Goal: Task Accomplishment & Management: Manage account settings

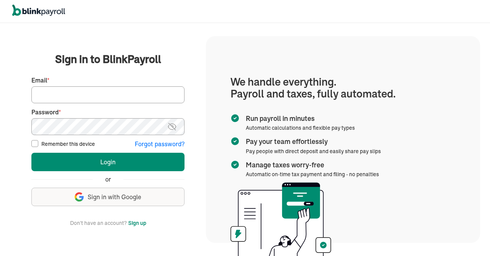
click at [92, 96] on input "Email *" at bounding box center [107, 94] width 153 height 17
drag, startPoint x: 51, startPoint y: 93, endPoint x: 0, endPoint y: 105, distance: 52.0
click at [31, 103] on input "ravi@techdatumsolutions.com" at bounding box center [107, 94] width 153 height 17
type input "info@techdatumsolutions.com"
click at [174, 127] on img at bounding box center [172, 126] width 10 height 9
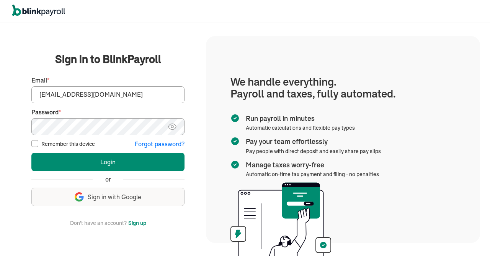
click at [73, 142] on label "Remember this device" at bounding box center [68, 144] width 54 height 8
click at [38, 142] on input "Remember this device" at bounding box center [34, 143] width 7 height 7
click at [59, 144] on label "Remember this device" at bounding box center [68, 144] width 54 height 8
click at [38, 144] on input "Remember this device" at bounding box center [34, 143] width 7 height 7
checkbox input "false"
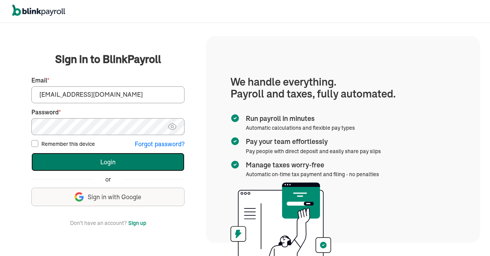
click at [86, 159] on button "Login" at bounding box center [107, 161] width 153 height 18
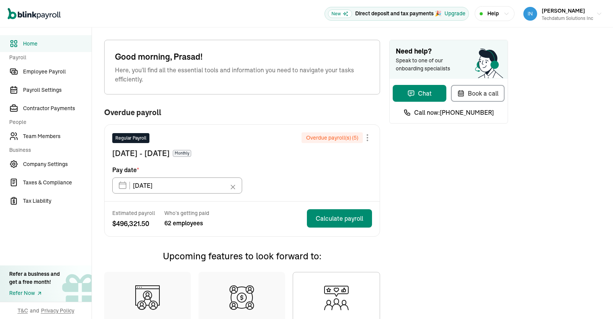
click at [419, 214] on div "Need help? Speak to one of our onboarding specialists Chat Book a call Call now…" at bounding box center [448, 240] width 119 height 401
click at [53, 66] on link "Employee Payroll" at bounding box center [46, 71] width 92 height 17
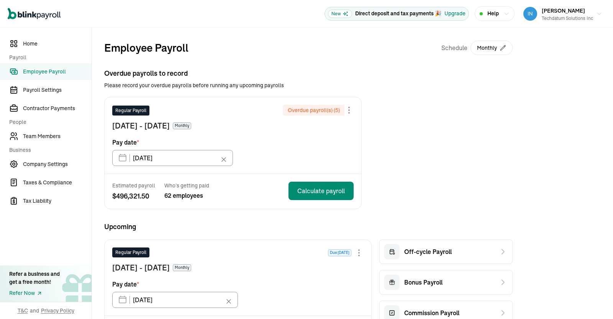
click at [348, 91] on div "Overdue payrolls to record Please record your overdue payrolls before running a…" at bounding box center [308, 138] width 408 height 141
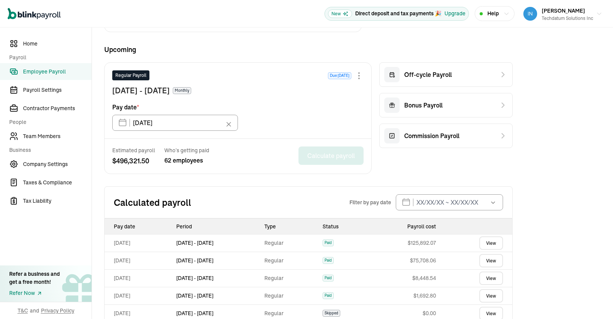
scroll to position [183, 0]
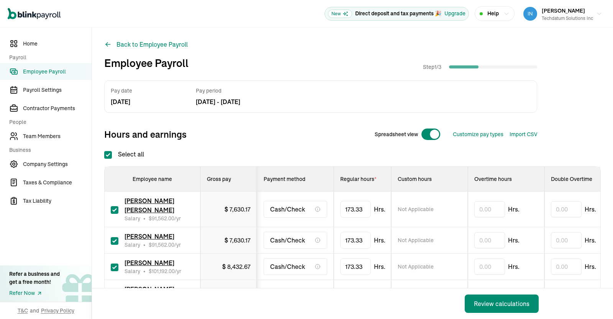
click at [106, 151] on input "Select all" at bounding box center [108, 155] width 8 height 8
checkbox input "false"
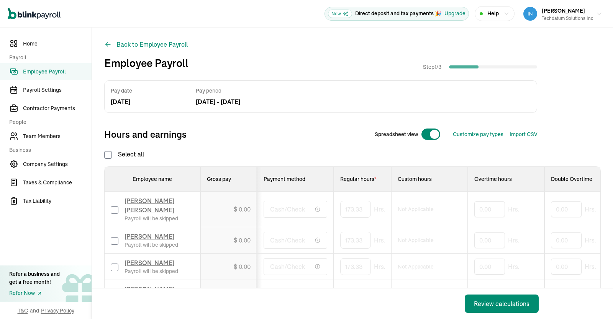
checkbox input "false"
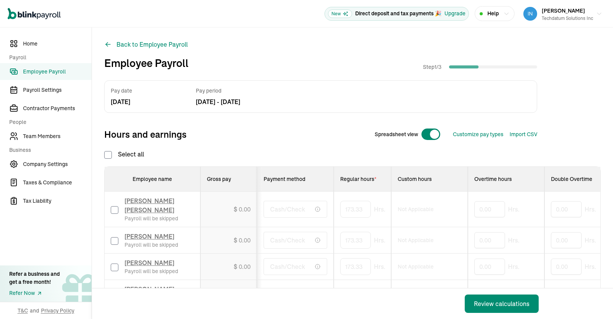
checkbox input "false"
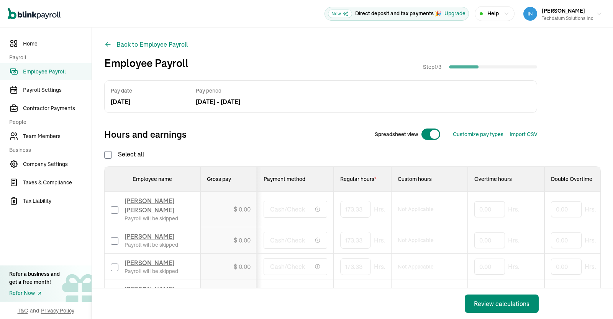
checkbox input "false"
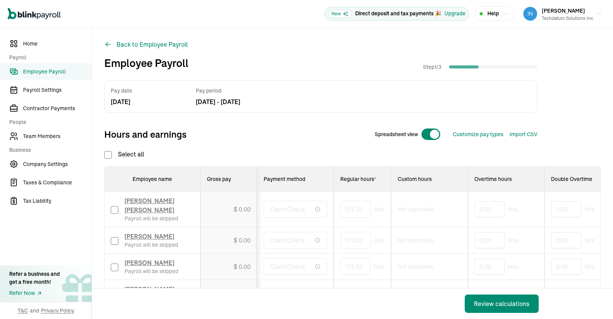
checkbox input "false"
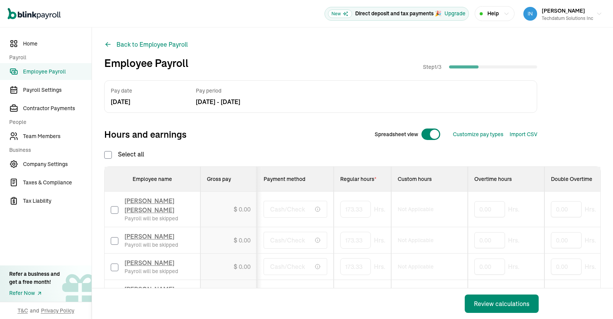
checkbox input "false"
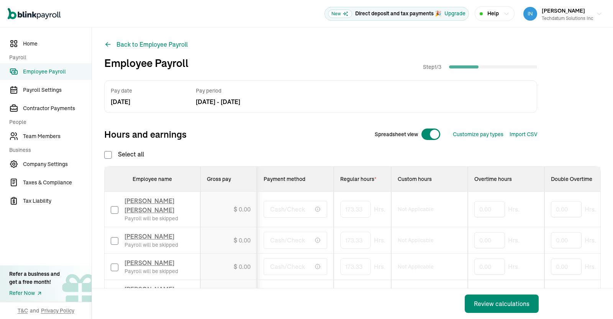
checkbox input "false"
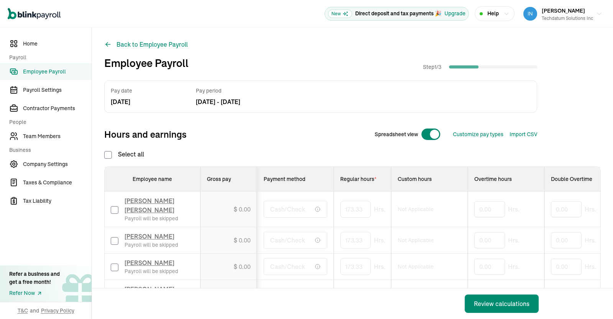
checkbox input "false"
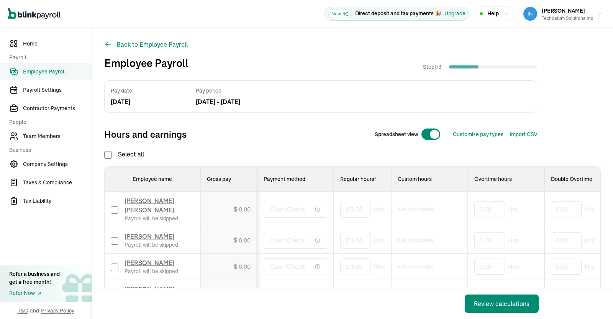
checkbox input "false"
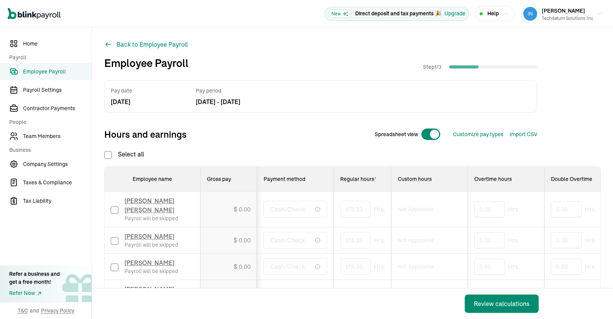
checkbox input "false"
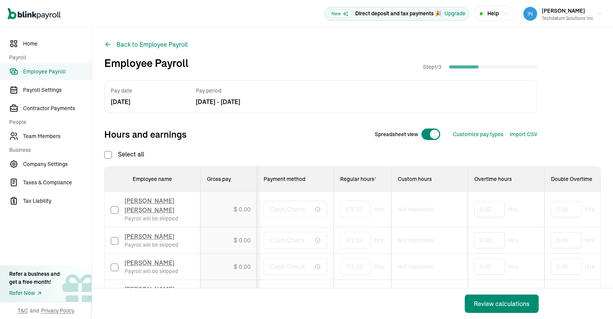
checkbox input "false"
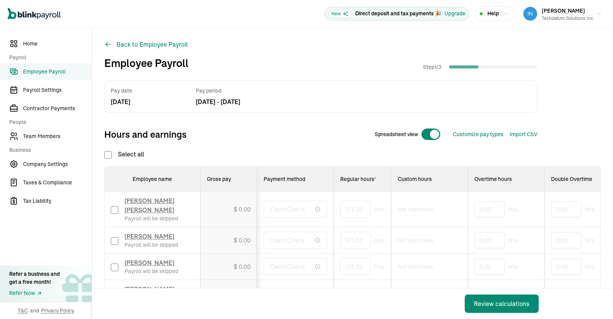
checkbox input "false"
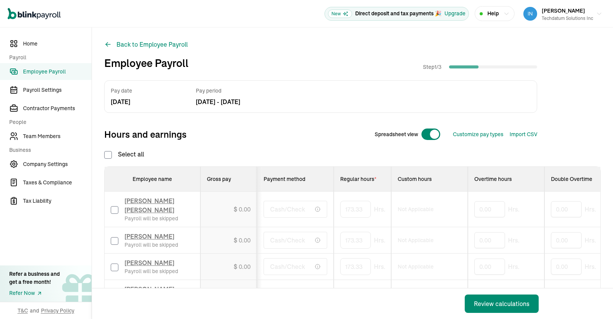
checkbox input "false"
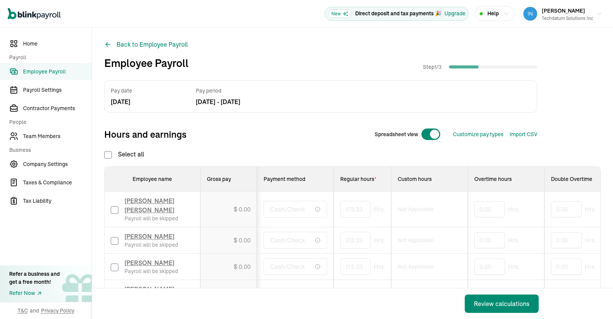
checkbox input "false"
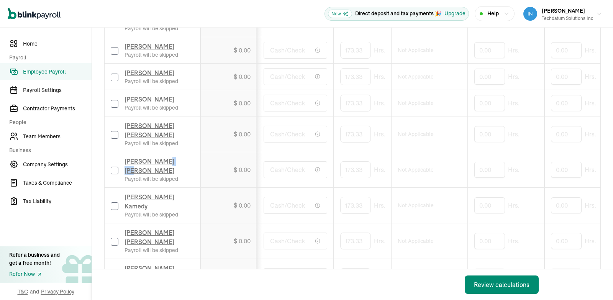
click at [115, 167] on input "checkbox" at bounding box center [115, 171] width 8 height 8
checkbox input "true"
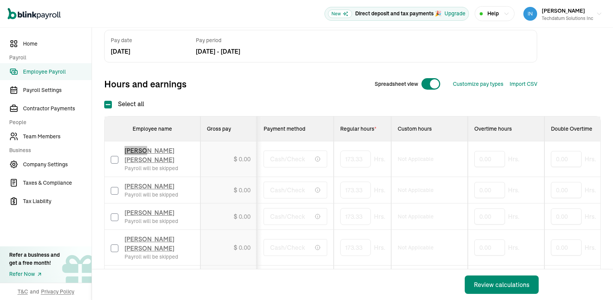
click at [116, 158] on input "checkbox" at bounding box center [115, 160] width 8 height 8
checkbox input "true"
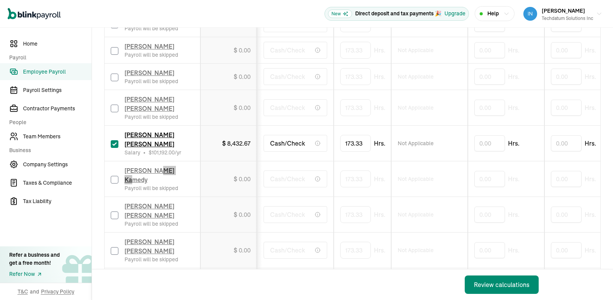
click at [115, 176] on input "checkbox" at bounding box center [115, 180] width 8 height 8
checkbox input "false"
type input "0.00"
click at [115, 176] on input "checkbox" at bounding box center [115, 180] width 8 height 8
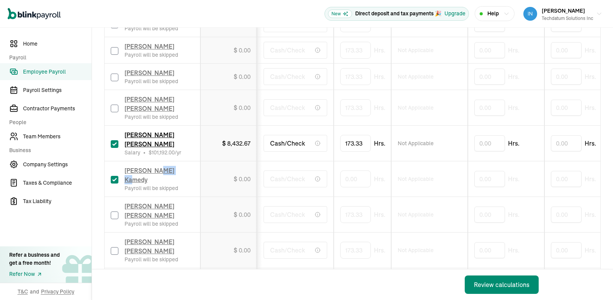
checkbox input "true"
drag, startPoint x: 362, startPoint y: 154, endPoint x: 297, endPoint y: 158, distance: 66.0
click at [340, 171] on input "0" at bounding box center [355, 179] width 31 height 16
type input "88"
click at [412, 139] on td "Not Applicable" at bounding box center [429, 144] width 77 height 36
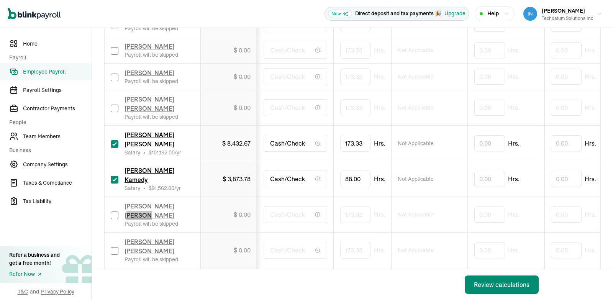
click at [113, 211] on input "checkbox" at bounding box center [115, 215] width 8 height 8
checkbox input "true"
drag, startPoint x: 389, startPoint y: 180, endPoint x: 272, endPoint y: 191, distance: 117.7
click at [340, 206] on input "173.333333333" at bounding box center [367, 214] width 54 height 16
type input "122"
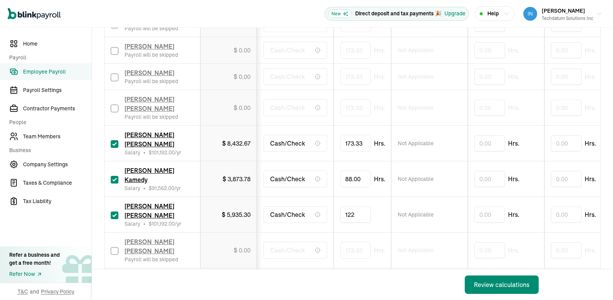
click at [443, 197] on td "Not Applicable" at bounding box center [429, 215] width 77 height 36
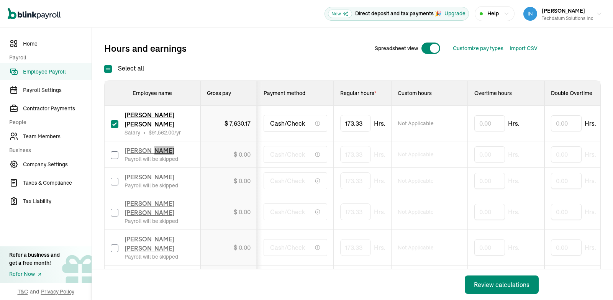
click at [114, 154] on input "checkbox" at bounding box center [115, 155] width 8 height 8
checkbox input "true"
click at [112, 185] on input "checkbox" at bounding box center [115, 182] width 8 height 8
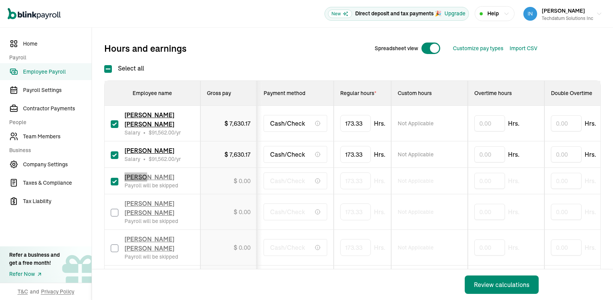
checkbox input "true"
drag, startPoint x: 390, startPoint y: 186, endPoint x: 200, endPoint y: 186, distance: 189.6
click at [200, 186] on tr "Kusuma Reddy Rachamalla Salary • $ 101,192.00 /yr $ 8,432.67 Cash/Check 173.333…" at bounding box center [535, 181] width 861 height 26
type input "173.3162"
drag, startPoint x: 371, startPoint y: 183, endPoint x: 321, endPoint y: 184, distance: 49.8
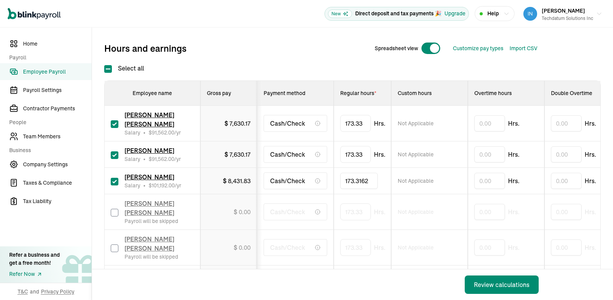
click at [340, 184] on input "173.3162" at bounding box center [359, 181] width 38 height 16
type input "160"
click at [413, 183] on span "Not Applicable" at bounding box center [416, 181] width 36 height 8
click at [113, 216] on input "checkbox" at bounding box center [115, 213] width 8 height 8
checkbox input "true"
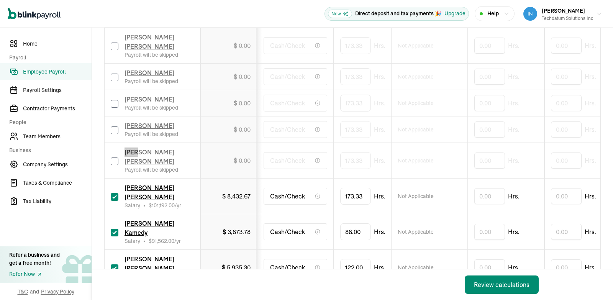
click at [113, 157] on input "checkbox" at bounding box center [115, 161] width 8 height 8
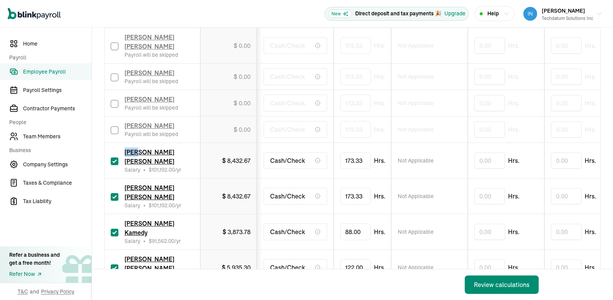
click at [113, 157] on input "checkbox" at bounding box center [115, 161] width 8 height 8
checkbox input "false"
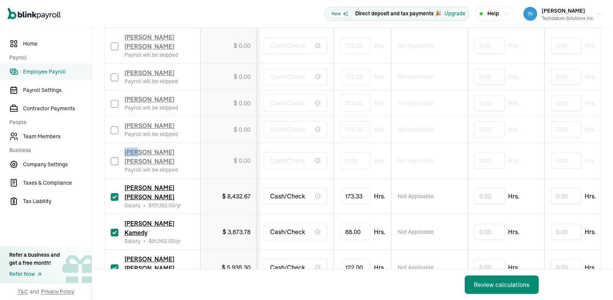
type input "0.00"
click at [113, 157] on input "checkbox" at bounding box center [115, 161] width 8 height 8
checkbox input "true"
drag, startPoint x: 360, startPoint y: 152, endPoint x: 323, endPoint y: 156, distance: 37.3
click at [340, 156] on input "0" at bounding box center [355, 160] width 31 height 16
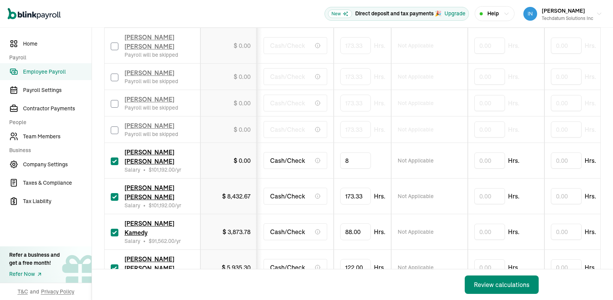
type input "80"
click at [429, 131] on td "Not Applicable" at bounding box center [429, 129] width 77 height 26
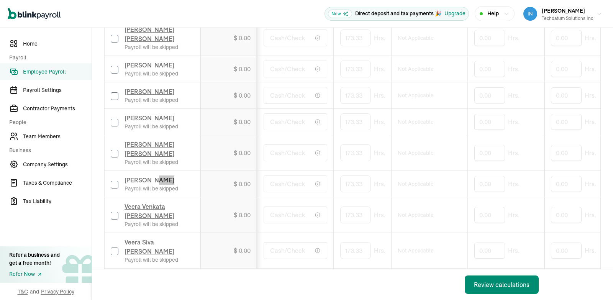
click at [113, 181] on input "checkbox" at bounding box center [115, 185] width 8 height 8
checkbox input "true"
drag, startPoint x: 392, startPoint y: 152, endPoint x: 273, endPoint y: 154, distance: 118.4
click at [273, 171] on tr "Srinivas Uppu Salary • $ 101,192.00 /yr $ 8,432.67 Cash/Check 173.333333333 Not…" at bounding box center [535, 184] width 861 height 26
type input "1"
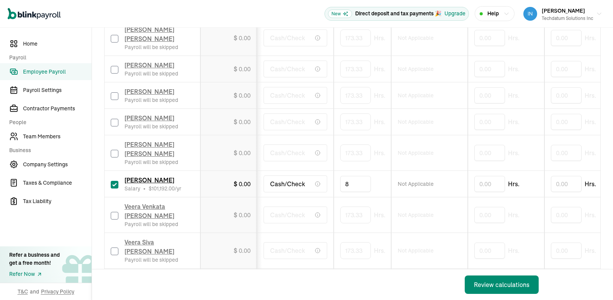
type input "88"
click at [229, 171] on td "$ 4,281.20" at bounding box center [228, 184] width 57 height 26
click at [116, 212] on input "checkbox" at bounding box center [115, 216] width 8 height 8
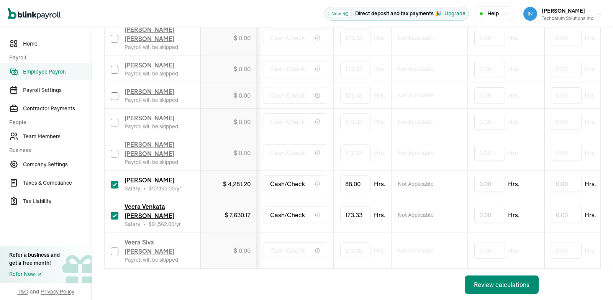
click at [116, 212] on input "checkbox" at bounding box center [115, 216] width 8 height 8
checkbox input "false"
type input "0.00"
click at [116, 212] on input "checkbox" at bounding box center [115, 216] width 8 height 8
checkbox input "true"
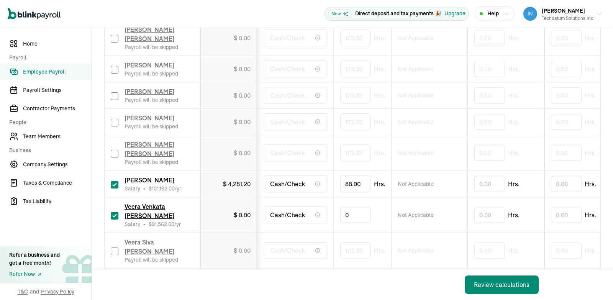
drag, startPoint x: 362, startPoint y: 183, endPoint x: 319, endPoint y: 183, distance: 42.9
click at [340, 207] on input "0" at bounding box center [355, 215] width 31 height 16
type input "88"
click at [421, 211] on span "Not Applicable" at bounding box center [416, 215] width 36 height 8
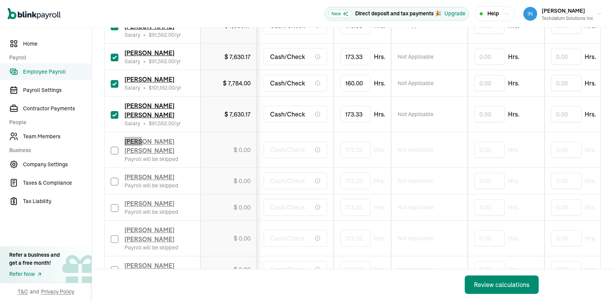
click at [113, 154] on input "checkbox" at bounding box center [115, 151] width 8 height 8
checkbox input "true"
drag, startPoint x: 388, startPoint y: 154, endPoint x: 285, endPoint y: 154, distance: 103.8
click at [340, 154] on input "173.333333333" at bounding box center [367, 150] width 54 height 16
type input "88"
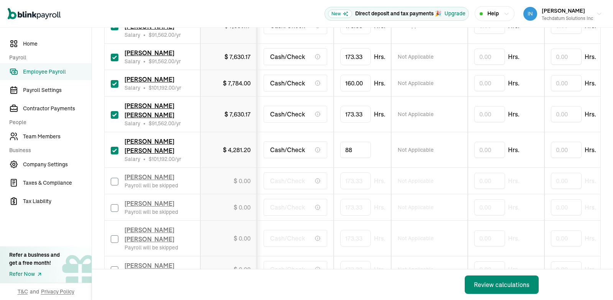
click at [413, 150] on span "Not Applicable" at bounding box center [416, 150] width 36 height 8
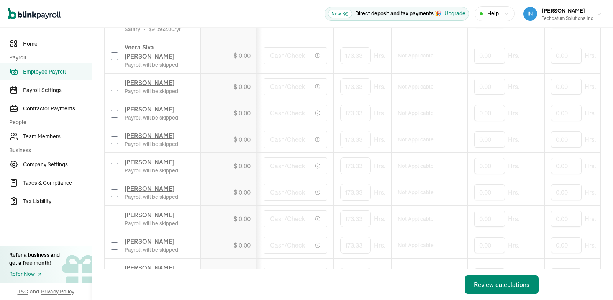
click at [115, 163] on input "checkbox" at bounding box center [115, 167] width 8 height 8
checkbox input "true"
drag, startPoint x: 390, startPoint y: 152, endPoint x: 231, endPoint y: 165, distance: 159.4
click at [231, 165] on tr "Chaitanya Talasila Salary • $ 101,192.00 /yr $ 8,432.67 Cash/Check 173.33333333…" at bounding box center [535, 166] width 861 height 26
type input "88"
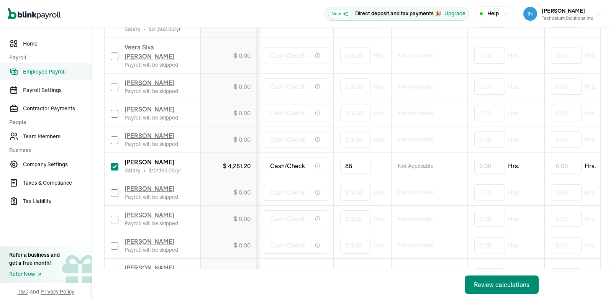
click at [403, 162] on span "Not Applicable" at bounding box center [416, 166] width 36 height 8
type input "80"
click at [419, 162] on span "Not Applicable" at bounding box center [416, 166] width 36 height 8
click at [114, 220] on input "checkbox" at bounding box center [115, 220] width 8 height 8
checkbox input "true"
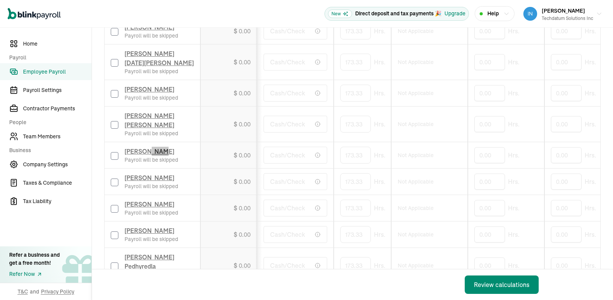
click at [116, 154] on input "checkbox" at bounding box center [115, 156] width 8 height 8
checkbox input "true"
click at [116, 93] on input "checkbox" at bounding box center [115, 94] width 8 height 8
checkbox input "true"
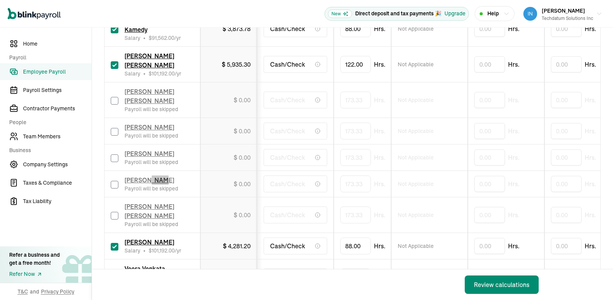
click at [115, 181] on input "checkbox" at bounding box center [115, 185] width 8 height 8
checkbox input "true"
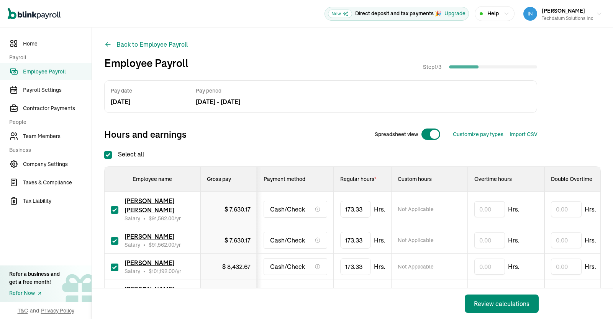
click at [106, 151] on input "Select all" at bounding box center [108, 155] width 8 height 8
checkbox input "false"
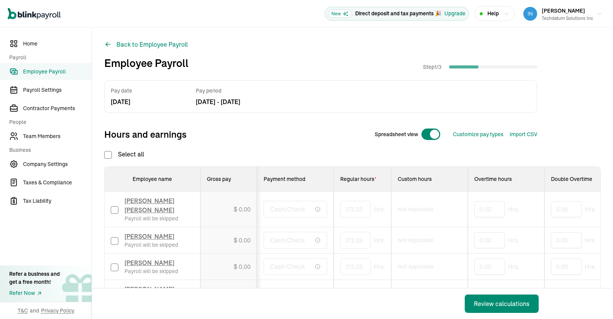
checkbox input "false"
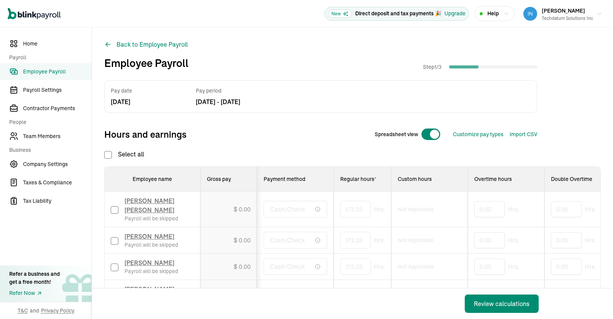
checkbox input "false"
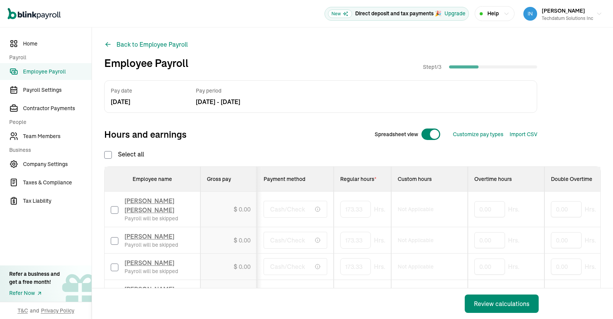
checkbox input "false"
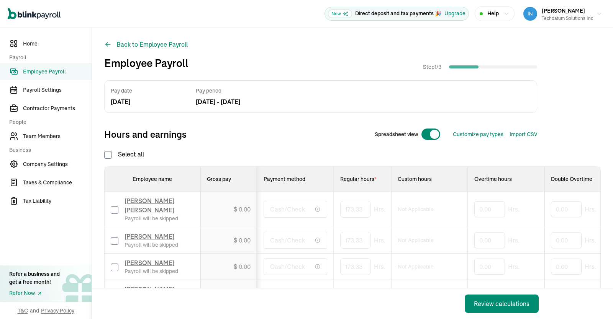
checkbox input "false"
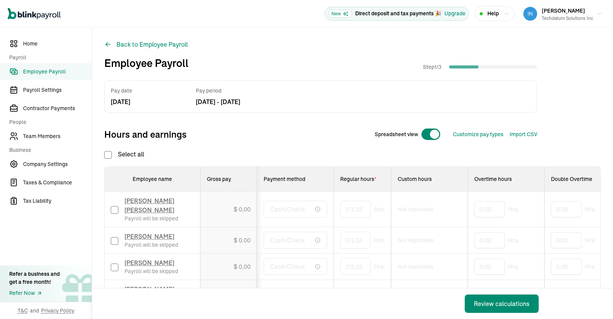
checkbox input "false"
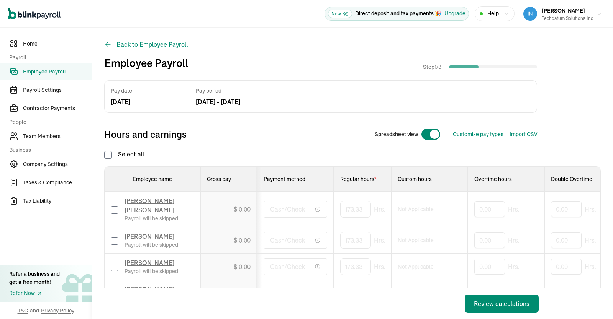
checkbox input "false"
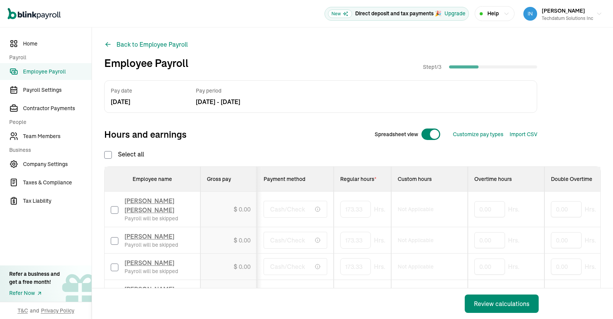
checkbox input "false"
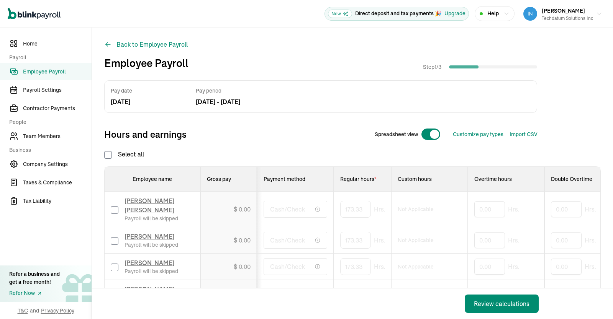
checkbox input "false"
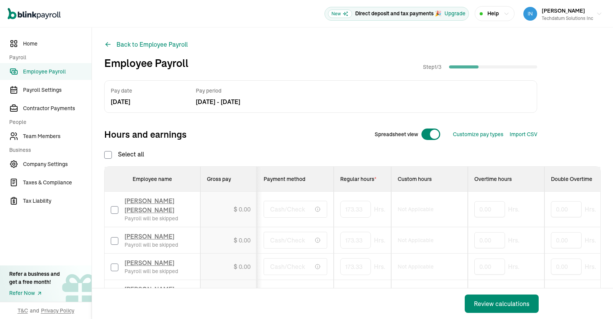
checkbox input "false"
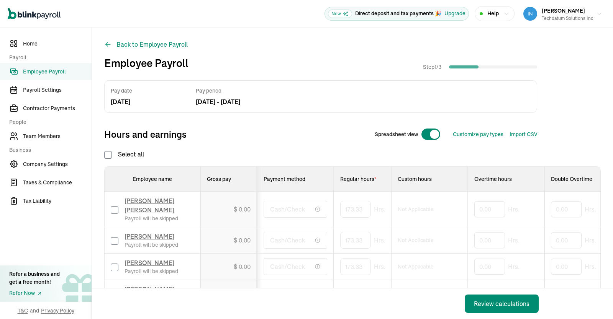
checkbox input "false"
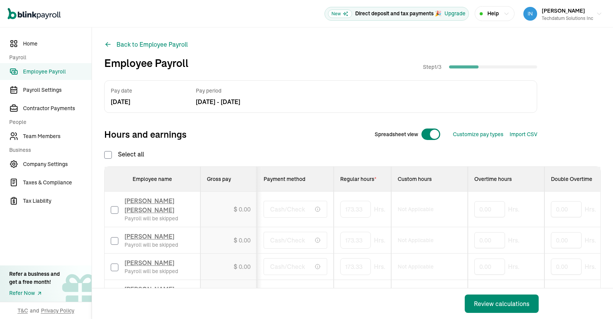
checkbox input "false"
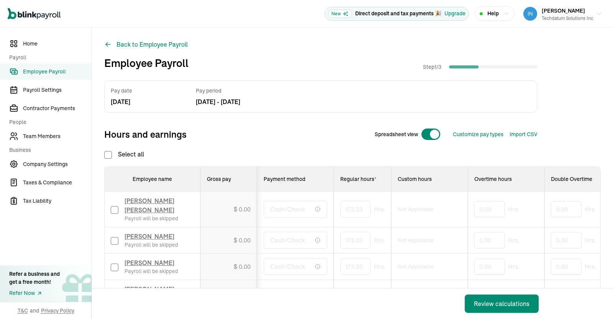
checkbox input "false"
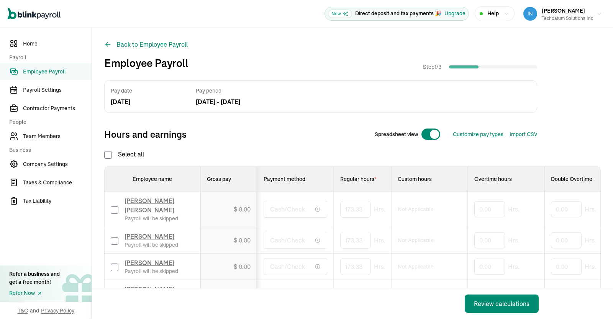
checkbox input "false"
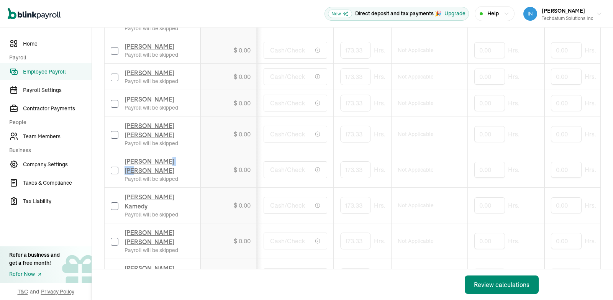
click at [115, 167] on input "checkbox" at bounding box center [115, 171] width 8 height 8
checkbox input "true"
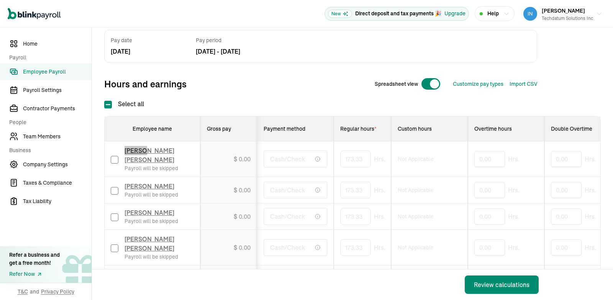
click at [116, 158] on input "checkbox" at bounding box center [115, 160] width 8 height 8
checkbox input "true"
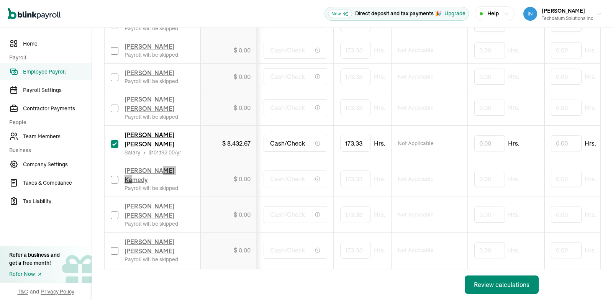
click at [115, 176] on input "checkbox" at bounding box center [115, 180] width 8 height 8
checkbox input "false"
type input "0.00"
click at [115, 176] on input "checkbox" at bounding box center [115, 180] width 8 height 8
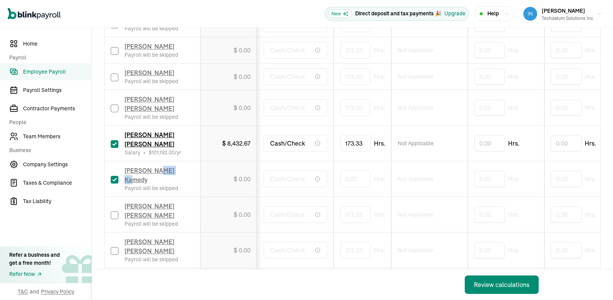
checkbox input "true"
drag, startPoint x: 362, startPoint y: 154, endPoint x: 297, endPoint y: 158, distance: 66.0
click at [340, 171] on input "0" at bounding box center [355, 179] width 31 height 16
type input "88"
click at [412, 139] on td "Not Applicable" at bounding box center [429, 144] width 77 height 36
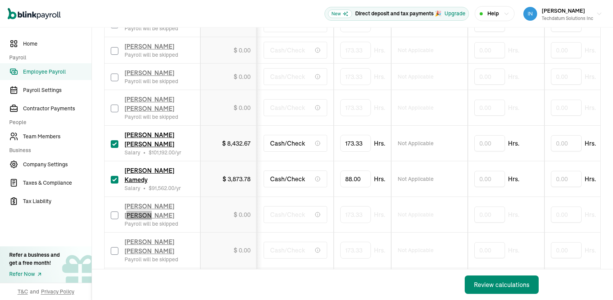
click at [113, 211] on input "checkbox" at bounding box center [115, 215] width 8 height 8
checkbox input "true"
drag, startPoint x: 389, startPoint y: 180, endPoint x: 272, endPoint y: 191, distance: 117.7
click at [340, 206] on input "173.333333333" at bounding box center [367, 214] width 54 height 16
type input "122"
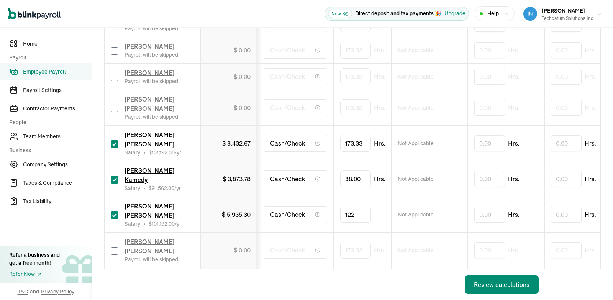
click at [443, 197] on td "Not Applicable" at bounding box center [429, 215] width 77 height 36
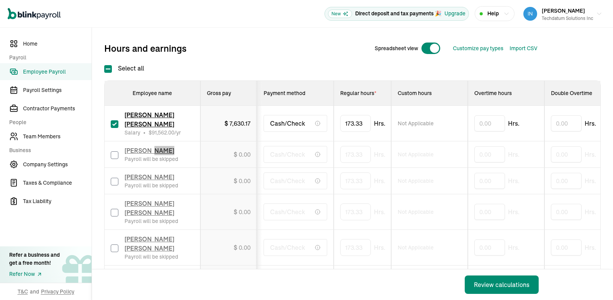
click at [114, 154] on input "checkbox" at bounding box center [115, 155] width 8 height 8
checkbox input "true"
click at [112, 185] on input "checkbox" at bounding box center [115, 182] width 8 height 8
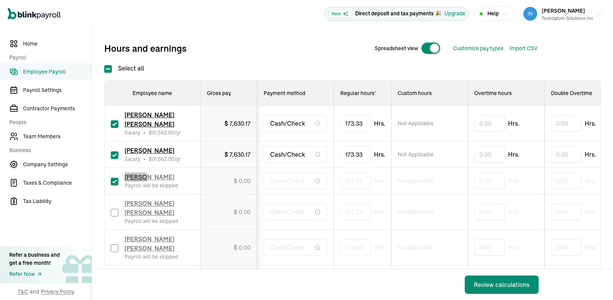
checkbox input "true"
drag, startPoint x: 390, startPoint y: 186, endPoint x: 200, endPoint y: 186, distance: 189.6
click at [200, 186] on tr "Kusuma Reddy Rachamalla Salary • $ 101,192.00 /yr $ 8,432.67 Cash/Check 173.333…" at bounding box center [535, 181] width 861 height 26
type input "173.3162"
drag, startPoint x: 371, startPoint y: 183, endPoint x: 321, endPoint y: 184, distance: 49.8
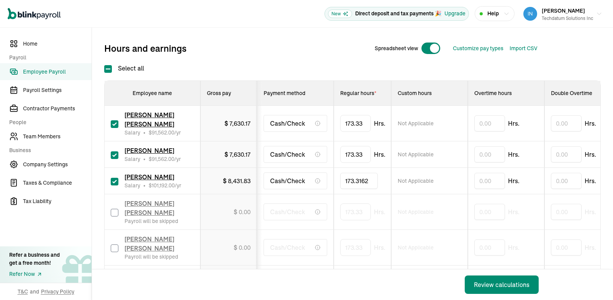
click at [340, 184] on input "173.3162" at bounding box center [359, 181] width 38 height 16
type input "160"
click at [413, 183] on span "Not Applicable" at bounding box center [416, 181] width 36 height 8
click at [113, 216] on input "checkbox" at bounding box center [115, 213] width 8 height 8
checkbox input "true"
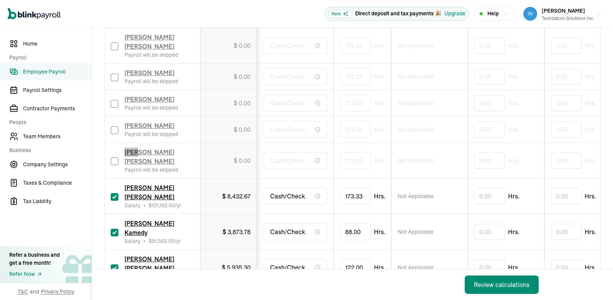
click at [113, 157] on input "checkbox" at bounding box center [115, 161] width 8 height 8
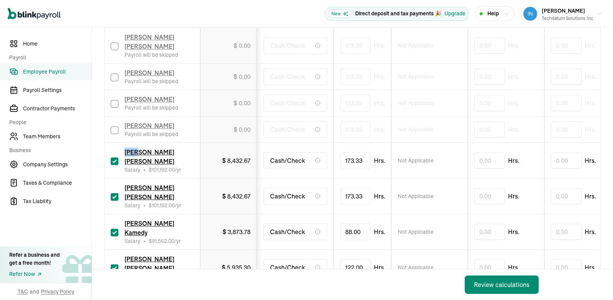
click at [113, 157] on input "checkbox" at bounding box center [115, 161] width 8 height 8
checkbox input "false"
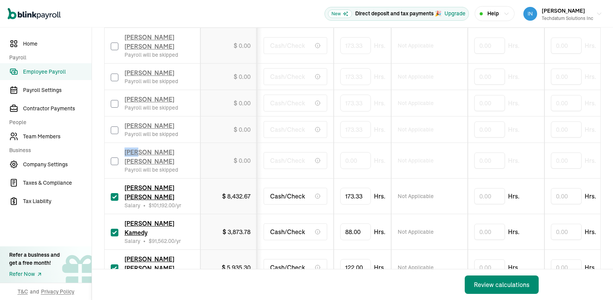
type input "0.00"
click at [113, 157] on input "checkbox" at bounding box center [115, 161] width 8 height 8
checkbox input "true"
drag, startPoint x: 360, startPoint y: 152, endPoint x: 323, endPoint y: 156, distance: 37.3
click at [340, 156] on input "0" at bounding box center [355, 160] width 31 height 16
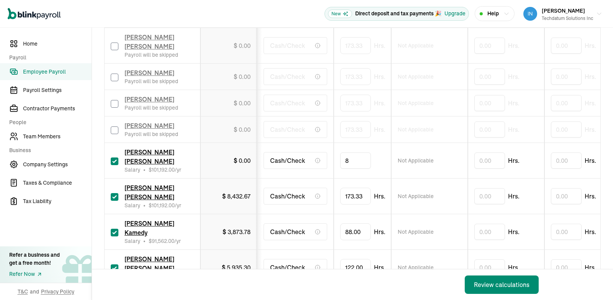
type input "80"
click at [429, 131] on td "Not Applicable" at bounding box center [429, 129] width 77 height 26
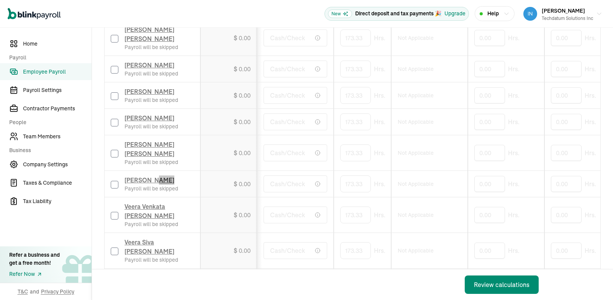
click at [113, 181] on input "checkbox" at bounding box center [115, 185] width 8 height 8
checkbox input "true"
drag, startPoint x: 392, startPoint y: 152, endPoint x: 273, endPoint y: 154, distance: 118.4
click at [273, 171] on tr "Srinivas Uppu Salary • $ 101,192.00 /yr $ 8,432.67 Cash/Check 173.333333333 Not…" at bounding box center [535, 184] width 861 height 26
type input "1"
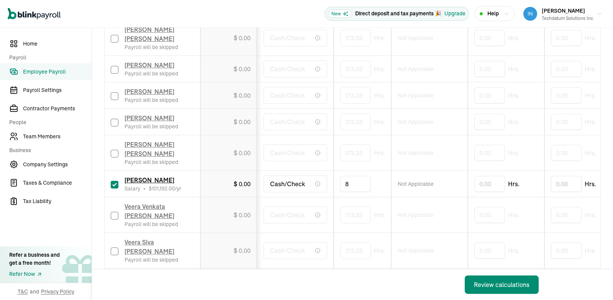
type input "88"
click at [229, 171] on td "$ 4,281.20" at bounding box center [228, 184] width 57 height 26
click at [116, 212] on input "checkbox" at bounding box center [115, 216] width 8 height 8
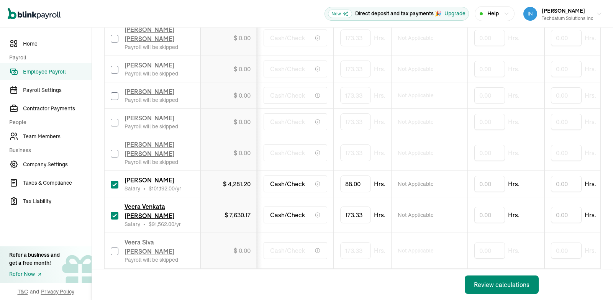
click at [116, 212] on input "checkbox" at bounding box center [115, 216] width 8 height 8
checkbox input "false"
type input "0.00"
click at [116, 212] on input "checkbox" at bounding box center [115, 216] width 8 height 8
checkbox input "true"
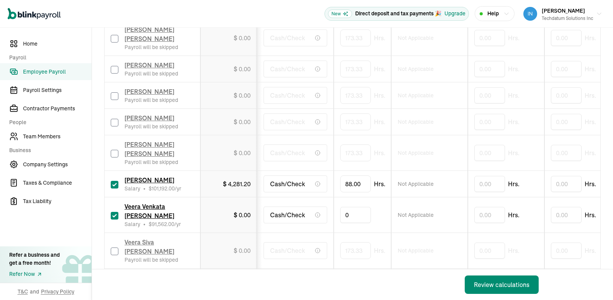
drag, startPoint x: 362, startPoint y: 183, endPoint x: 319, endPoint y: 183, distance: 42.9
click at [340, 207] on input "0" at bounding box center [355, 215] width 31 height 16
type input "88"
click at [421, 211] on span "Not Applicable" at bounding box center [416, 215] width 36 height 8
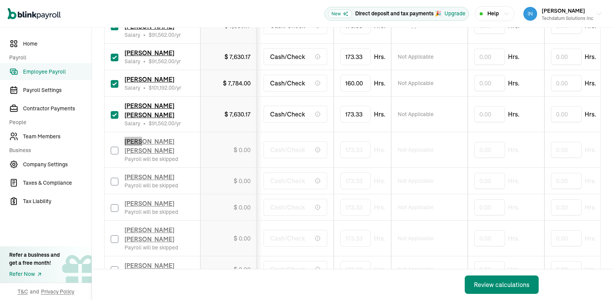
click at [113, 154] on input "checkbox" at bounding box center [115, 151] width 8 height 8
checkbox input "true"
drag, startPoint x: 388, startPoint y: 154, endPoint x: 285, endPoint y: 154, distance: 103.8
click at [340, 154] on input "173.333333333" at bounding box center [367, 150] width 54 height 16
type input "88"
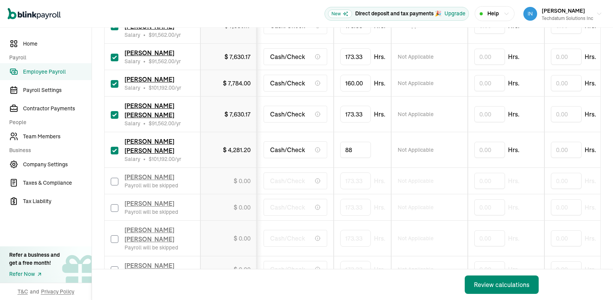
click at [413, 150] on span "Not Applicable" at bounding box center [416, 150] width 36 height 8
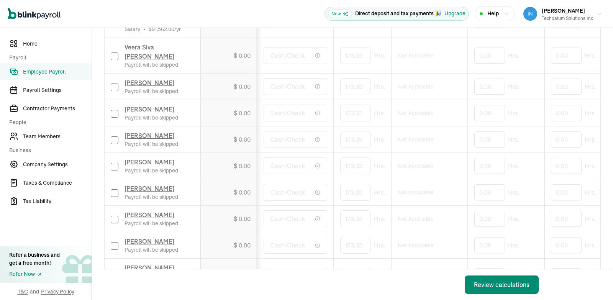
click at [115, 163] on input "checkbox" at bounding box center [115, 167] width 8 height 8
checkbox input "true"
drag, startPoint x: 390, startPoint y: 152, endPoint x: 231, endPoint y: 165, distance: 159.4
click at [231, 165] on tr "Chaitanya Talasila Salary • $ 101,192.00 /yr $ 8,432.67 Cash/Check 173.33333333…" at bounding box center [535, 166] width 861 height 26
type input "88"
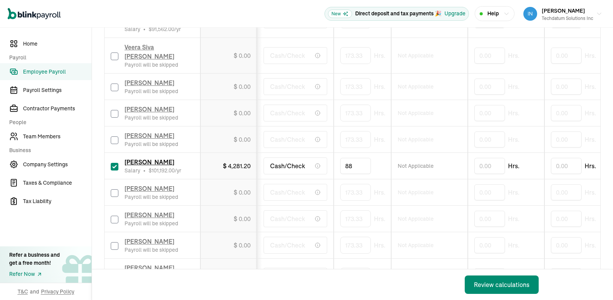
click at [403, 162] on span "Not Applicable" at bounding box center [416, 166] width 36 height 8
type input "80"
click at [419, 162] on span "Not Applicable" at bounding box center [416, 166] width 36 height 8
click at [114, 220] on input "checkbox" at bounding box center [115, 220] width 8 height 8
checkbox input "true"
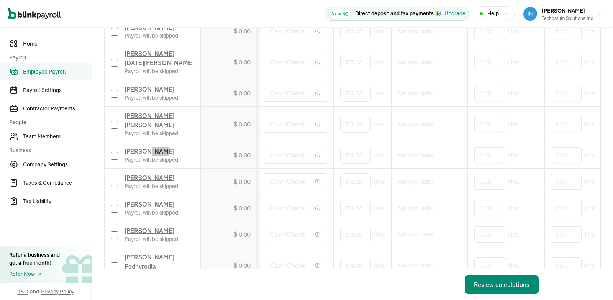
click at [116, 154] on input "checkbox" at bounding box center [115, 156] width 8 height 8
checkbox input "true"
click at [116, 93] on input "checkbox" at bounding box center [115, 94] width 8 height 8
checkbox input "true"
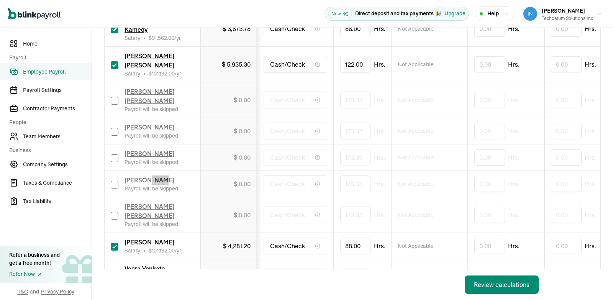
click at [115, 181] on input "checkbox" at bounding box center [115, 185] width 8 height 8
checkbox input "true"
click at [184, 175] on div "Rajesh Cherukuri Salary • $ 101,192.00 /yr" at bounding box center [152, 183] width 83 height 17
click at [113, 154] on input "checkbox" at bounding box center [115, 158] width 8 height 8
checkbox input "true"
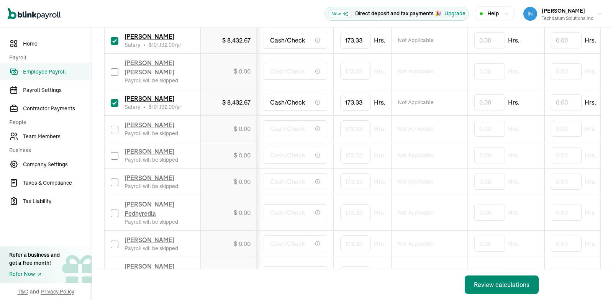
click at [116, 154] on input "checkbox" at bounding box center [115, 156] width 8 height 8
checkbox input "true"
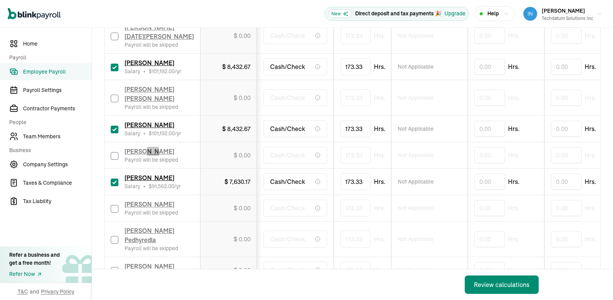
click at [113, 156] on input "checkbox" at bounding box center [115, 156] width 8 height 8
checkbox input "true"
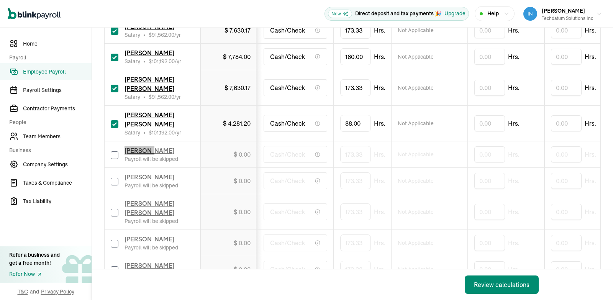
click at [113, 158] on input "checkbox" at bounding box center [115, 155] width 8 height 8
checkbox input "true"
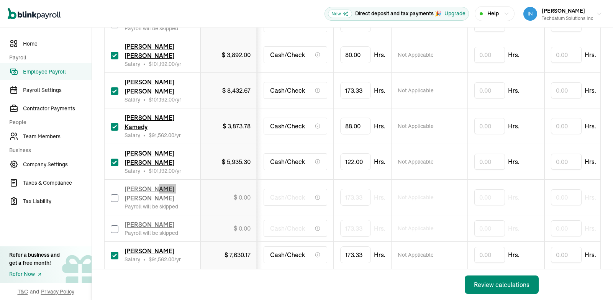
click at [114, 194] on input "checkbox" at bounding box center [115, 198] width 8 height 8
checkbox input "true"
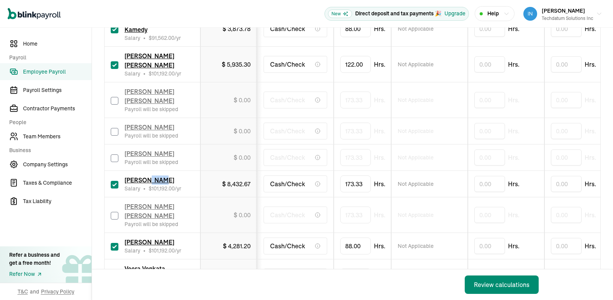
click at [184, 175] on div "[PERSON_NAME] Salary • $ 101,192.00 /yr" at bounding box center [152, 183] width 83 height 17
click at [113, 154] on input "checkbox" at bounding box center [115, 158] width 8 height 8
checkbox input "true"
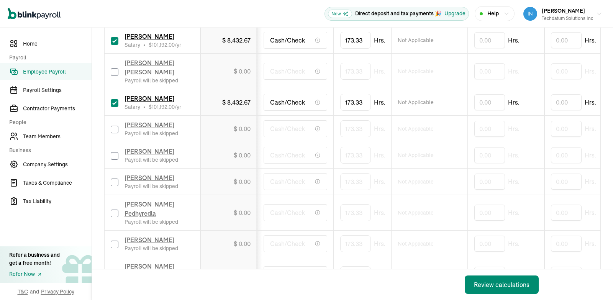
click at [116, 154] on input "checkbox" at bounding box center [115, 156] width 8 height 8
checkbox input "true"
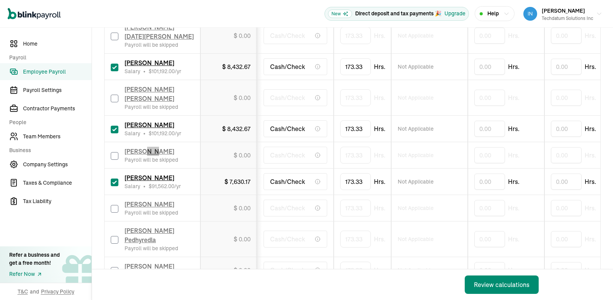
click at [113, 156] on input "checkbox" at bounding box center [115, 156] width 8 height 8
checkbox input "true"
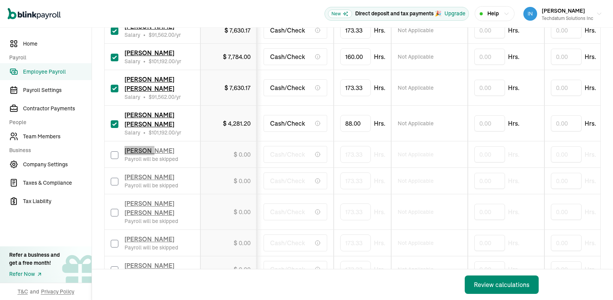
click at [113, 158] on input "checkbox" at bounding box center [115, 155] width 8 height 8
checkbox input "true"
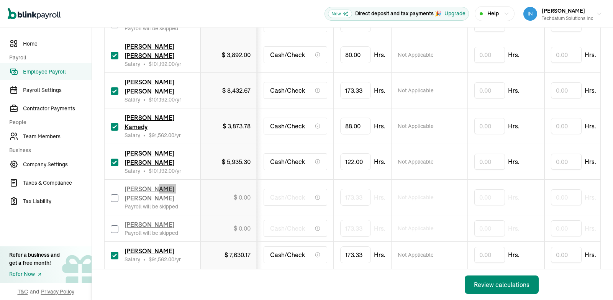
click at [114, 194] on input "checkbox" at bounding box center [115, 198] width 8 height 8
checkbox input "true"
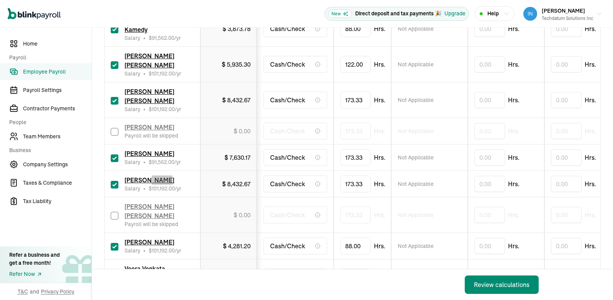
click at [117, 128] on input "checkbox" at bounding box center [115, 132] width 8 height 8
checkbox input "true"
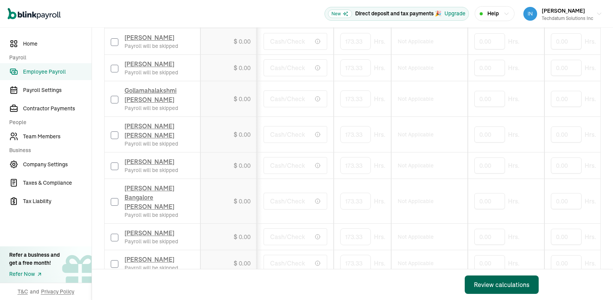
click at [493, 282] on div "Review calculations" at bounding box center [502, 284] width 56 height 9
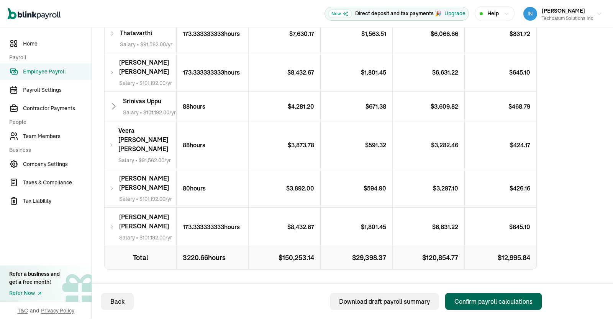
click at [496, 300] on div "Confirm payroll calculations" at bounding box center [493, 301] width 78 height 9
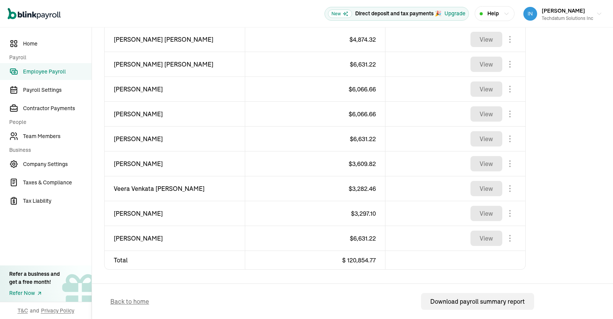
click at [46, 72] on span "Employee Payroll" at bounding box center [57, 72] width 69 height 8
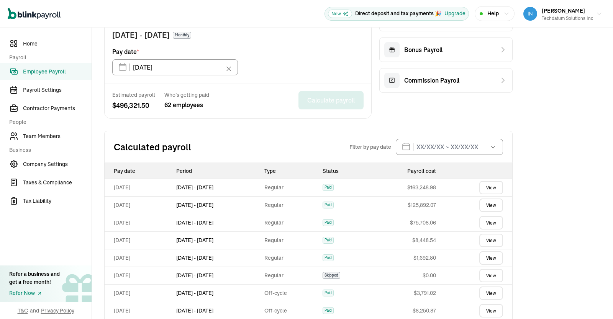
click at [490, 187] on link "View" at bounding box center [491, 187] width 24 height 13
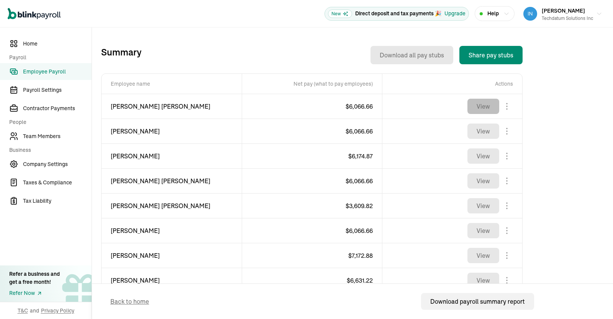
click at [484, 101] on button "View" at bounding box center [483, 106] width 32 height 15
click at [476, 180] on button "View" at bounding box center [483, 181] width 32 height 15
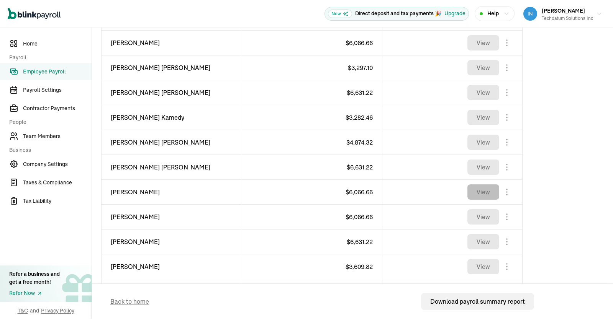
click at [477, 193] on button "View" at bounding box center [483, 192] width 32 height 15
click at [59, 70] on span "Employee Payroll" at bounding box center [57, 72] width 69 height 8
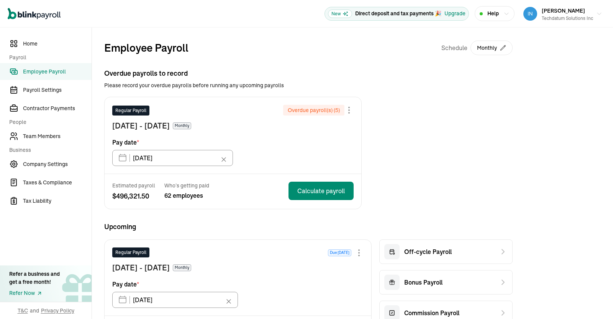
click at [423, 130] on div "Overdue payrolls to record Please record your overdue payrolls before running a…" at bounding box center [308, 138] width 408 height 141
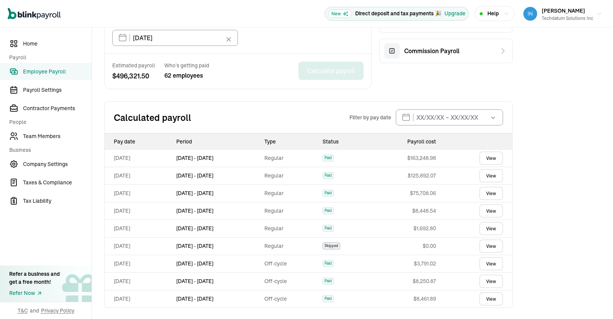
click at [495, 158] on link "View" at bounding box center [491, 158] width 24 height 13
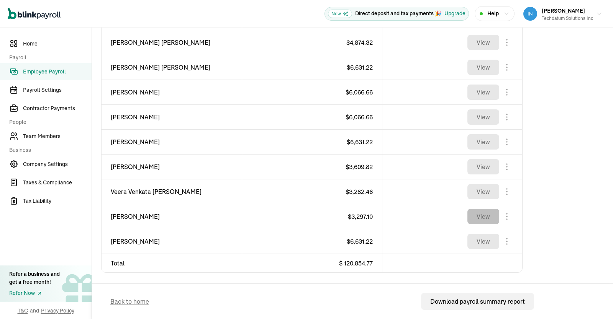
click at [491, 218] on button "View" at bounding box center [483, 216] width 32 height 15
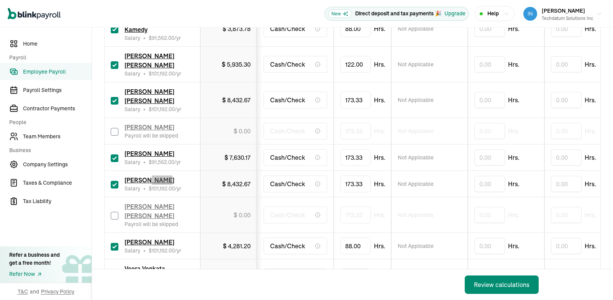
click at [117, 128] on input "checkbox" at bounding box center [115, 132] width 8 height 8
checkbox input "true"
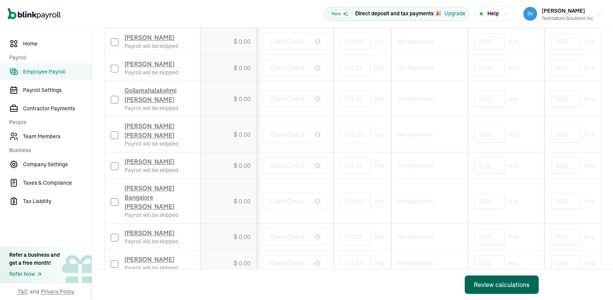
click at [493, 282] on div "Review calculations" at bounding box center [502, 284] width 56 height 9
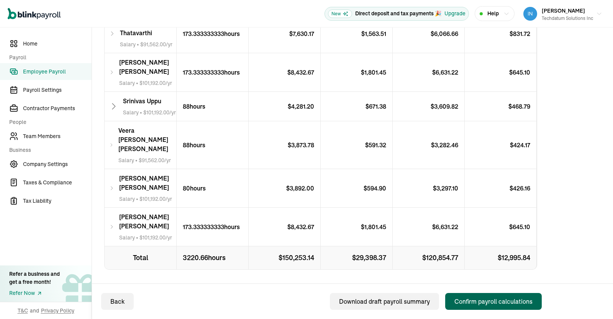
click at [496, 300] on div "Confirm payroll calculations" at bounding box center [493, 301] width 78 height 9
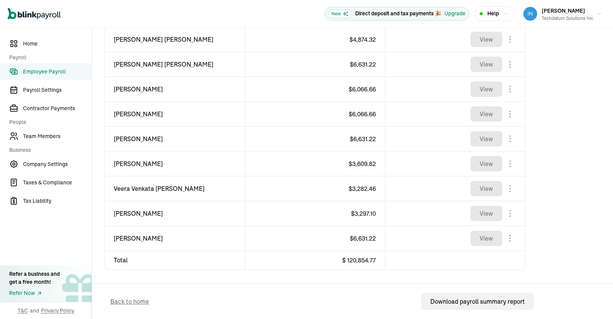
click at [46, 72] on span "Employee Payroll" at bounding box center [57, 72] width 69 height 8
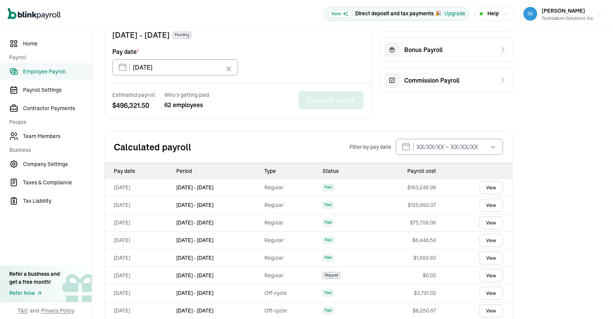
click at [490, 187] on link "View" at bounding box center [491, 187] width 24 height 13
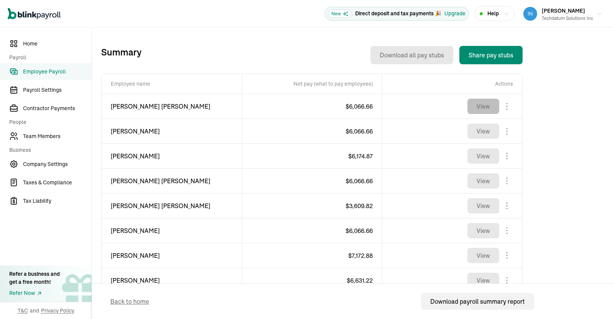
click at [484, 101] on button "View" at bounding box center [483, 106] width 32 height 15
click at [476, 180] on button "View" at bounding box center [483, 181] width 32 height 15
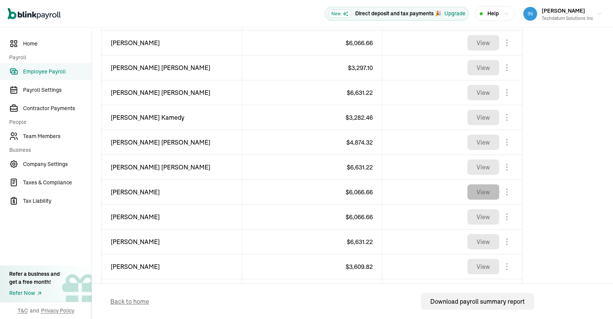
click at [477, 193] on button "View" at bounding box center [483, 192] width 32 height 15
click at [59, 70] on span "Employee Payroll" at bounding box center [57, 72] width 69 height 8
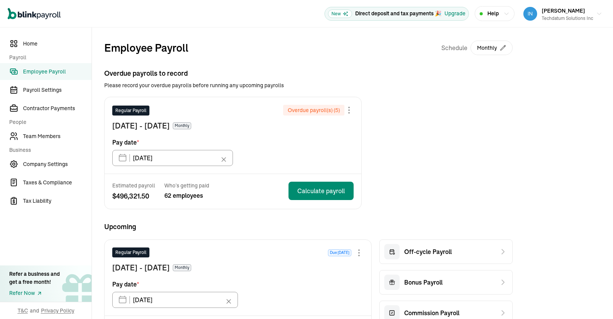
click at [423, 130] on div "Overdue payrolls to record Please record your overdue payrolls before running a…" at bounding box center [308, 138] width 408 height 141
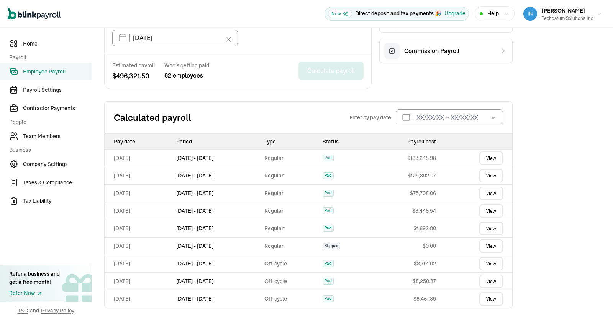
click at [495, 158] on link "View" at bounding box center [491, 158] width 24 height 13
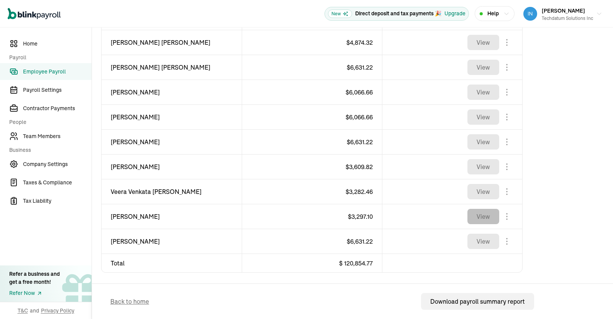
click at [491, 218] on button "View" at bounding box center [483, 216] width 32 height 15
click at [237, 286] on div "Back to home Download payroll summary report" at bounding box center [317, 301] width 433 height 35
click at [59, 70] on span "Employee Payroll" at bounding box center [57, 72] width 69 height 8
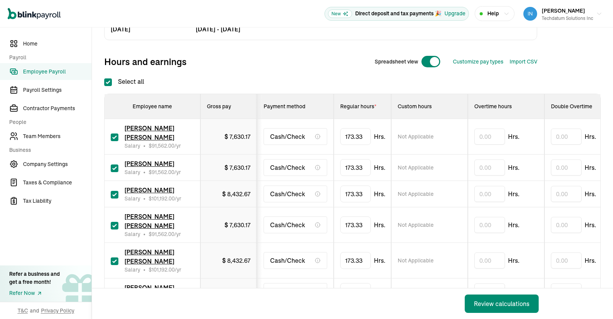
click at [108, 84] on input "Select all" at bounding box center [108, 83] width 8 height 8
checkbox input "false"
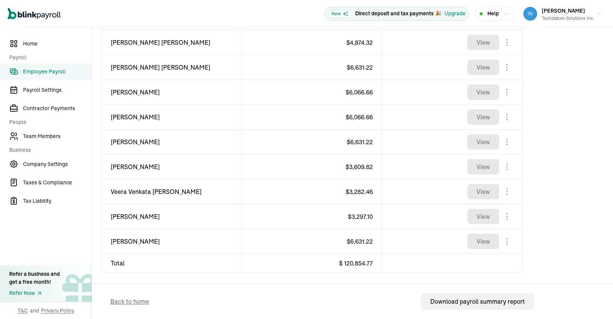
click at [237, 286] on div "Back to home Download payroll summary report" at bounding box center [317, 301] width 433 height 35
click at [59, 70] on span "Employee Payroll" at bounding box center [57, 72] width 69 height 8
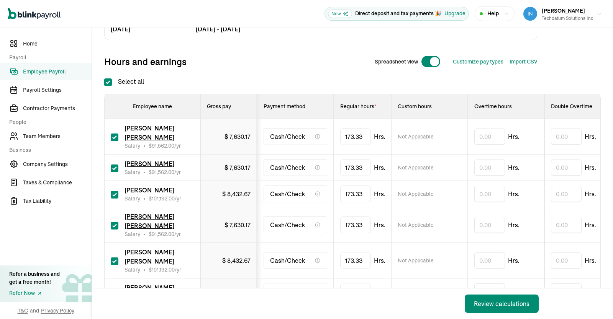
click at [108, 84] on input "Select all" at bounding box center [108, 83] width 8 height 8
checkbox input "true"
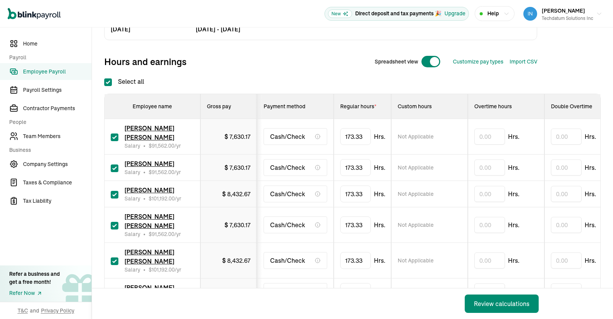
checkbox input "true"
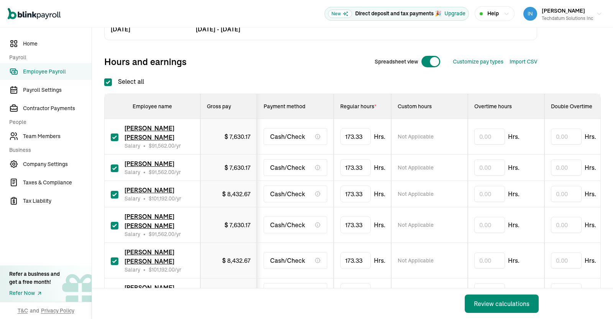
checkbox input "true"
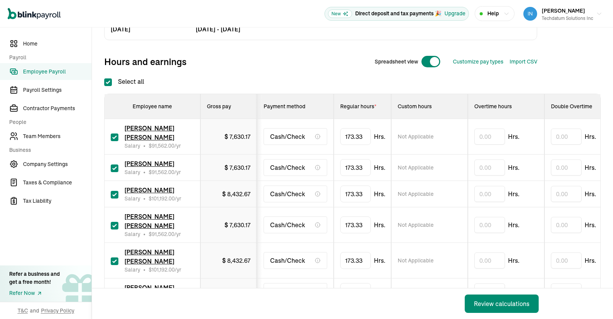
checkbox input "true"
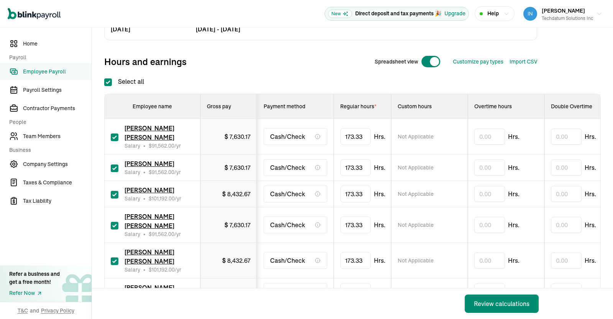
checkbox input "true"
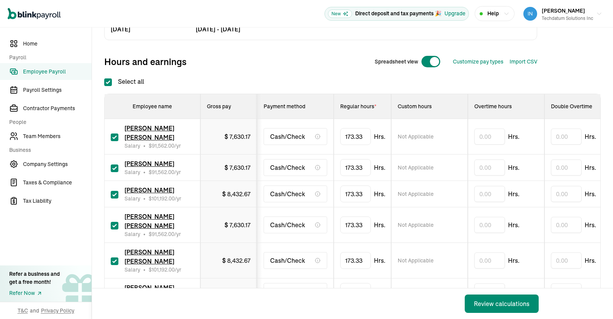
checkbox input "true"
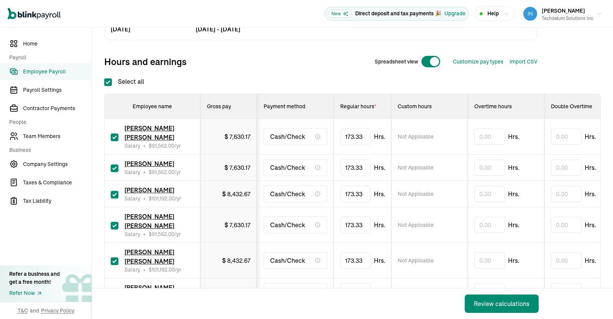
checkbox input "true"
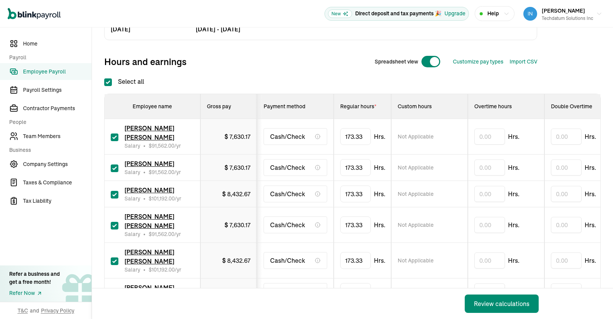
checkbox input "true"
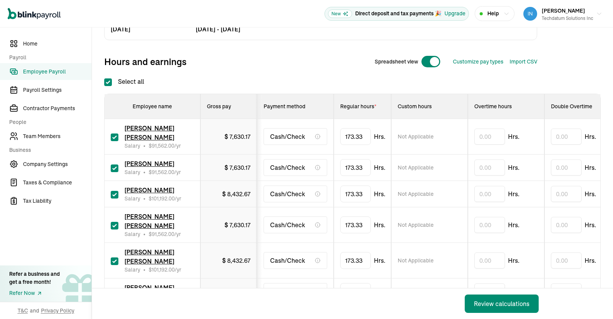
checkbox input "true"
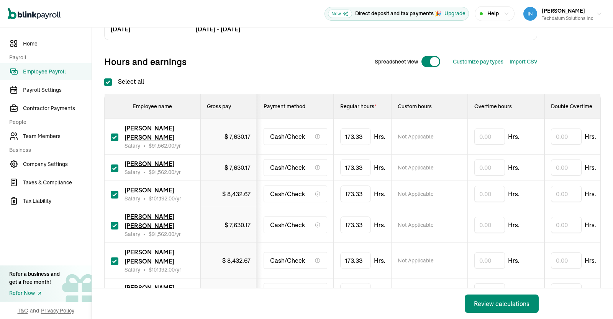
checkbox input "true"
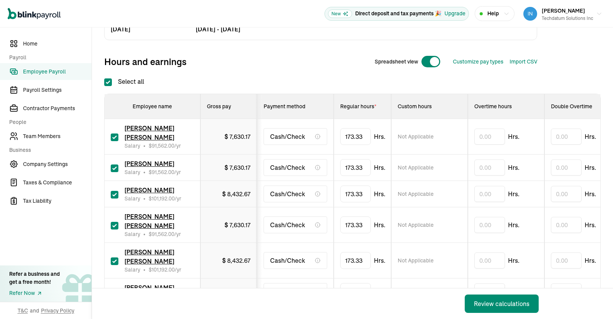
checkbox input "true"
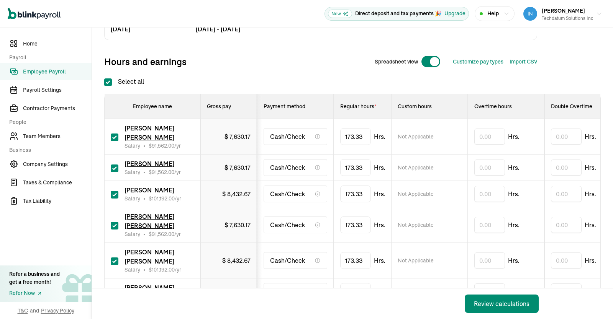
checkbox input "true"
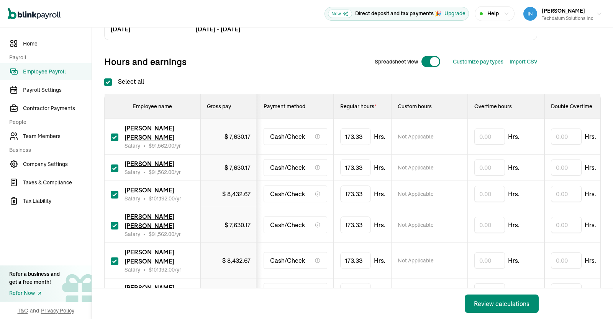
checkbox input "true"
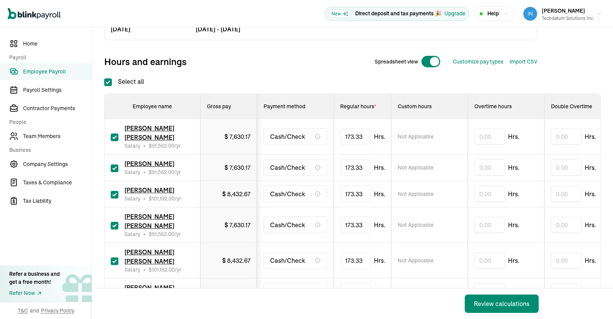
click at [109, 84] on input "Select all" at bounding box center [108, 83] width 8 height 8
checkbox input "false"
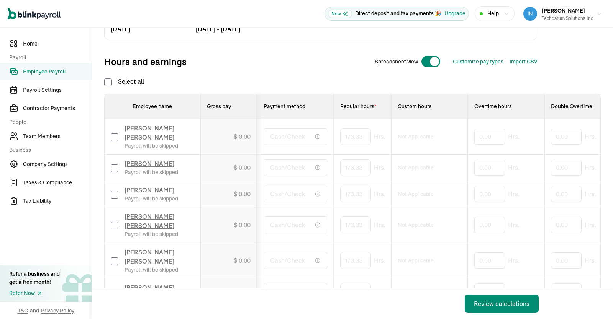
checkbox input "false"
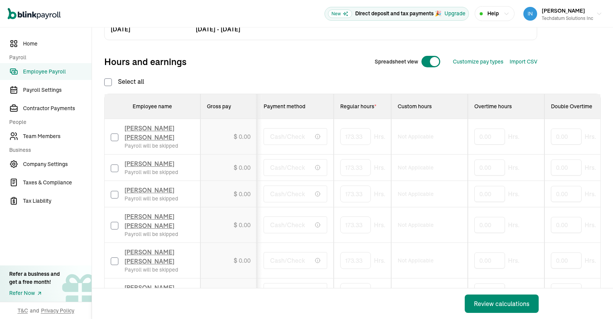
checkbox input "false"
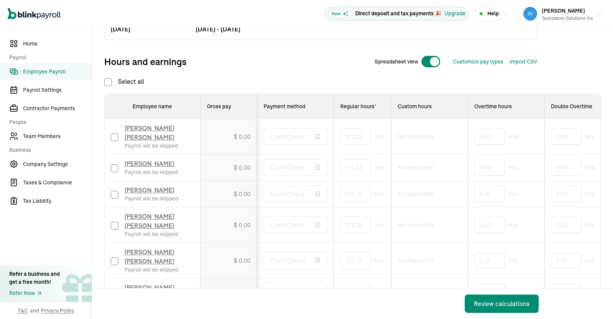
checkbox input "false"
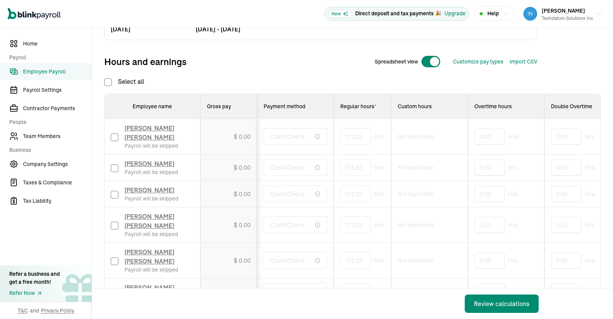
checkbox input "false"
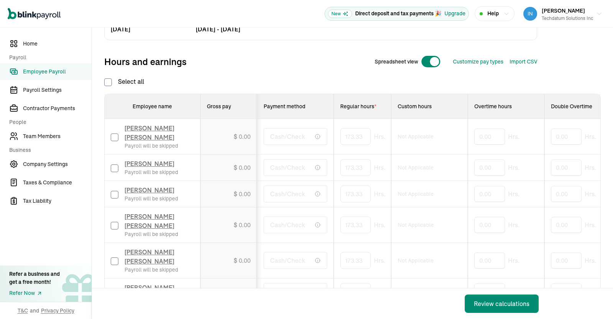
checkbox input "false"
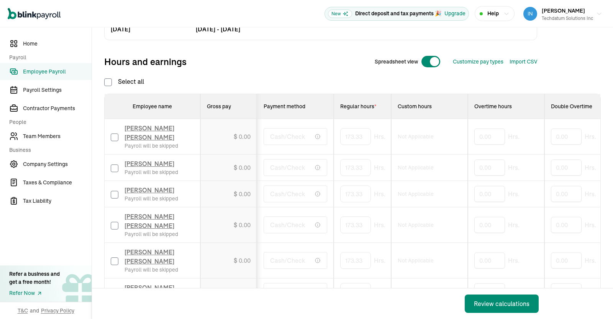
checkbox input "false"
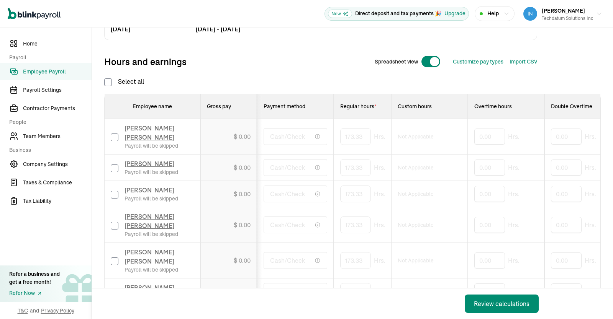
checkbox input "false"
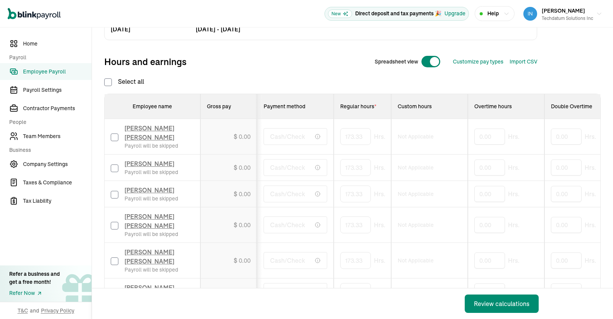
checkbox input "false"
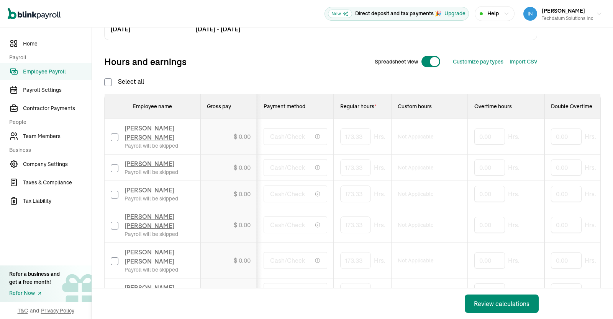
checkbox input "false"
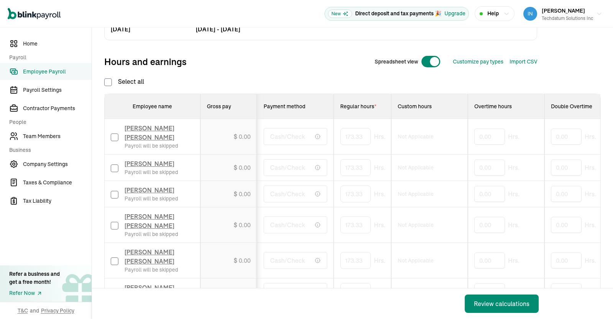
checkbox input "false"
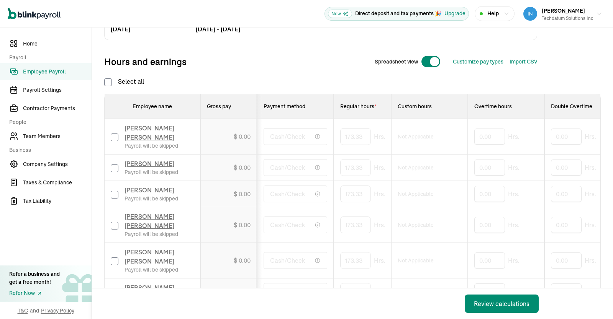
checkbox input "false"
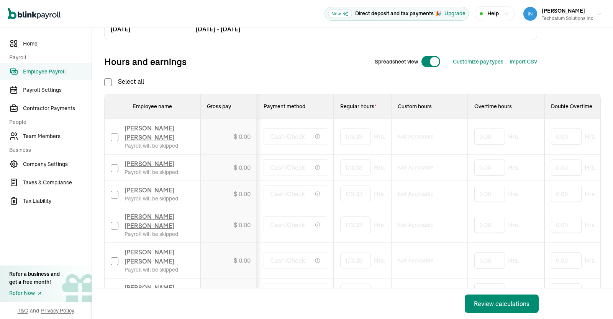
checkbox input "false"
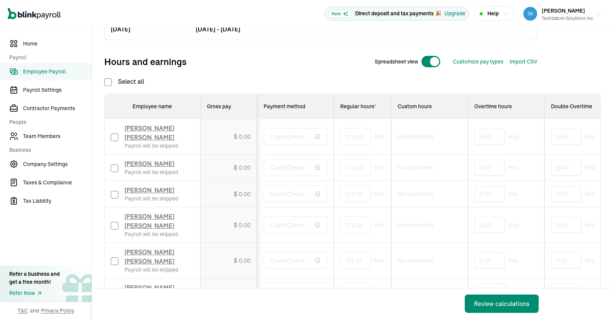
checkbox input "false"
click at [116, 169] on input "checkbox" at bounding box center [115, 169] width 8 height 8
checkbox input "true"
click at [366, 163] on input "173.333333333" at bounding box center [367, 168] width 54 height 16
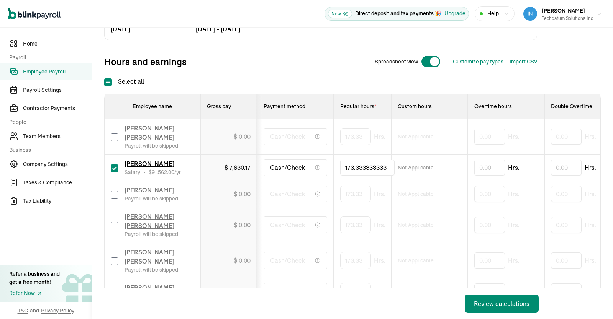
click at [340, 164] on input "173.333333333" at bounding box center [367, 168] width 54 height 16
click at [352, 166] on input "173.333333333" at bounding box center [367, 168] width 54 height 16
drag, startPoint x: 352, startPoint y: 169, endPoint x: 337, endPoint y: 169, distance: 15.3
click at [340, 169] on input "173.333333333" at bounding box center [367, 168] width 54 height 16
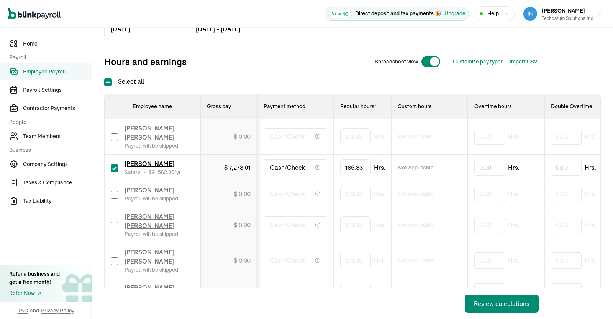
click at [231, 120] on td "$ 0.00" at bounding box center [228, 137] width 57 height 36
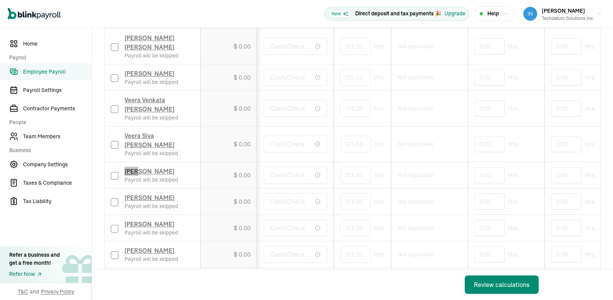
click at [116, 172] on input "checkbox" at bounding box center [115, 176] width 8 height 8
checkbox input "true"
click at [362, 167] on input "173.333333333" at bounding box center [367, 175] width 54 height 16
drag, startPoint x: 388, startPoint y: 153, endPoint x: 312, endPoint y: 152, distance: 75.5
click at [340, 167] on input "173.333333333" at bounding box center [367, 175] width 54 height 16
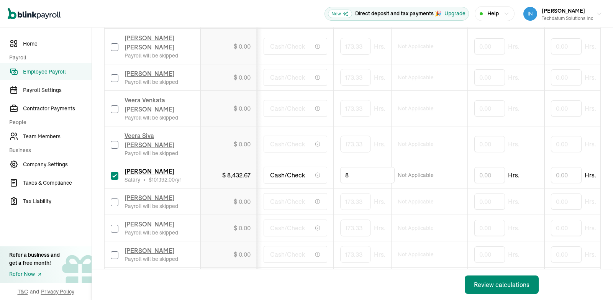
type input "88"
click at [241, 162] on td "$ 4,281.20" at bounding box center [228, 175] width 57 height 26
click at [116, 198] on input "checkbox" at bounding box center [115, 202] width 8 height 8
checkbox input "true"
drag, startPoint x: 388, startPoint y: 179, endPoint x: 300, endPoint y: 180, distance: 88.5
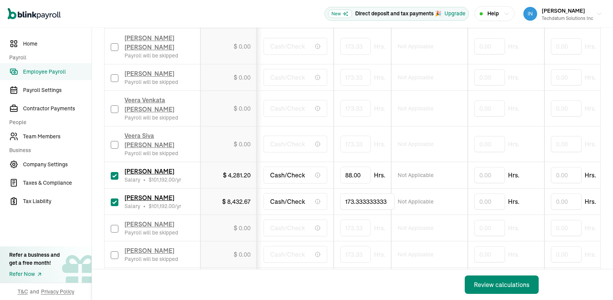
click at [340, 193] on input "173.333333333" at bounding box center [367, 201] width 54 height 16
type input "104"
click at [241, 164] on td "$ 4,281.20" at bounding box center [228, 175] width 57 height 26
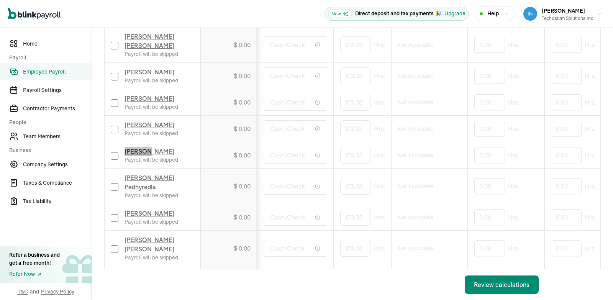
click at [117, 157] on input "checkbox" at bounding box center [115, 156] width 8 height 8
checkbox input "true"
click at [367, 152] on input "173.333333333" at bounding box center [367, 155] width 54 height 16
drag, startPoint x: 390, startPoint y: 152, endPoint x: 270, endPoint y: 139, distance: 121.0
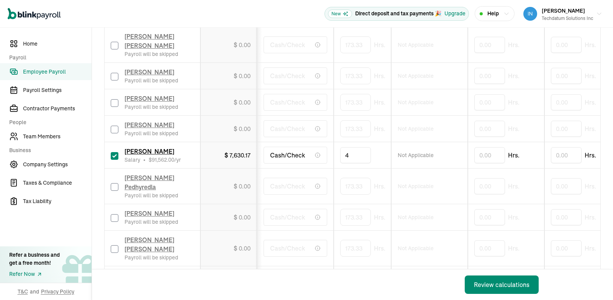
type input "40"
click at [223, 132] on div "$ 0.00" at bounding box center [229, 128] width 44 height 9
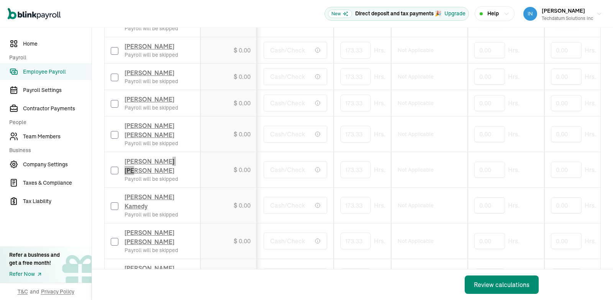
click at [117, 167] on input "checkbox" at bounding box center [115, 171] width 8 height 8
checkbox input "true"
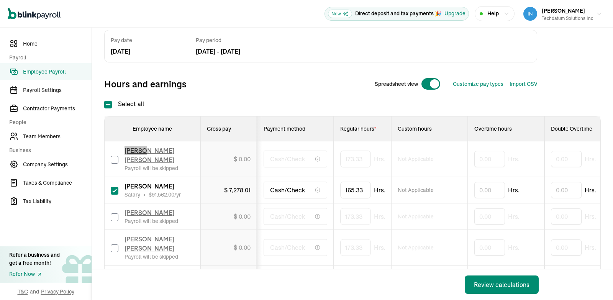
click at [115, 158] on input "checkbox" at bounding box center [115, 160] width 8 height 8
checkbox input "true"
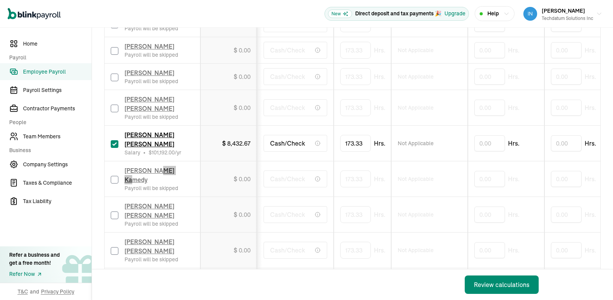
click at [114, 176] on input "checkbox" at bounding box center [115, 180] width 8 height 8
checkbox input "true"
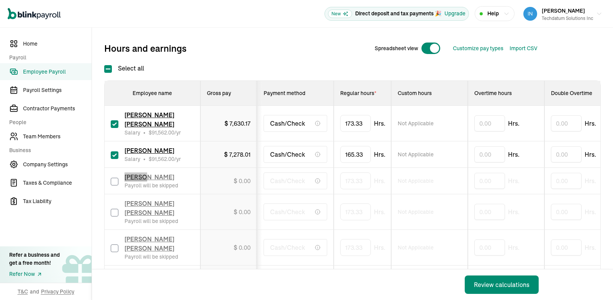
click at [115, 184] on input "checkbox" at bounding box center [115, 182] width 8 height 8
checkbox input "true"
click at [114, 216] on input "checkbox" at bounding box center [115, 213] width 8 height 8
checkbox input "true"
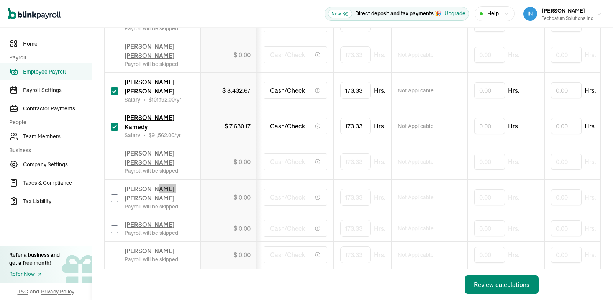
click at [114, 194] on input "checkbox" at bounding box center [115, 198] width 8 height 8
checkbox input "true"
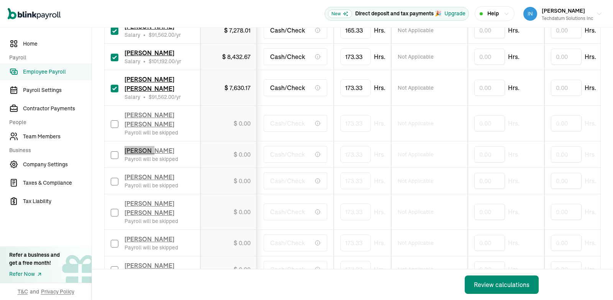
click at [114, 159] on input "checkbox" at bounding box center [115, 155] width 8 height 8
checkbox input "true"
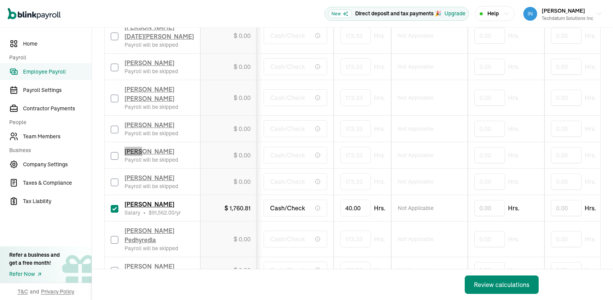
click at [114, 154] on input "checkbox" at bounding box center [115, 156] width 8 height 8
checkbox input "true"
click at [112, 182] on input "checkbox" at bounding box center [115, 183] width 8 height 8
checkbox input "true"
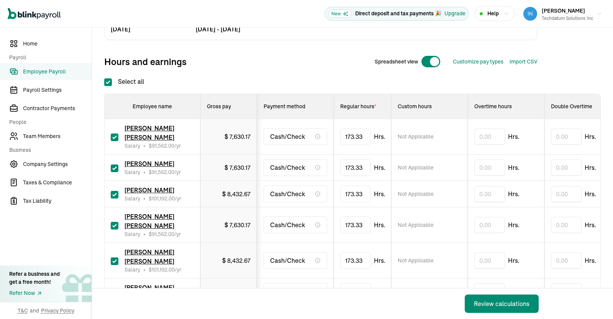
click at [109, 84] on input "Select all" at bounding box center [108, 83] width 8 height 8
checkbox input "false"
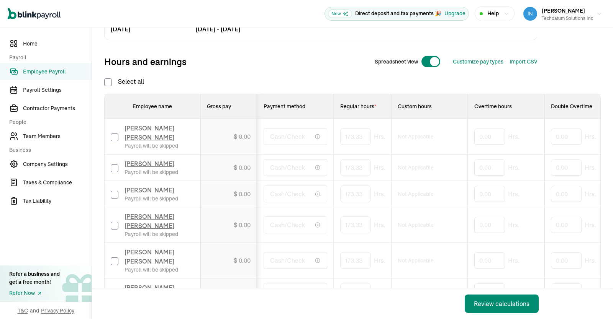
checkbox input "false"
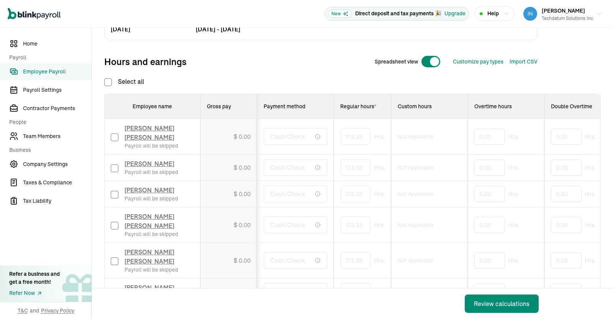
checkbox input "false"
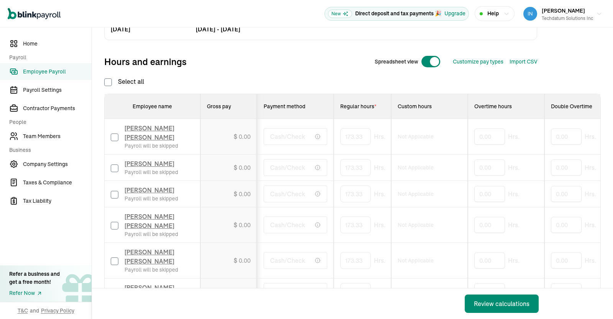
checkbox input "false"
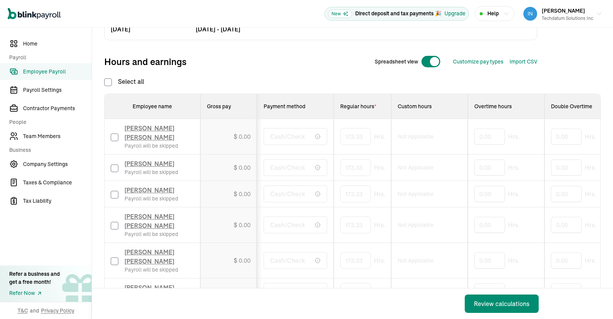
checkbox input "false"
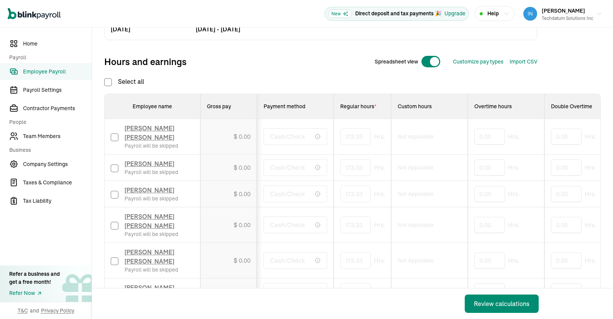
checkbox input "false"
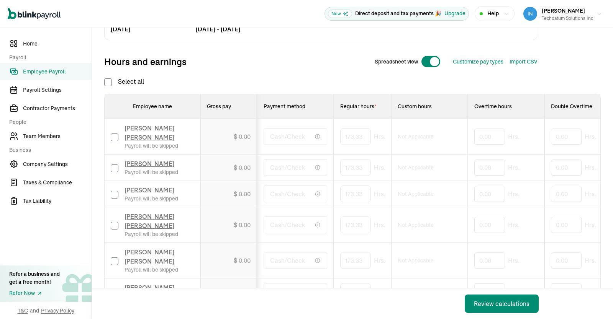
checkbox input "false"
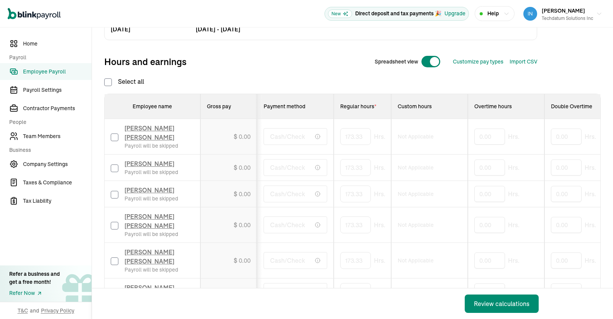
checkbox input "false"
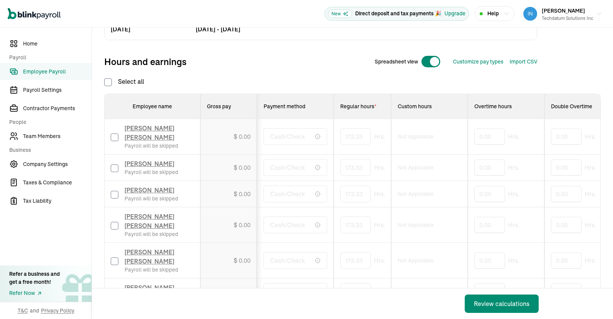
checkbox input "false"
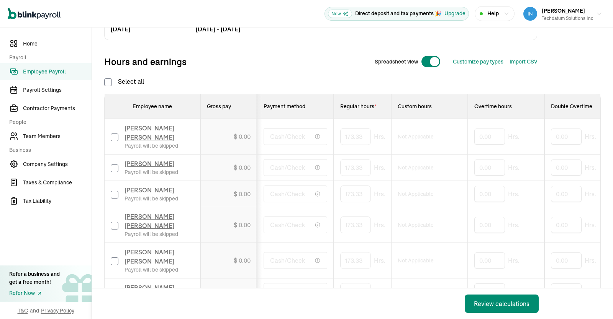
checkbox input "false"
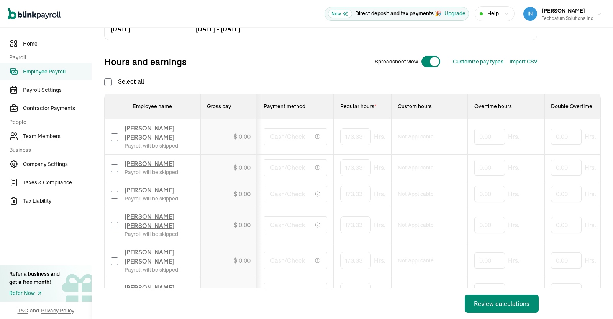
checkbox input "false"
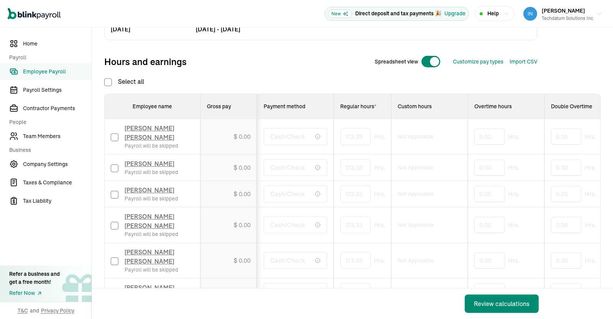
checkbox input "false"
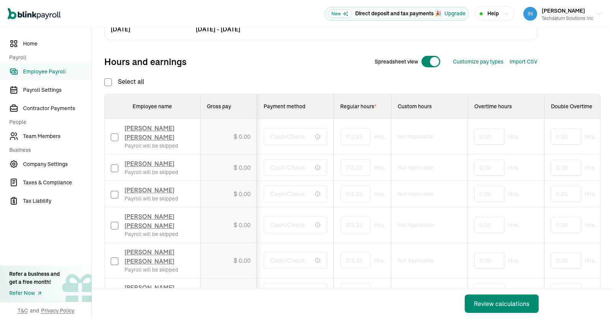
checkbox input "false"
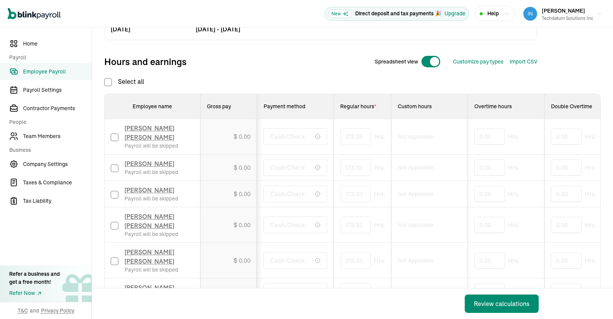
checkbox input "false"
click at [116, 169] on input "checkbox" at bounding box center [115, 169] width 8 height 8
checkbox input "true"
click at [366, 163] on input "173.333333333" at bounding box center [367, 168] width 54 height 16
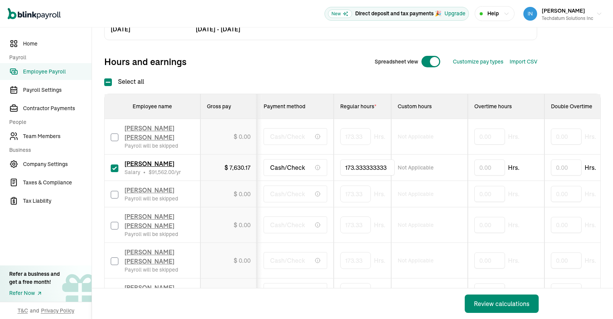
click at [340, 164] on input "173.333333333" at bounding box center [367, 168] width 54 height 16
click at [352, 166] on input "173.333333333" at bounding box center [367, 168] width 54 height 16
drag, startPoint x: 352, startPoint y: 169, endPoint x: 337, endPoint y: 169, distance: 15.3
click at [340, 169] on input "173.333333333" at bounding box center [367, 168] width 54 height 16
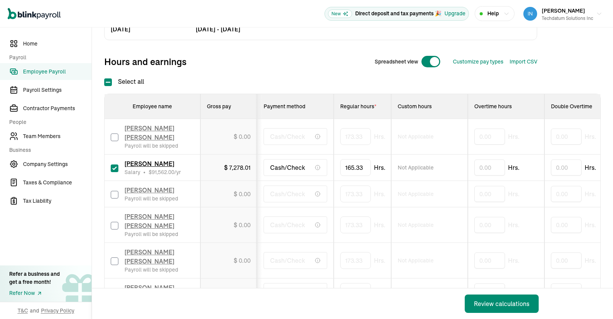
click at [231, 120] on td "$ 0.00" at bounding box center [228, 137] width 57 height 36
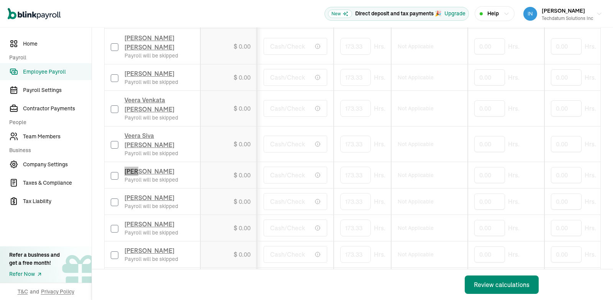
click at [116, 172] on input "checkbox" at bounding box center [115, 176] width 8 height 8
checkbox input "true"
click at [362, 167] on input "173.333333333" at bounding box center [367, 175] width 54 height 16
drag, startPoint x: 388, startPoint y: 153, endPoint x: 312, endPoint y: 152, distance: 75.5
click at [340, 167] on input "173.333333333" at bounding box center [367, 175] width 54 height 16
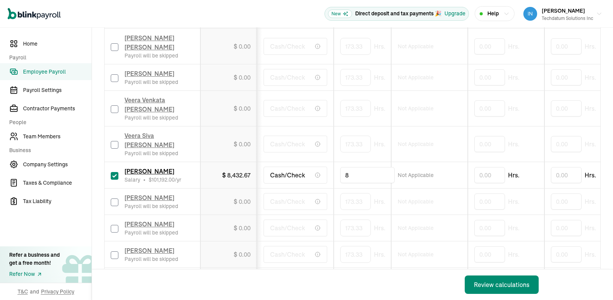
type input "88"
click at [241, 162] on td "$ 4,281.20" at bounding box center [228, 175] width 57 height 26
click at [116, 198] on input "checkbox" at bounding box center [115, 202] width 8 height 8
checkbox input "true"
drag, startPoint x: 388, startPoint y: 179, endPoint x: 300, endPoint y: 180, distance: 88.5
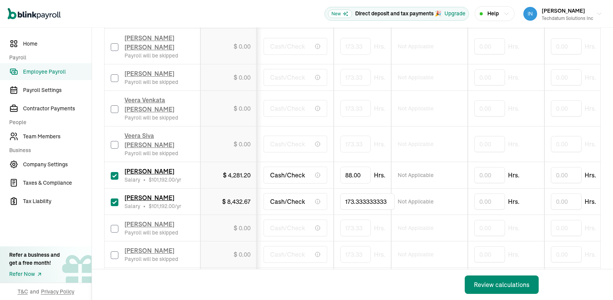
click at [340, 193] on input "173.333333333" at bounding box center [367, 201] width 54 height 16
type input "104"
click at [241, 164] on td "$ 4,281.20" at bounding box center [228, 175] width 57 height 26
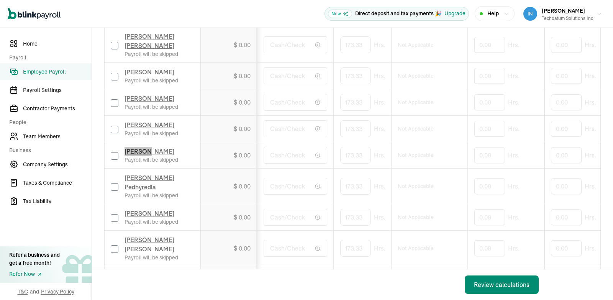
click at [117, 157] on input "checkbox" at bounding box center [115, 156] width 8 height 8
checkbox input "true"
click at [367, 152] on input "173.333333333" at bounding box center [367, 155] width 54 height 16
drag, startPoint x: 390, startPoint y: 152, endPoint x: 270, endPoint y: 139, distance: 121.0
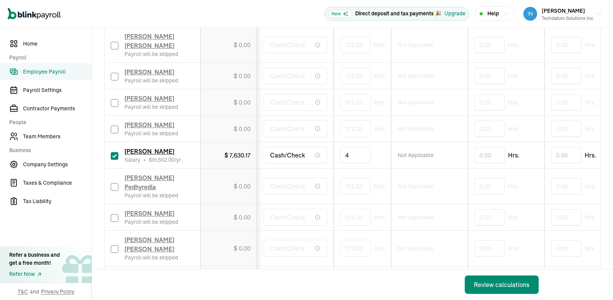
type input "40"
click at [223, 132] on div "$ 0.00" at bounding box center [229, 128] width 44 height 9
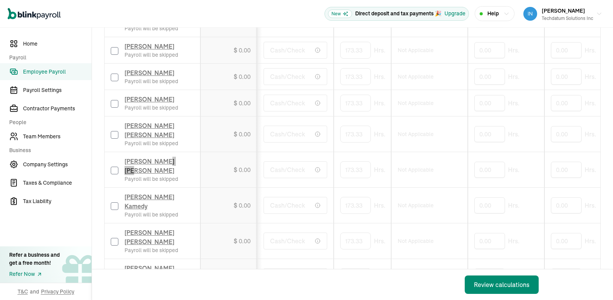
click at [117, 167] on input "checkbox" at bounding box center [115, 171] width 8 height 8
checkbox input "true"
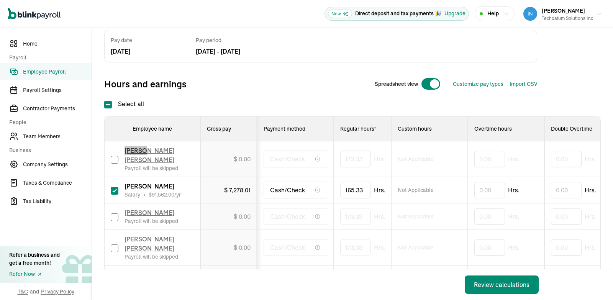
click at [115, 158] on input "checkbox" at bounding box center [115, 160] width 8 height 8
checkbox input "true"
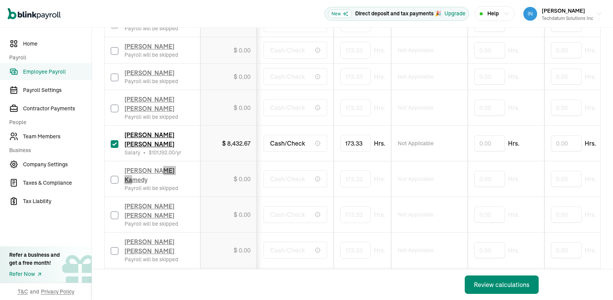
click at [114, 176] on input "checkbox" at bounding box center [115, 180] width 8 height 8
checkbox input "true"
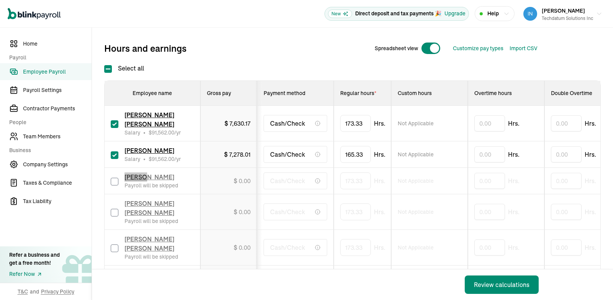
click at [115, 184] on input "checkbox" at bounding box center [115, 182] width 8 height 8
checkbox input "true"
click at [114, 216] on input "checkbox" at bounding box center [115, 213] width 8 height 8
checkbox input "true"
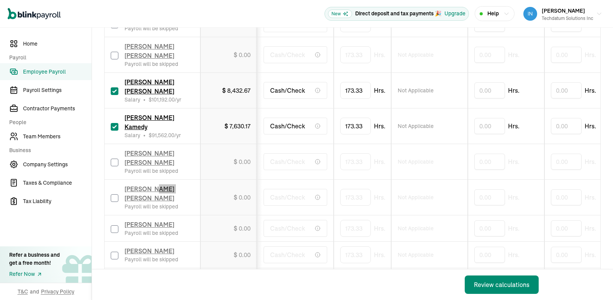
click at [114, 194] on input "checkbox" at bounding box center [115, 198] width 8 height 8
checkbox input "true"
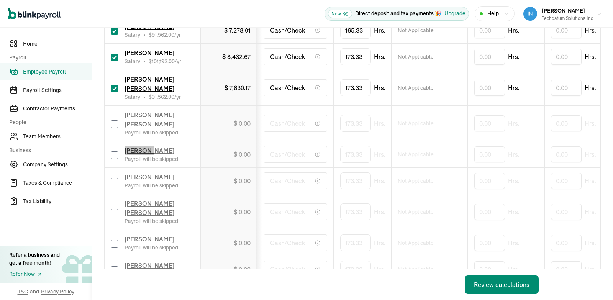
click at [114, 159] on input "checkbox" at bounding box center [115, 155] width 8 height 8
checkbox input "true"
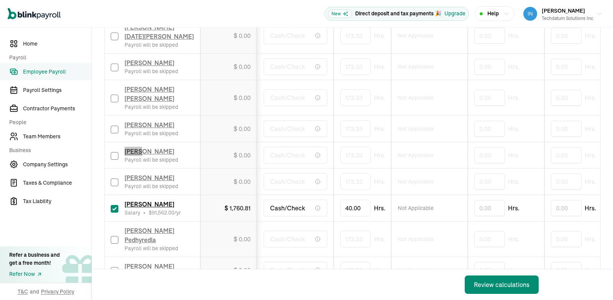
click at [114, 154] on input "checkbox" at bounding box center [115, 156] width 8 height 8
checkbox input "true"
click at [112, 182] on input "checkbox" at bounding box center [115, 183] width 8 height 8
checkbox input "true"
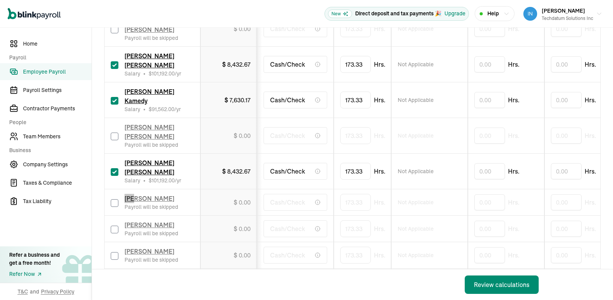
click at [115, 199] on input "checkbox" at bounding box center [115, 203] width 8 height 8
checkbox input "true"
click at [116, 226] on input "checkbox" at bounding box center [115, 230] width 8 height 8
checkbox input "true"
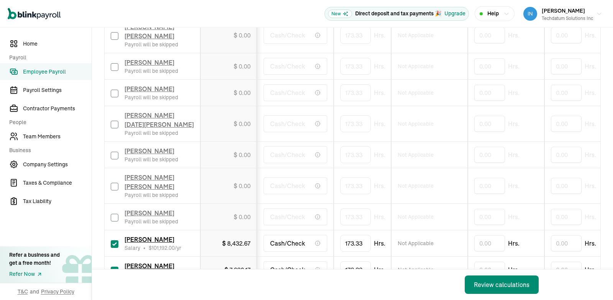
click at [117, 156] on input "checkbox" at bounding box center [115, 156] width 8 height 8
checkbox input "true"
click at [114, 187] on input "checkbox" at bounding box center [115, 187] width 8 height 8
checkbox input "true"
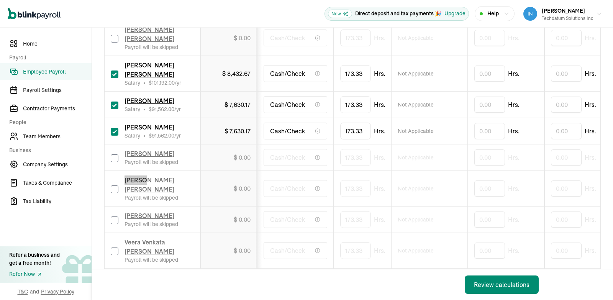
click at [114, 185] on input "checkbox" at bounding box center [115, 189] width 8 height 8
checkbox input "true"
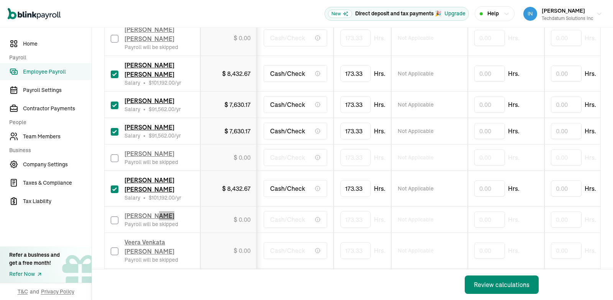
click at [114, 216] on input "checkbox" at bounding box center [115, 220] width 8 height 8
checkbox input "true"
click at [114, 247] on input "checkbox" at bounding box center [115, 251] width 8 height 8
checkbox input "true"
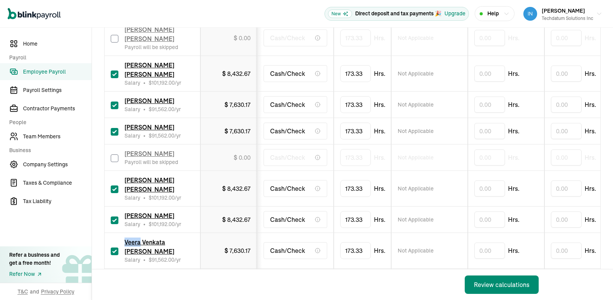
click at [114, 283] on input "checkbox" at bounding box center [115, 287] width 8 height 8
checkbox input "true"
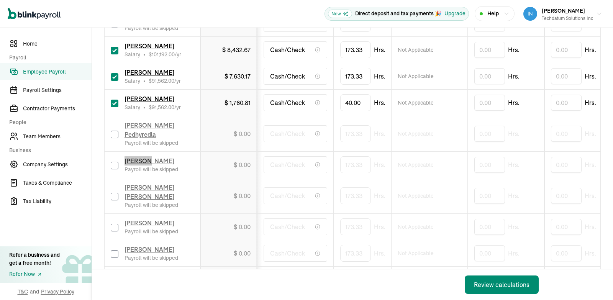
click at [114, 162] on input "checkbox" at bounding box center [115, 166] width 8 height 8
checkbox input "true"
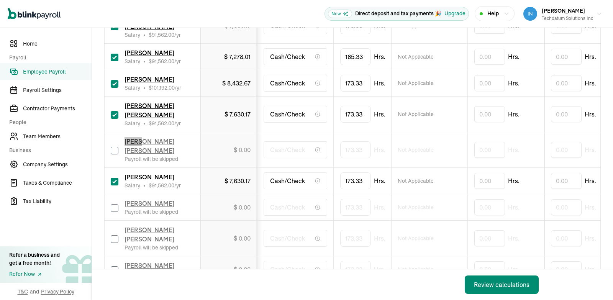
click at [113, 154] on input "checkbox" at bounding box center [115, 151] width 8 height 8
checkbox input "true"
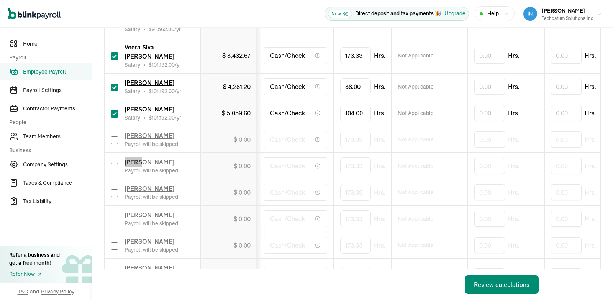
click at [113, 163] on input "checkbox" at bounding box center [115, 167] width 8 height 8
checkbox input "true"
click at [112, 218] on input "checkbox" at bounding box center [115, 220] width 8 height 8
checkbox input "true"
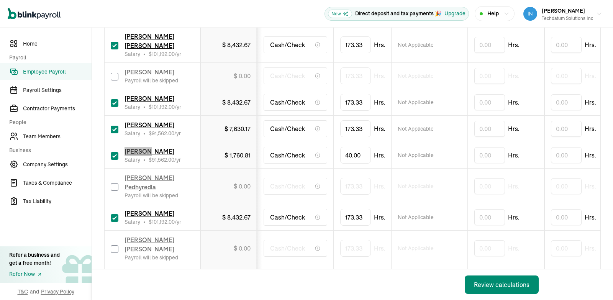
click at [112, 76] on input "checkbox" at bounding box center [115, 77] width 8 height 8
checkbox input "true"
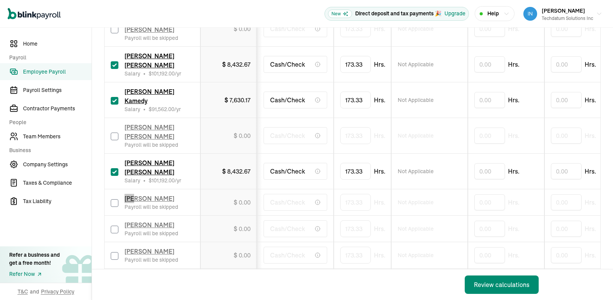
click at [115, 199] on input "checkbox" at bounding box center [115, 203] width 8 height 8
checkbox input "true"
click at [116, 226] on input "checkbox" at bounding box center [115, 230] width 8 height 8
checkbox input "true"
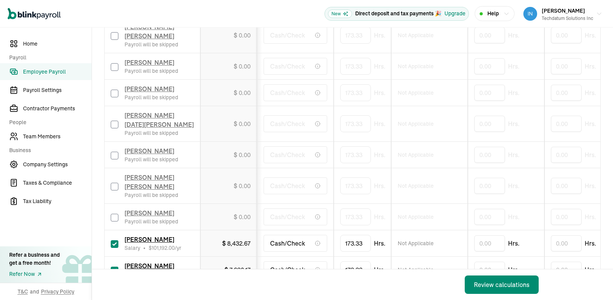
click at [117, 156] on input "checkbox" at bounding box center [115, 156] width 8 height 8
checkbox input "true"
click at [114, 187] on input "checkbox" at bounding box center [115, 187] width 8 height 8
checkbox input "true"
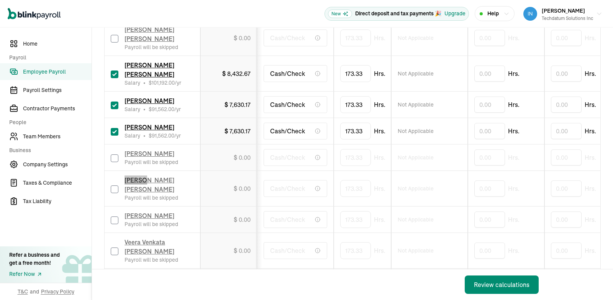
click at [114, 185] on input "checkbox" at bounding box center [115, 189] width 8 height 8
checkbox input "true"
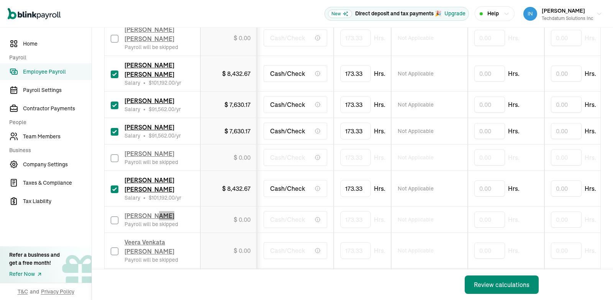
click at [114, 216] on input "checkbox" at bounding box center [115, 220] width 8 height 8
checkbox input "true"
click at [114, 247] on input "checkbox" at bounding box center [115, 251] width 8 height 8
checkbox input "true"
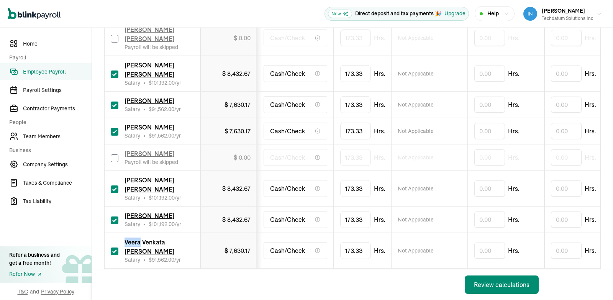
click at [114, 283] on input "checkbox" at bounding box center [115, 287] width 8 height 8
checkbox input "true"
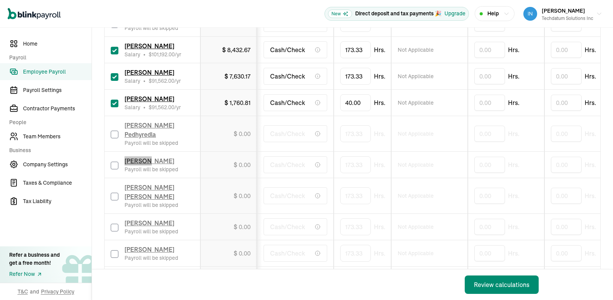
click at [114, 162] on input "checkbox" at bounding box center [115, 166] width 8 height 8
checkbox input "true"
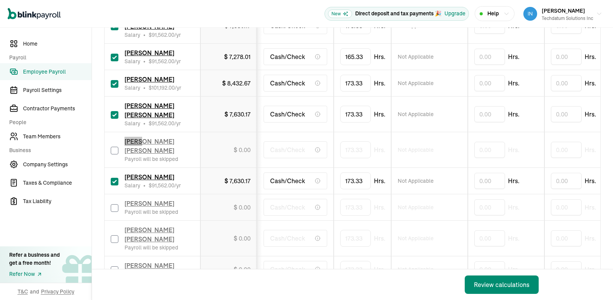
click at [113, 154] on input "checkbox" at bounding box center [115, 151] width 8 height 8
checkbox input "true"
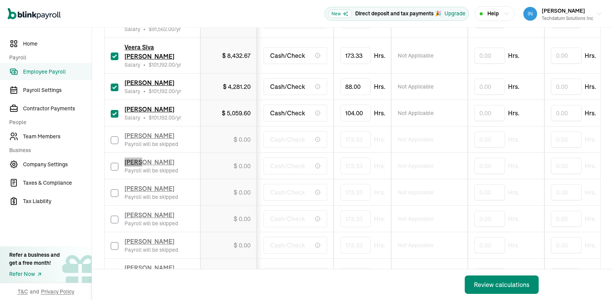
click at [113, 163] on input "checkbox" at bounding box center [115, 167] width 8 height 8
checkbox input "true"
click at [112, 218] on input "checkbox" at bounding box center [115, 220] width 8 height 8
checkbox input "true"
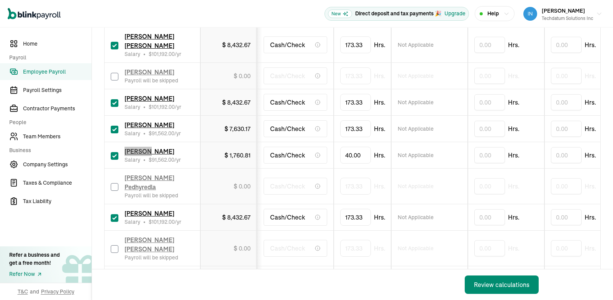
click at [112, 76] on input "checkbox" at bounding box center [115, 77] width 8 height 8
checkbox input "true"
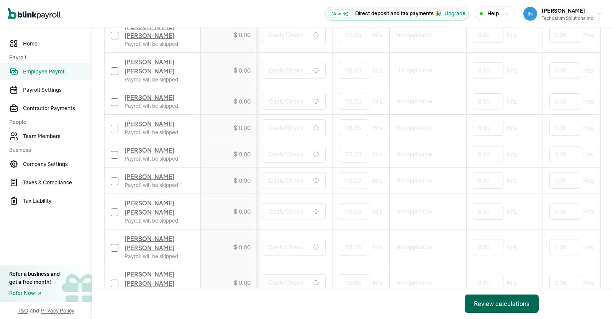
click at [506, 300] on div "Review calculations" at bounding box center [502, 304] width 56 height 9
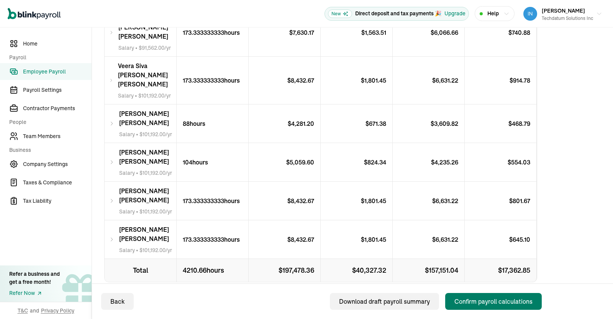
click at [487, 300] on div "Confirm payroll calculations" at bounding box center [493, 301] width 78 height 9
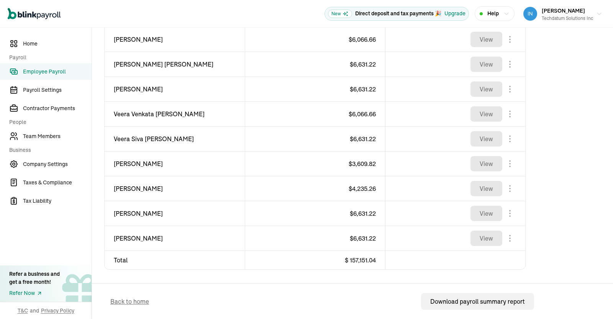
click at [47, 70] on span "Employee Payroll" at bounding box center [57, 72] width 69 height 8
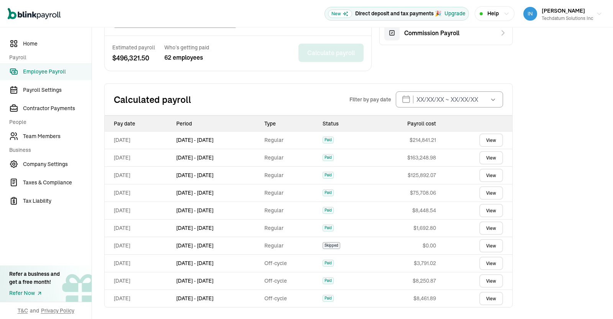
click at [495, 139] on link "View" at bounding box center [491, 140] width 24 height 13
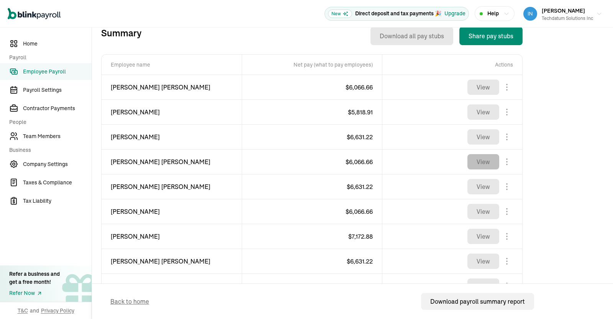
click at [490, 166] on button "View" at bounding box center [483, 161] width 32 height 15
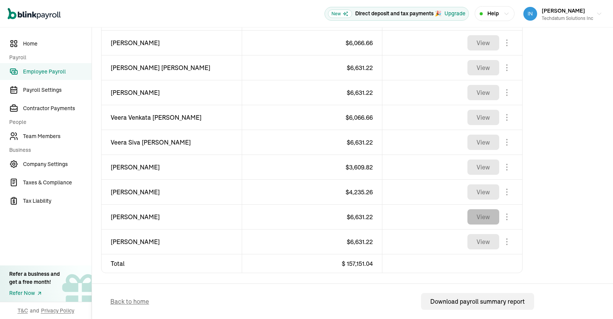
click at [474, 214] on button "View" at bounding box center [483, 217] width 32 height 15
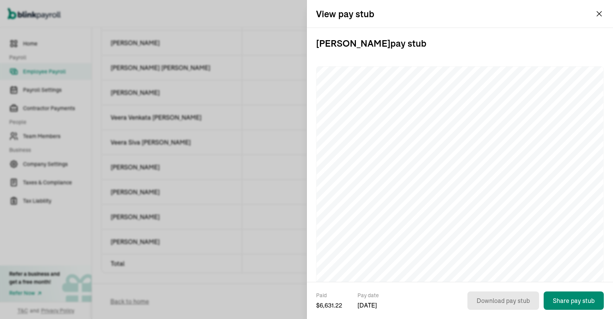
drag, startPoint x: 596, startPoint y: 19, endPoint x: 599, endPoint y: 15, distance: 5.3
click at [599, 15] on div "View pay stub" at bounding box center [460, 14] width 306 height 28
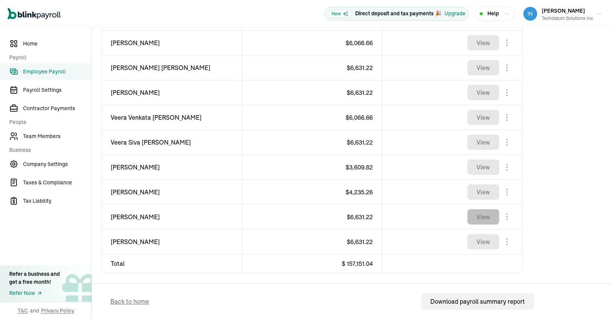
click at [485, 215] on button "View" at bounding box center [483, 217] width 32 height 15
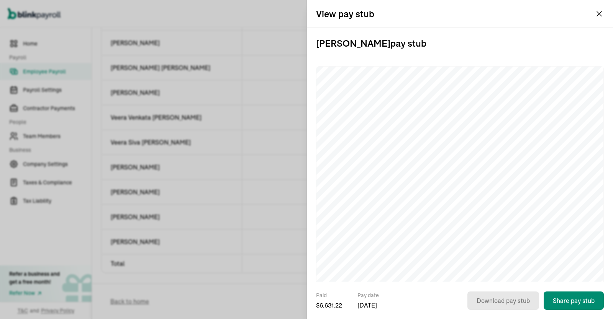
click at [600, 15] on icon "button" at bounding box center [599, 14] width 6 height 6
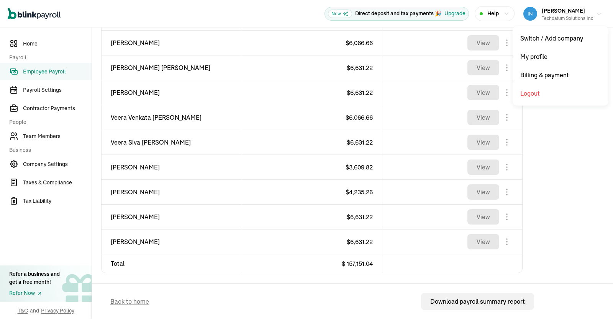
click at [596, 15] on button "Prasad Rao Techdatum Solutions Inc" at bounding box center [562, 13] width 85 height 19
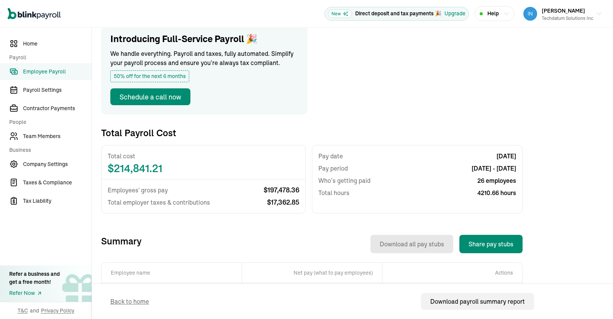
click at [33, 69] on span "Employee Payroll" at bounding box center [57, 72] width 69 height 8
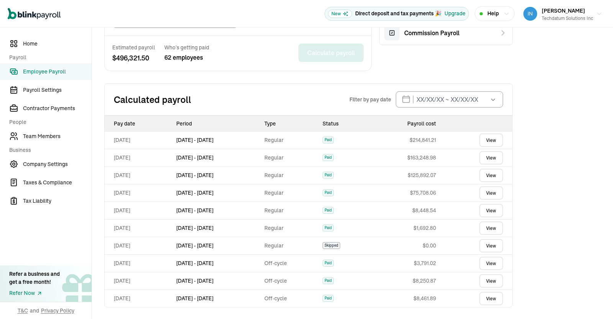
click at [607, 255] on div "Employee Payroll Schedule Monthly Overdue payrolls to record Please record your…" at bounding box center [352, 33] width 521 height 573
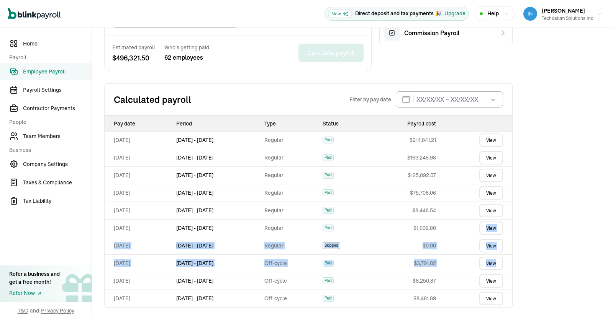
drag, startPoint x: 611, startPoint y: 80, endPoint x: 604, endPoint y: 221, distance: 141.1
click at [604, 221] on div "Employee Payroll Schedule Monthly Overdue payrolls to record Please record your…" at bounding box center [352, 33] width 521 height 573
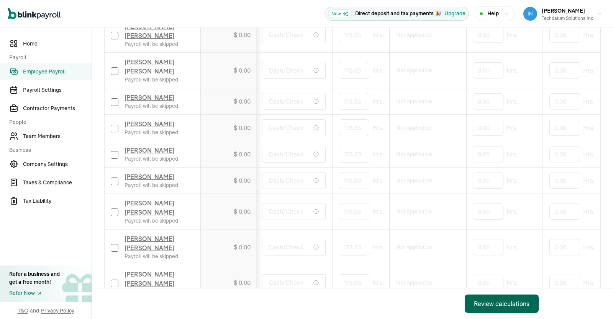
click at [506, 300] on div "Review calculations" at bounding box center [502, 304] width 56 height 9
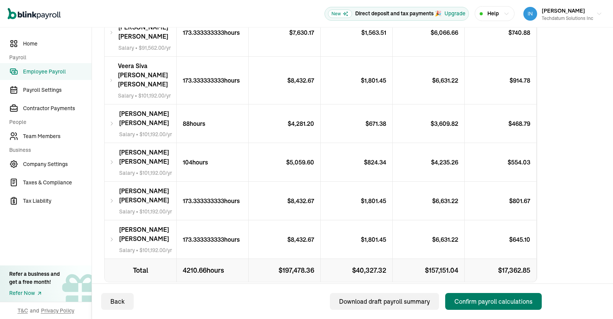
click at [487, 300] on div "Confirm payroll calculations" at bounding box center [493, 301] width 78 height 9
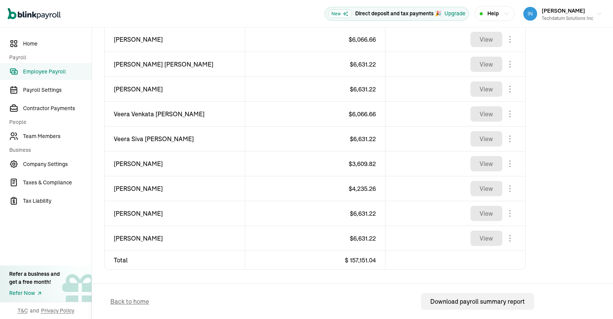
click at [47, 70] on span "Employee Payroll" at bounding box center [57, 72] width 69 height 8
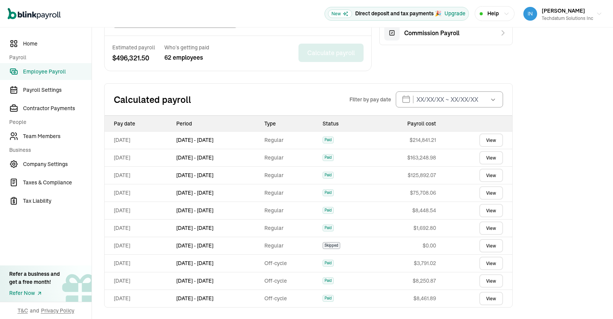
click at [495, 139] on link "View" at bounding box center [491, 140] width 24 height 13
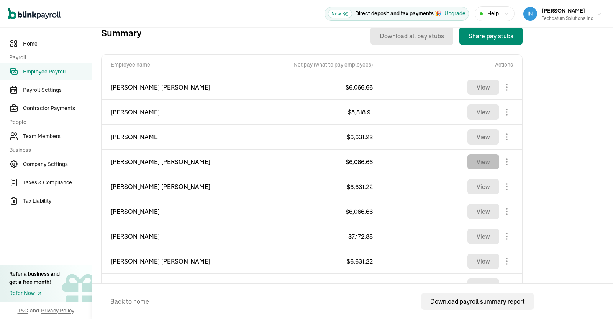
click at [490, 166] on button "View" at bounding box center [483, 161] width 32 height 15
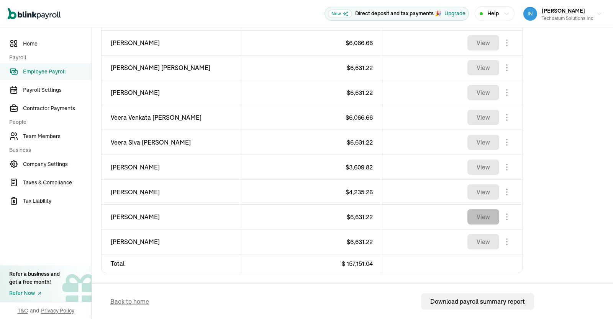
click at [474, 214] on button "View" at bounding box center [483, 217] width 32 height 15
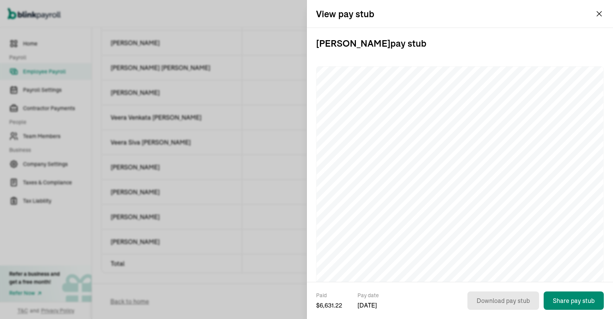
drag, startPoint x: 596, startPoint y: 19, endPoint x: 599, endPoint y: 15, distance: 5.3
click at [599, 15] on div "View pay stub" at bounding box center [460, 14] width 306 height 28
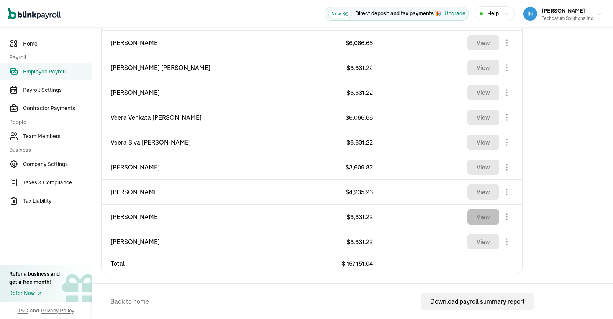
click at [485, 215] on button "View" at bounding box center [483, 217] width 32 height 15
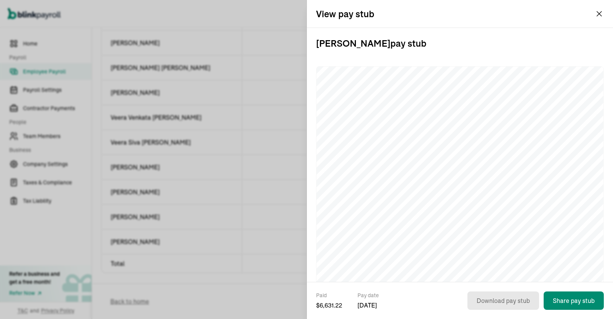
click at [600, 15] on icon "button" at bounding box center [599, 14] width 6 height 6
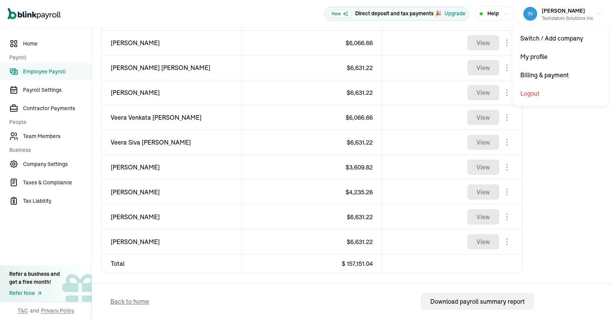
click at [596, 15] on button "[PERSON_NAME] Techdatum Solutions Inc" at bounding box center [562, 13] width 85 height 19
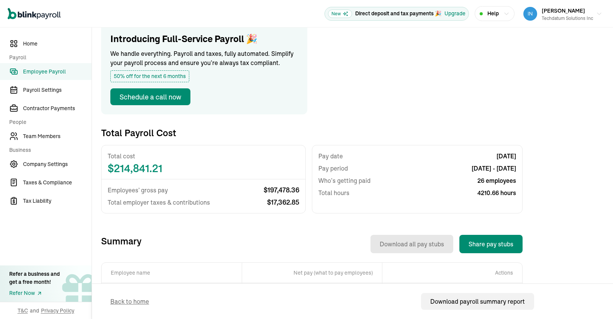
click at [33, 69] on span "Employee Payroll" at bounding box center [57, 72] width 69 height 8
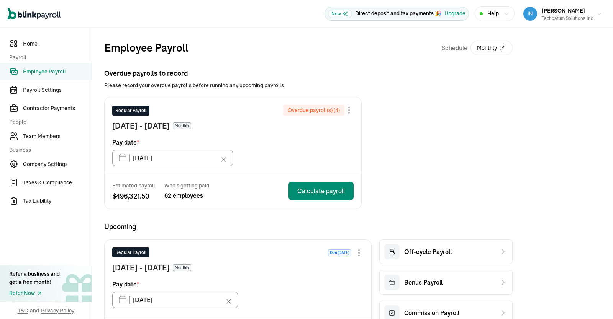
type input "[DATE]"
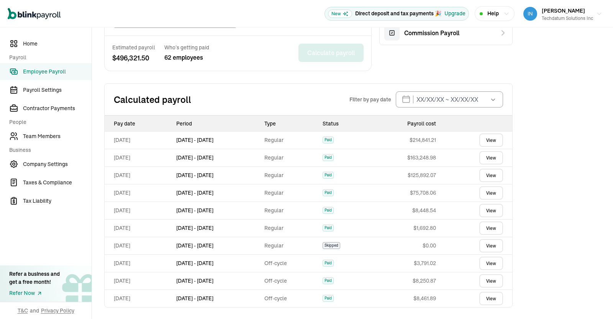
click at [607, 255] on div "Employee Payroll Schedule Monthly Overdue payrolls to record Please record your…" at bounding box center [352, 33] width 521 height 573
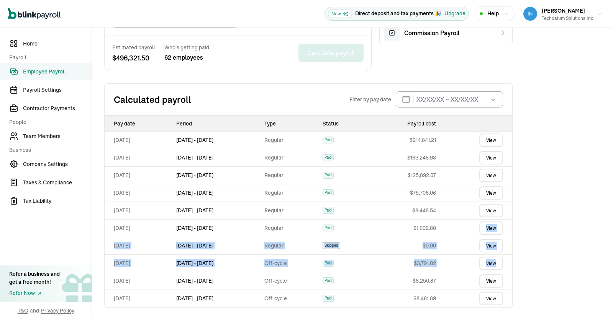
drag, startPoint x: 611, startPoint y: 80, endPoint x: 604, endPoint y: 221, distance: 141.1
click at [604, 221] on div "Employee Payroll Schedule Monthly Overdue payrolls to record Please record your…" at bounding box center [352, 33] width 521 height 573
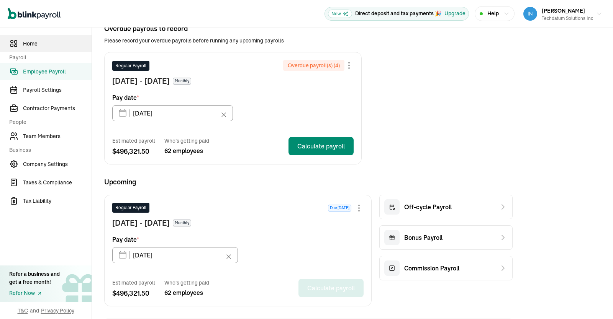
click at [32, 48] on link "Home" at bounding box center [46, 43] width 92 height 17
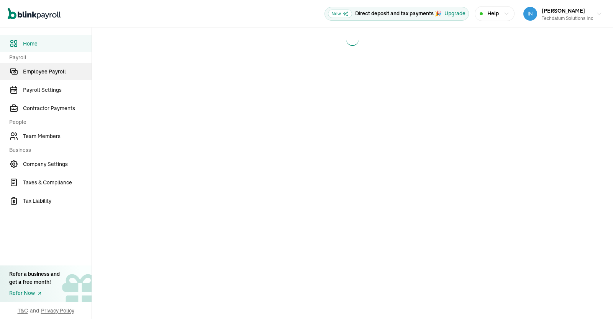
click at [48, 72] on span "Employee Payroll" at bounding box center [57, 72] width 69 height 8
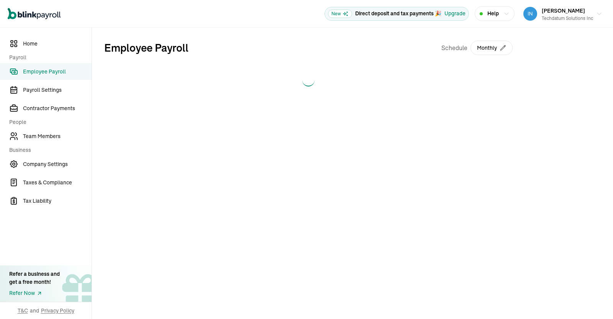
click at [48, 72] on span "Employee Payroll" at bounding box center [57, 72] width 69 height 8
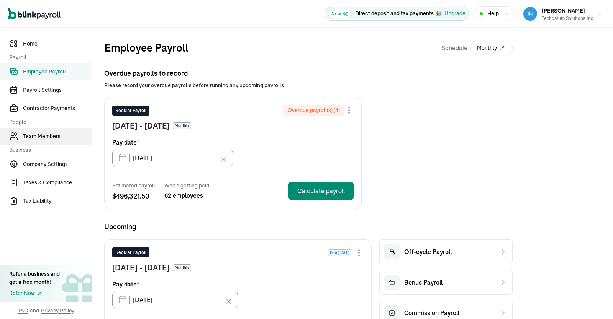
click at [52, 136] on span "Team Members" at bounding box center [57, 137] width 69 height 8
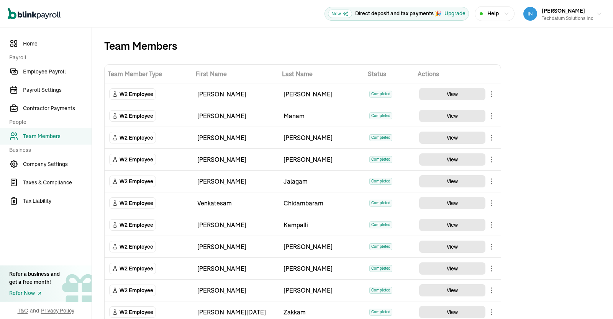
scroll to position [304, 0]
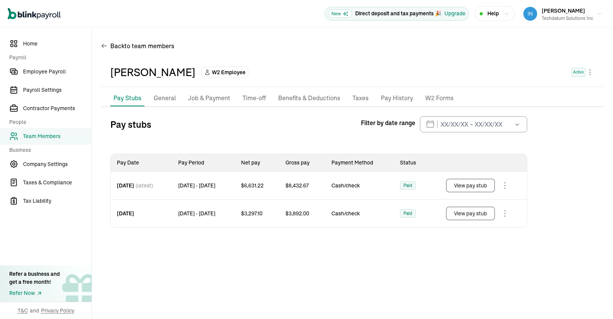
click at [349, 100] on li "Taxes" at bounding box center [360, 98] width 22 height 16
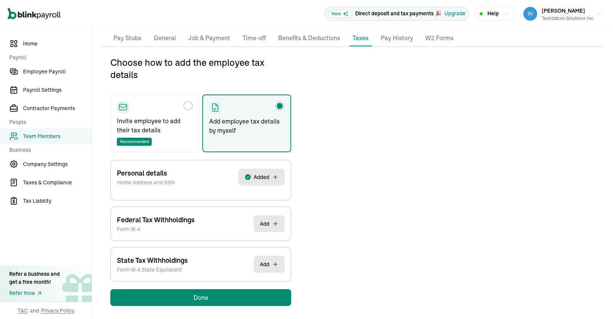
scroll to position [63, 0]
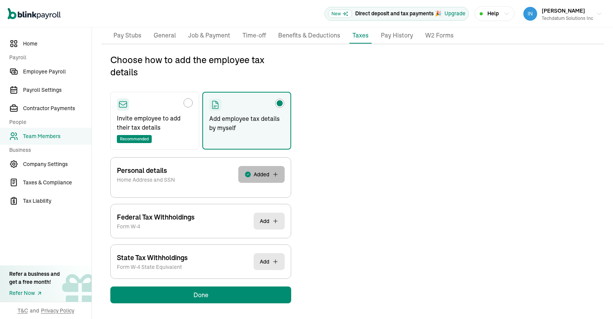
click at [269, 174] on button "Added" at bounding box center [261, 174] width 46 height 17
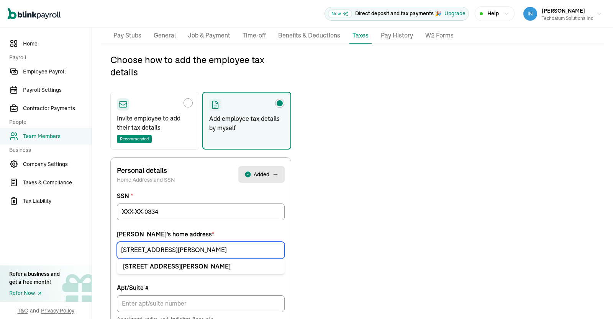
click at [233, 251] on input "[STREET_ADDRESS][PERSON_NAME]" at bounding box center [201, 250] width 168 height 17
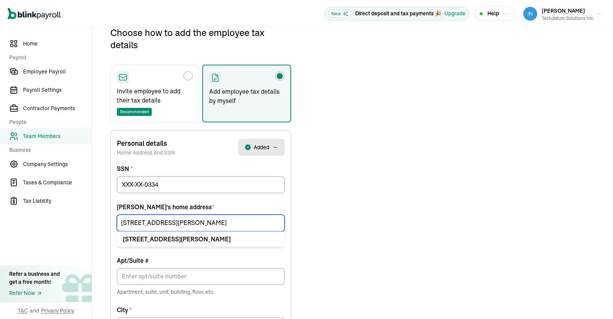
scroll to position [90, 0]
drag, startPoint x: 173, startPoint y: 221, endPoint x: 15, endPoint y: 250, distance: 160.8
click at [117, 232] on input "[STREET_ADDRESS][PERSON_NAME]" at bounding box center [201, 223] width 168 height 17
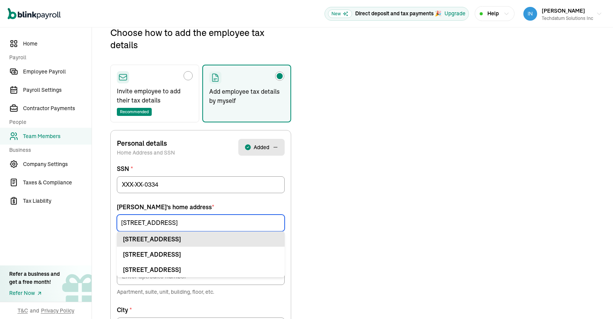
type input "[STREET_ADDRESS]"
click at [204, 236] on div "[STREET_ADDRESS]" at bounding box center [201, 239] width 156 height 9
type input "Apt"
type input "Eden Prairie"
type input "MN"
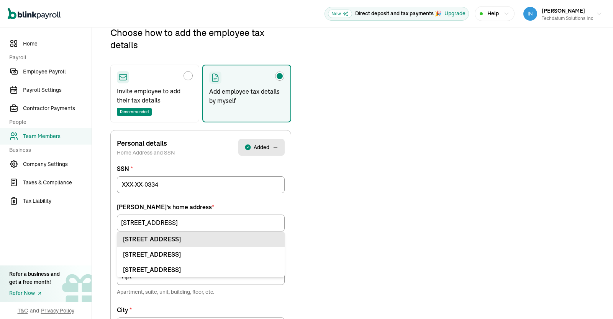
type input "55344"
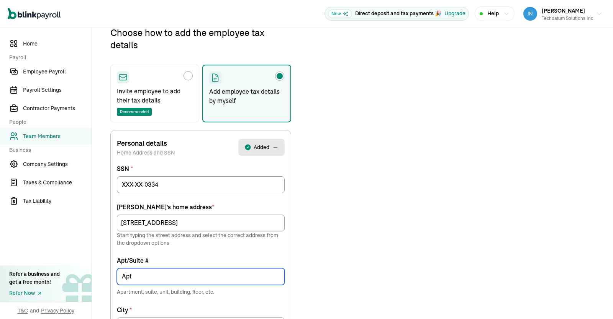
click at [154, 279] on input "Apt" at bounding box center [201, 277] width 168 height 17
click at [149, 274] on input "Apt" at bounding box center [201, 277] width 168 height 17
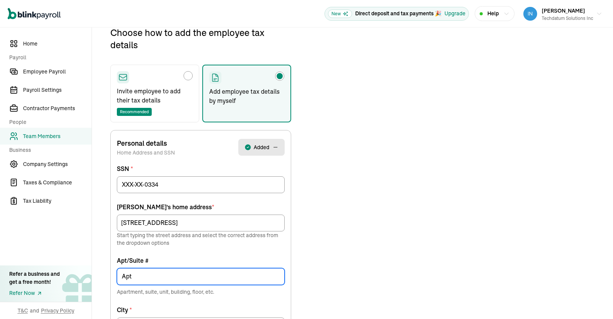
click at [133, 277] on input "Apt" at bounding box center [201, 277] width 168 height 17
type input "Apt 111"
click at [366, 234] on div "Choose how to add the employee tax details Invite employee to add their tax det…" at bounding box center [352, 269] width 503 height 487
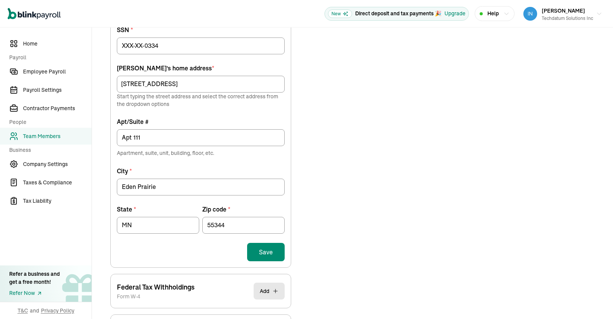
scroll to position [267, 0]
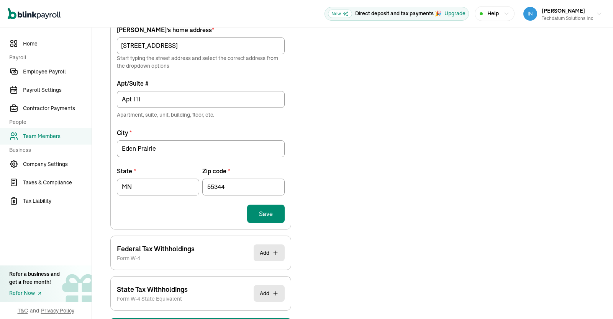
click at [262, 215] on button "Save" at bounding box center [266, 214] width 38 height 18
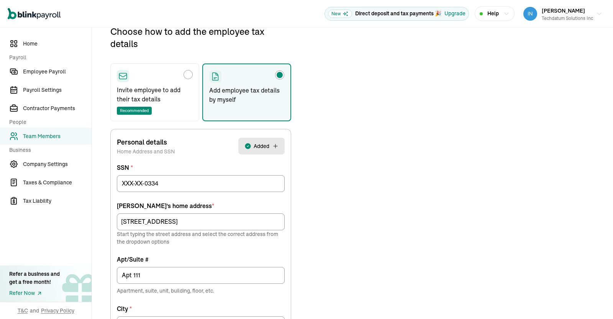
scroll to position [90, 0]
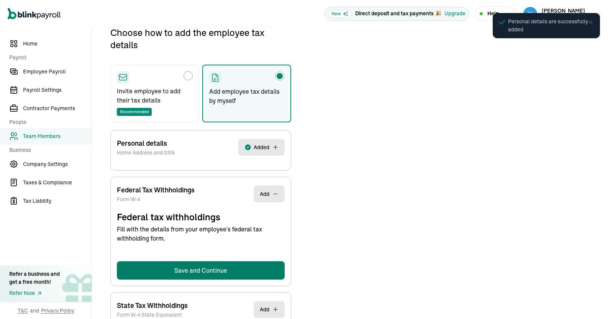
select select "S"
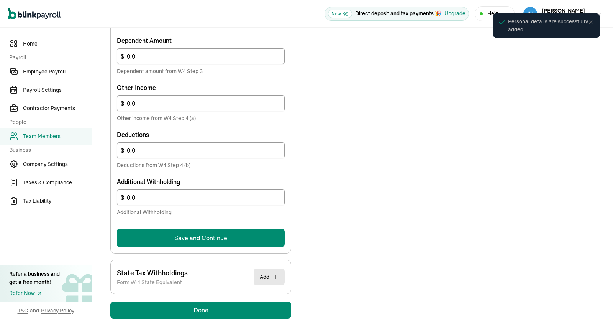
scroll to position [423, 0]
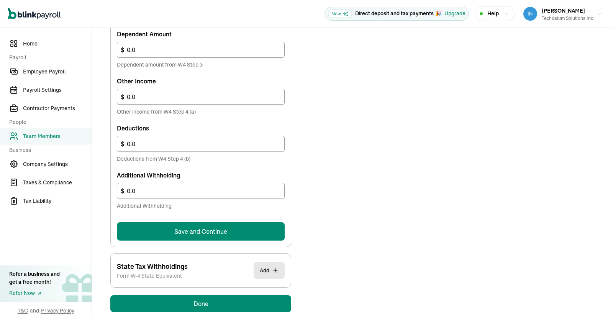
click at [252, 230] on button "Save and Continue" at bounding box center [201, 232] width 168 height 18
click at [215, 233] on button "Save and Continue" at bounding box center [201, 232] width 168 height 18
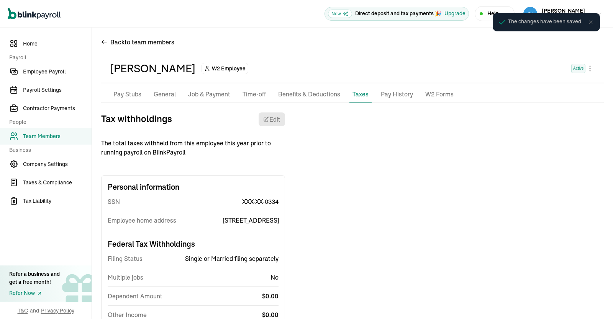
scroll to position [0, 0]
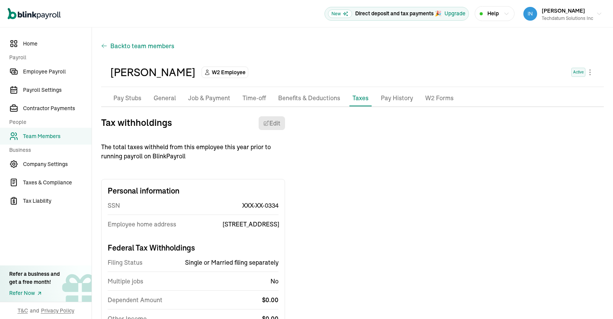
click at [134, 46] on span "to team members" at bounding box center [150, 45] width 50 height 9
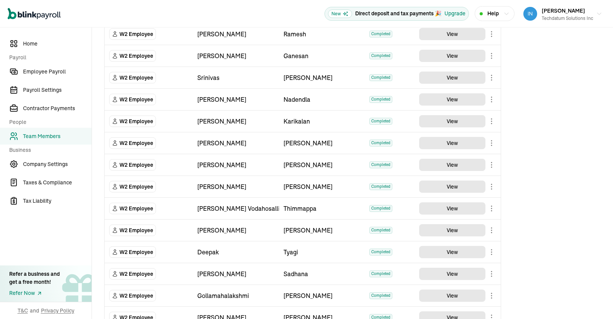
scroll to position [1145, 0]
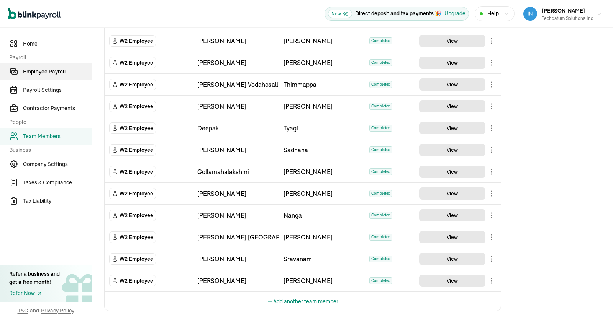
click at [28, 74] on span "Employee Payroll" at bounding box center [57, 72] width 69 height 8
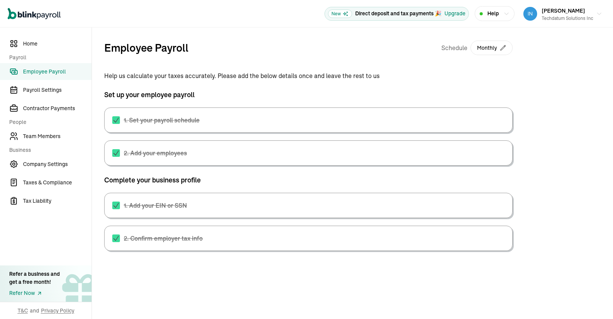
click at [39, 72] on span "Employee Payroll" at bounding box center [57, 72] width 69 height 8
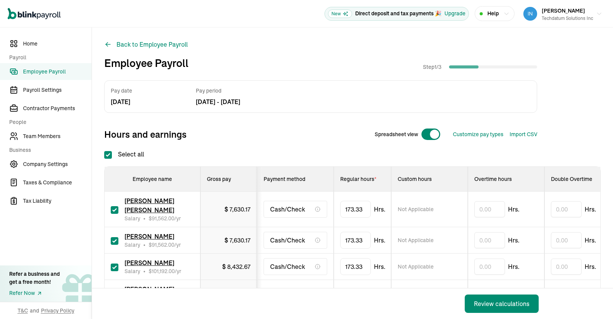
click at [109, 154] on input "Select all" at bounding box center [108, 155] width 8 height 8
checkbox input "false"
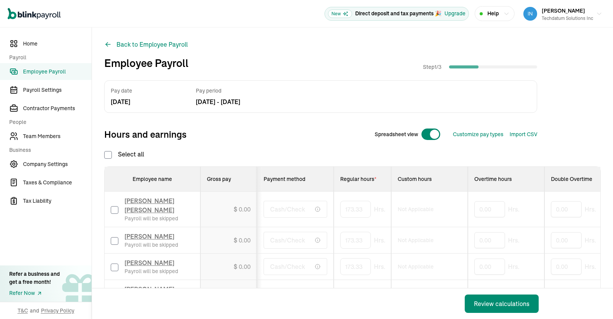
checkbox input "false"
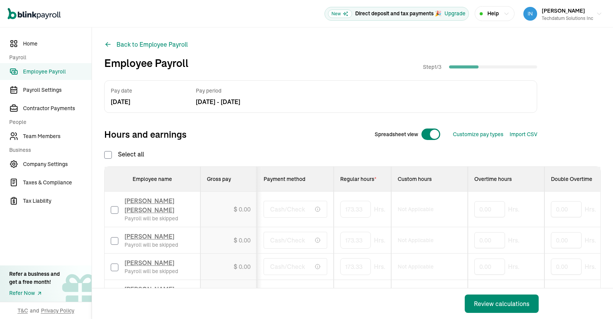
checkbox input "false"
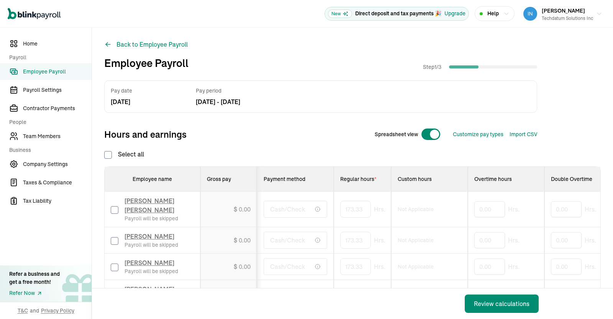
checkbox input "false"
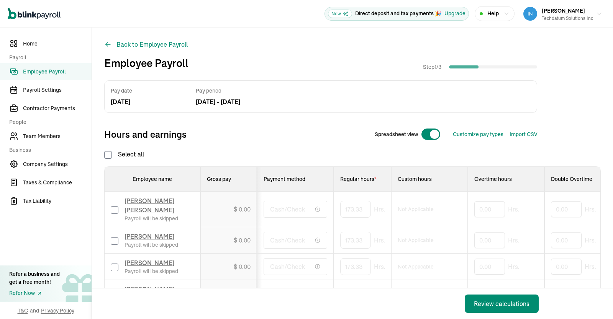
checkbox input "false"
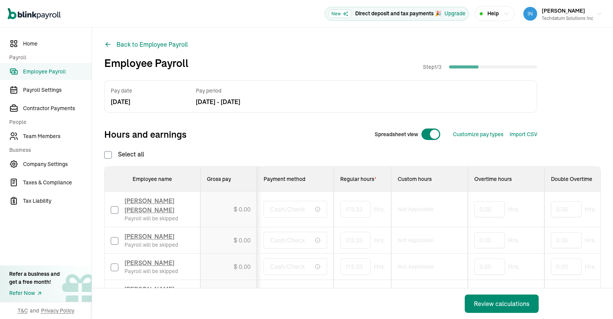
checkbox input "false"
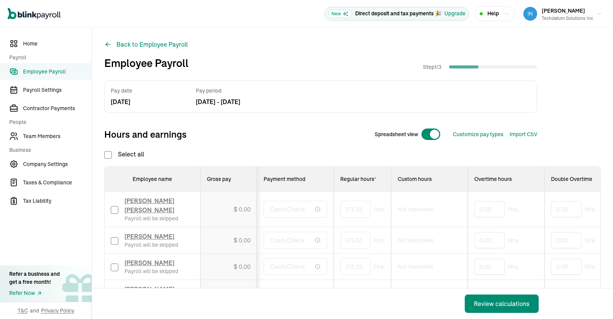
checkbox input "false"
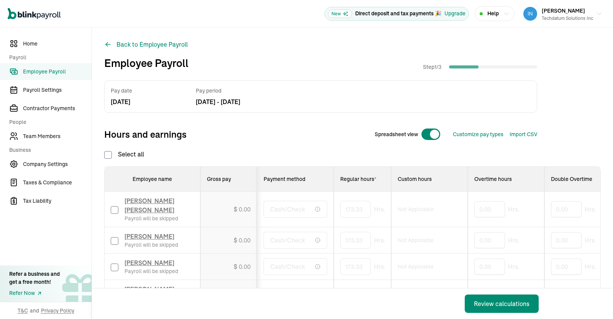
checkbox input "false"
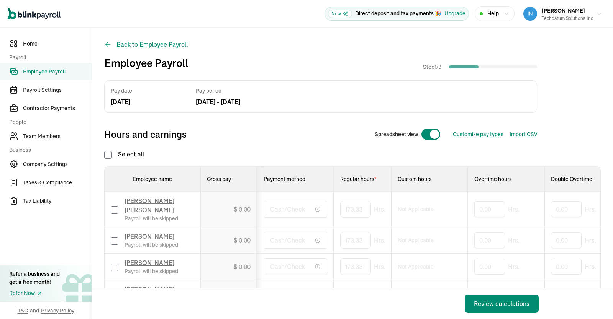
checkbox input "false"
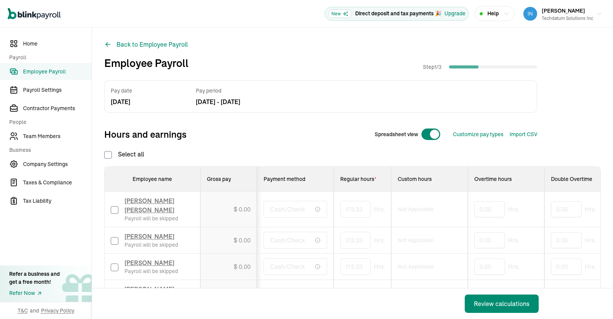
checkbox input "false"
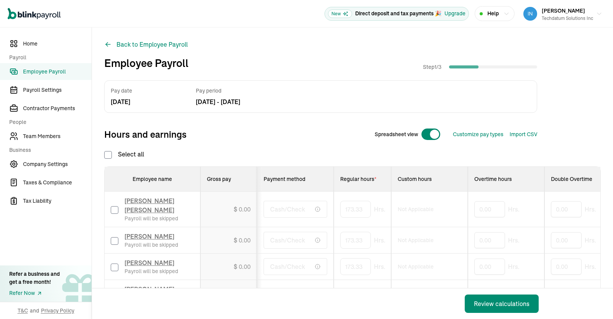
checkbox input "false"
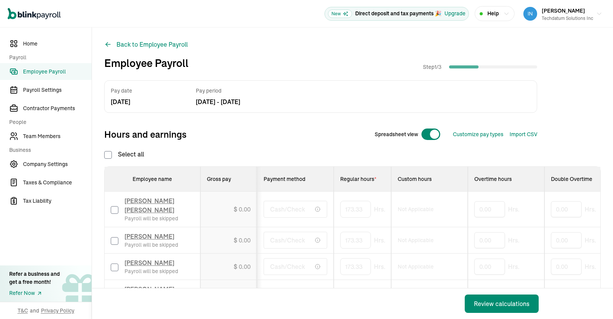
checkbox input "false"
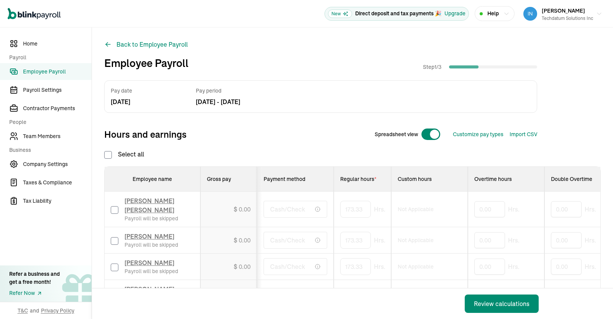
checkbox input "false"
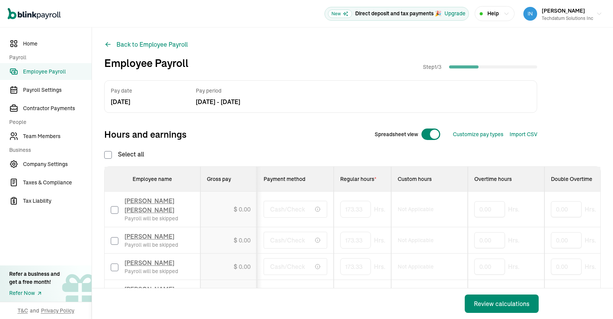
checkbox input "false"
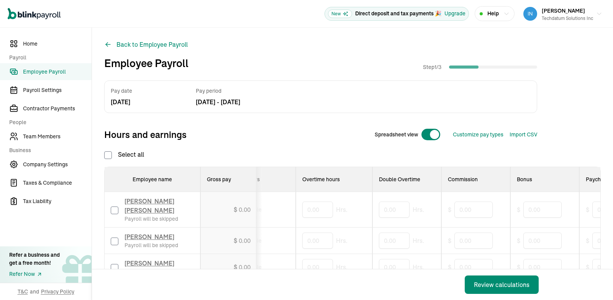
scroll to position [1535, 0]
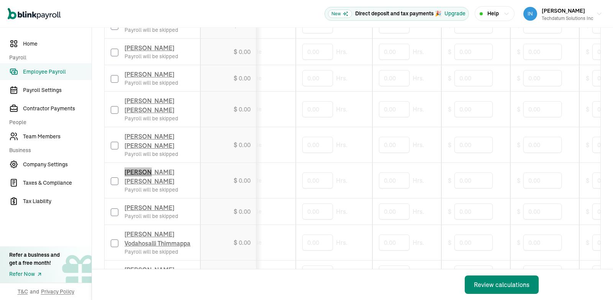
click at [119, 167] on div "[PERSON_NAME] [PERSON_NAME] Payroll will be skipped" at bounding box center [152, 180] width 83 height 26
click at [113, 177] on input "checkbox" at bounding box center [115, 181] width 8 height 8
checkbox input "true"
drag, startPoint x: 392, startPoint y: 151, endPoint x: 319, endPoint y: 152, distance: 72.8
click at [379, 172] on input "text" at bounding box center [394, 180] width 31 height 16
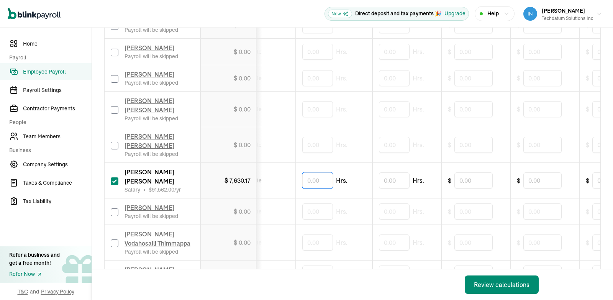
click at [319, 172] on input "text" at bounding box center [317, 180] width 31 height 16
drag, startPoint x: 360, startPoint y: 150, endPoint x: 318, endPoint y: 152, distance: 42.6
type input "40"
click at [250, 136] on td "$ 0.00" at bounding box center [228, 145] width 57 height 36
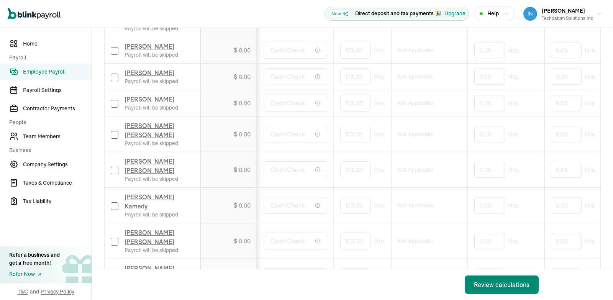
scroll to position [1508, 0]
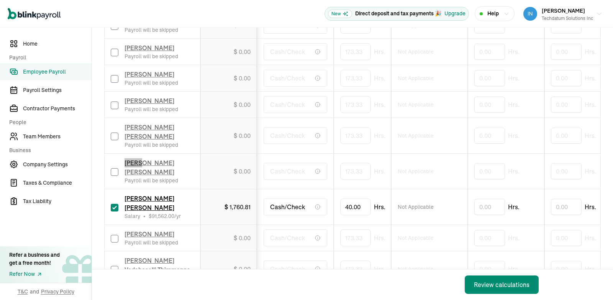
click at [114, 168] on input "checkbox" at bounding box center [115, 172] width 8 height 8
checkbox input "true"
type input "80"
click at [198, 139] on td "[PERSON_NAME] [PERSON_NAME] Payroll will be skipped" at bounding box center [153, 136] width 96 height 36
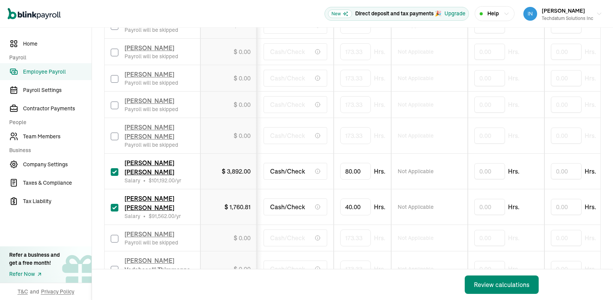
click at [114, 102] on input "checkbox" at bounding box center [115, 106] width 8 height 8
checkbox input "true"
click at [354, 97] on input "173.333333333" at bounding box center [367, 105] width 54 height 16
type input "160"
click at [244, 92] on td "$ 7,043.23" at bounding box center [228, 105] width 57 height 26
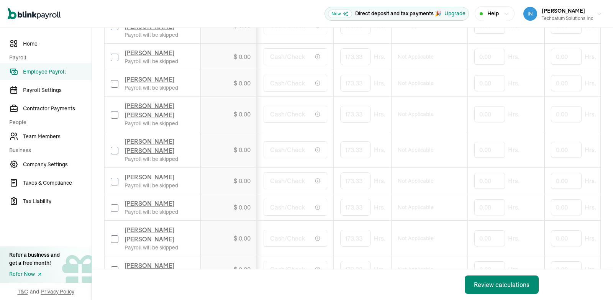
scroll to position [1155, 0]
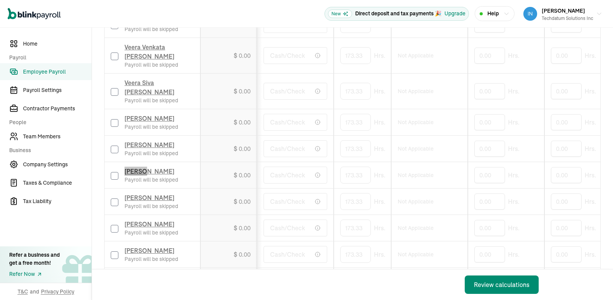
click at [116, 172] on input "checkbox" at bounding box center [115, 176] width 8 height 8
checkbox input "true"
type input "40"
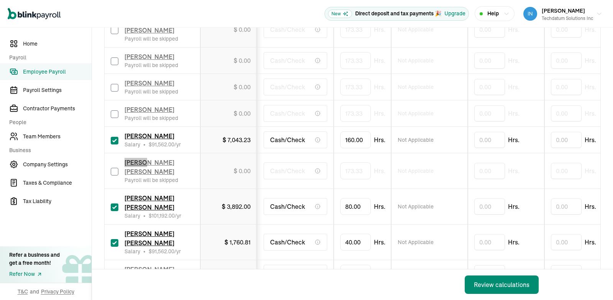
click at [115, 168] on input "checkbox" at bounding box center [115, 172] width 8 height 8
checkbox input "true"
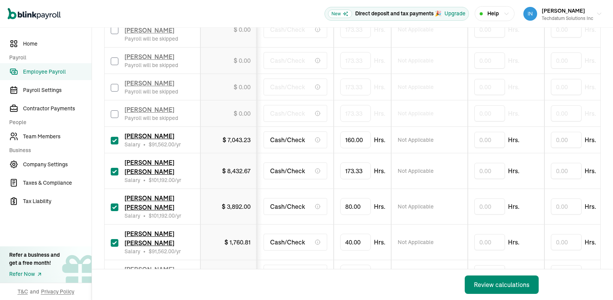
scroll to position [449, 0]
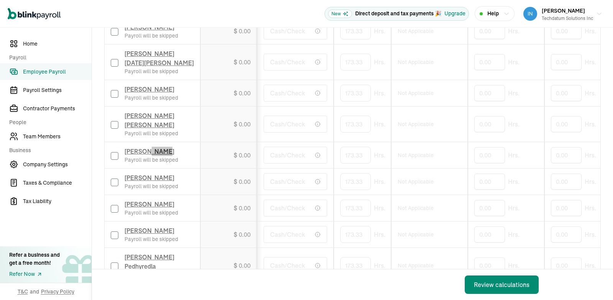
click at [113, 153] on input "checkbox" at bounding box center [115, 156] width 8 height 8
checkbox input "true"
click at [112, 263] on input "checkbox" at bounding box center [115, 266] width 8 height 8
checkbox input "true"
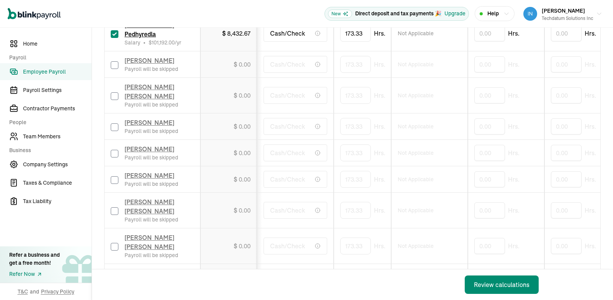
scroll to position [1420, 0]
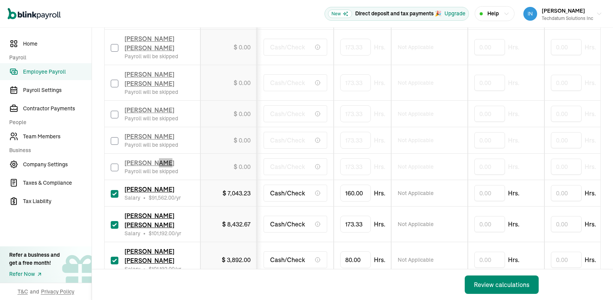
click at [116, 164] on input "checkbox" at bounding box center [115, 168] width 8 height 8
checkbox input "true"
click at [111, 137] on input "checkbox" at bounding box center [115, 141] width 8 height 8
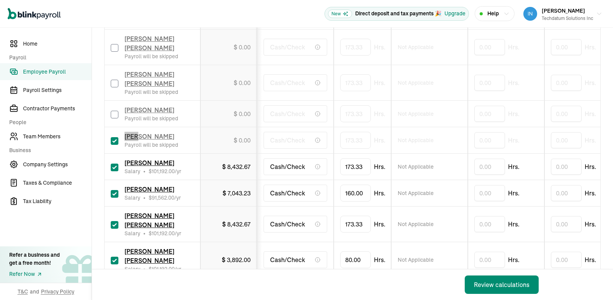
checkbox input "true"
click at [112, 111] on input "checkbox" at bounding box center [115, 115] width 8 height 8
checkbox input "true"
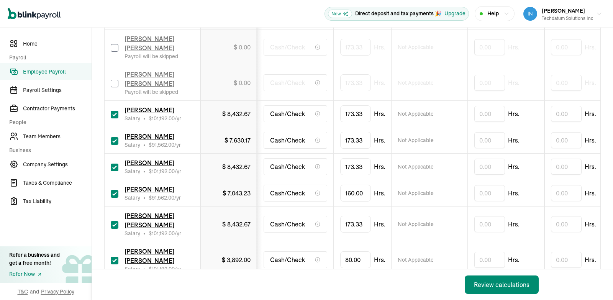
scroll to position [642, 0]
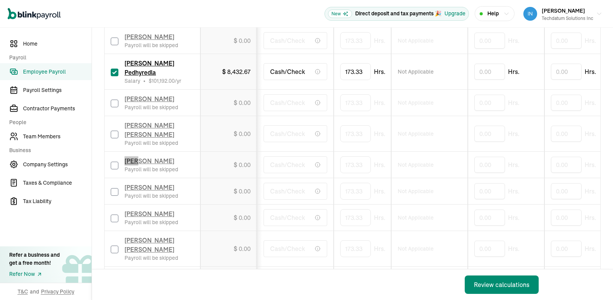
click at [116, 156] on div "Aruna Duggirala Payroll will be skipped" at bounding box center [152, 164] width 83 height 17
click at [115, 162] on input "checkbox" at bounding box center [115, 166] width 8 height 8
checkbox input "true"
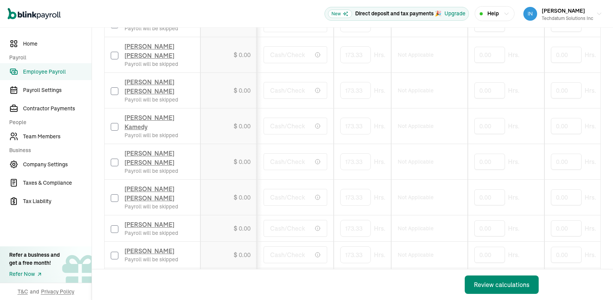
scroll to position [360, 0]
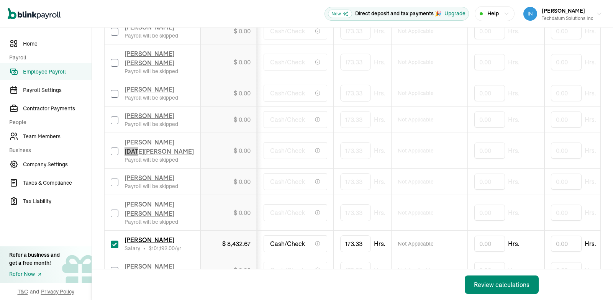
click at [113, 154] on input "checkbox" at bounding box center [115, 151] width 8 height 8
checkbox input "true"
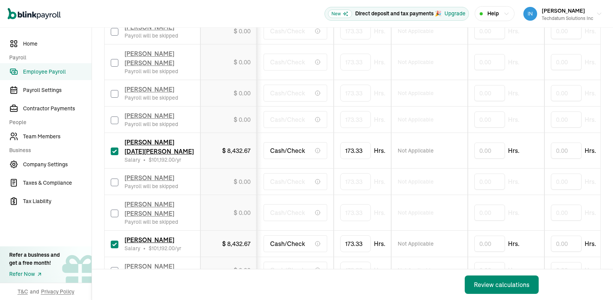
scroll to position [1341, 0]
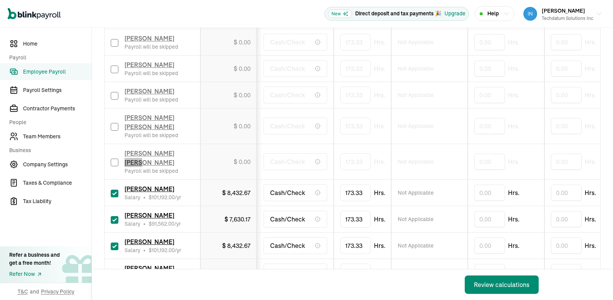
click at [111, 159] on input "checkbox" at bounding box center [115, 163] width 8 height 8
checkbox input "true"
click at [112, 123] on input "checkbox" at bounding box center [115, 127] width 8 height 8
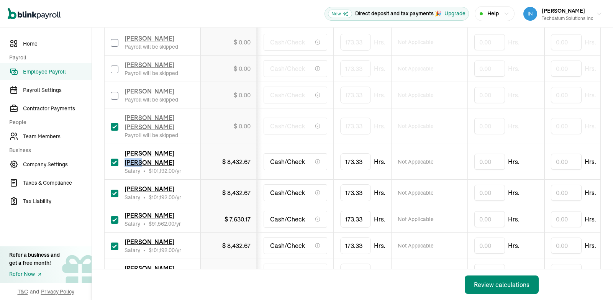
checkbox input "true"
click at [115, 100] on div "Jasbir Singh Payroll will be skipped" at bounding box center [152, 95] width 83 height 17
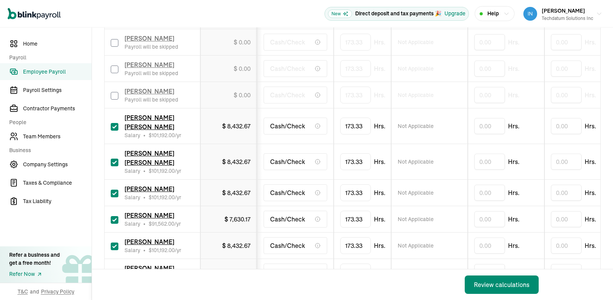
click at [113, 92] on input "checkbox" at bounding box center [115, 96] width 8 height 8
checkbox input "true"
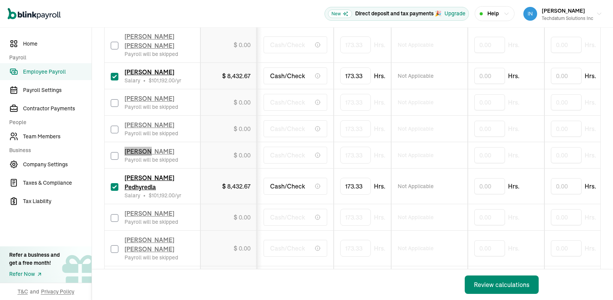
click at [116, 155] on input "checkbox" at bounding box center [115, 156] width 8 height 8
checkbox input "true"
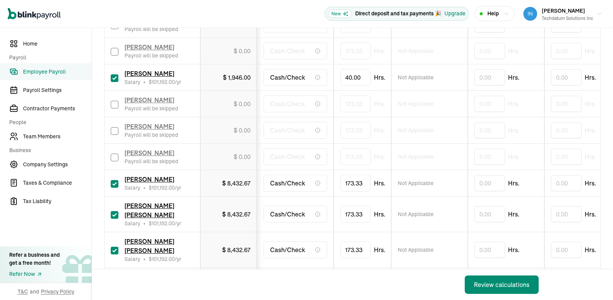
click at [115, 154] on input "checkbox" at bounding box center [115, 158] width 8 height 8
checkbox input "true"
click at [116, 126] on label at bounding box center [115, 130] width 8 height 9
click at [116, 127] on input "checkbox" at bounding box center [115, 131] width 8 height 8
checkbox input "true"
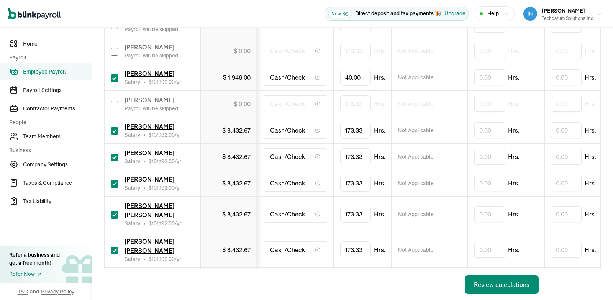
click at [115, 101] on input "checkbox" at bounding box center [115, 105] width 8 height 8
checkbox input "true"
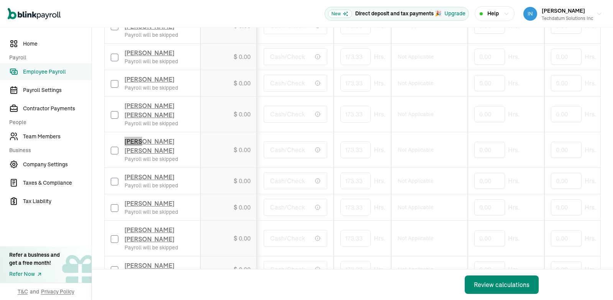
click at [113, 154] on input "checkbox" at bounding box center [115, 151] width 8 height 8
checkbox input "true"
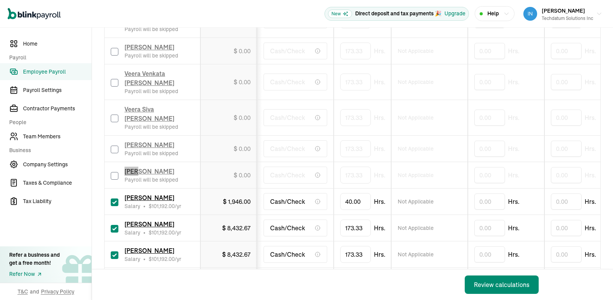
click at [116, 172] on input "checkbox" at bounding box center [115, 176] width 8 height 8
checkbox input "true"
click at [118, 167] on div "Hariraj Nagaraj Salary • $ 101,192.00 /yr" at bounding box center [152, 175] width 83 height 17
click at [334, 162] on td "173.33 Hrs." at bounding box center [362, 175] width 57 height 26
click at [115, 146] on input "checkbox" at bounding box center [115, 150] width 8 height 8
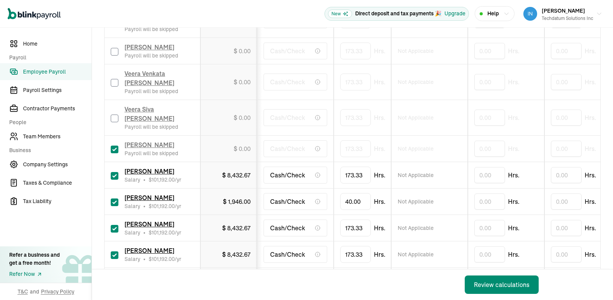
checkbox input "true"
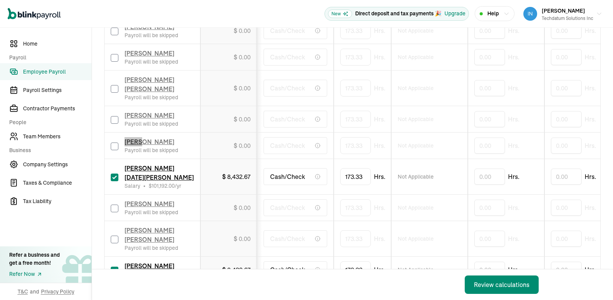
click at [116, 150] on input "checkbox" at bounding box center [115, 147] width 8 height 8
checkbox input "true"
click at [114, 122] on input "checkbox" at bounding box center [115, 120] width 8 height 8
checkbox input "true"
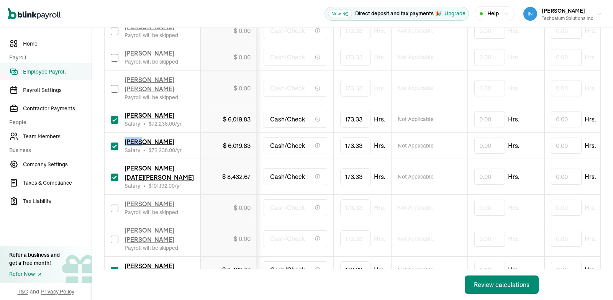
click at [116, 92] on input "checkbox" at bounding box center [115, 89] width 8 height 8
checkbox input "true"
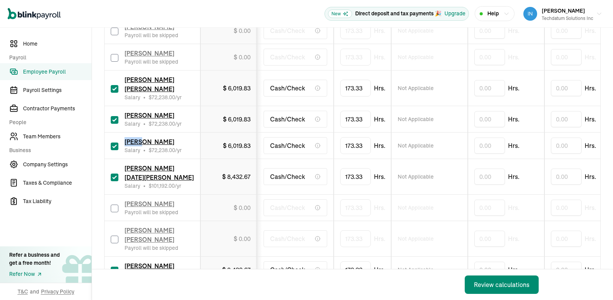
click at [113, 62] on input "checkbox" at bounding box center [115, 58] width 8 height 8
checkbox input "true"
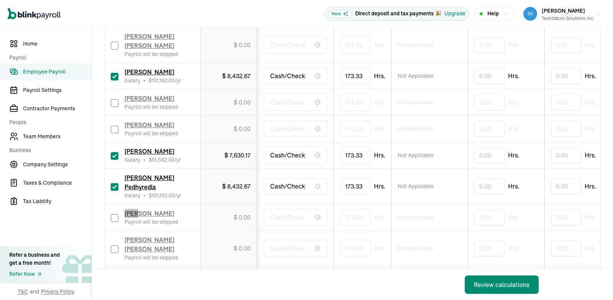
click at [115, 214] on input "checkbox" at bounding box center [115, 218] width 8 height 8
checkbox input "true"
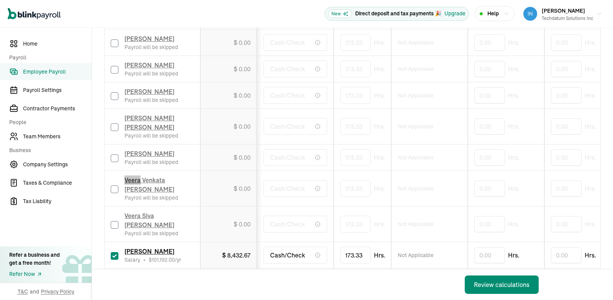
click at [114, 185] on input "checkbox" at bounding box center [115, 189] width 8 height 8
checkbox input "true"
click at [114, 221] on input "checkbox" at bounding box center [115, 225] width 8 height 8
checkbox input "true"
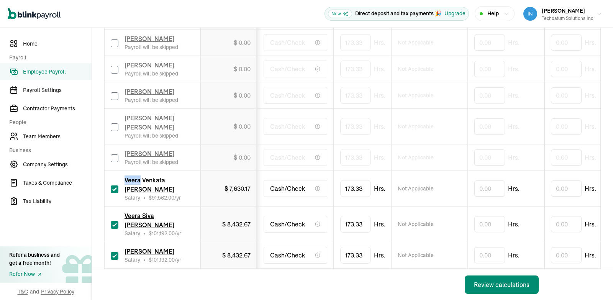
click at [117, 154] on input "checkbox" at bounding box center [115, 158] width 8 height 8
checkbox input "true"
click at [115, 123] on input "checkbox" at bounding box center [115, 127] width 8 height 8
checkbox input "true"
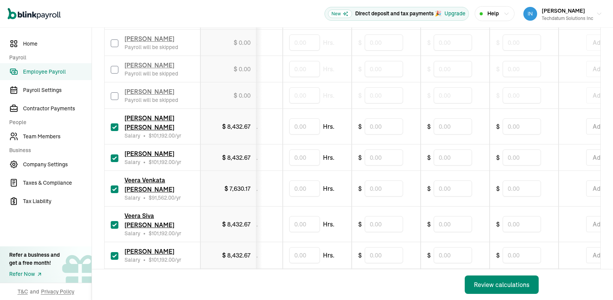
scroll to position [422, 0]
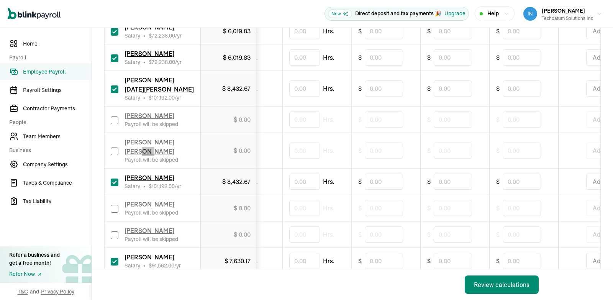
click at [113, 148] on input "checkbox" at bounding box center [115, 151] width 8 height 8
checkbox input "true"
click at [115, 117] on input "checkbox" at bounding box center [115, 120] width 8 height 8
checkbox input "true"
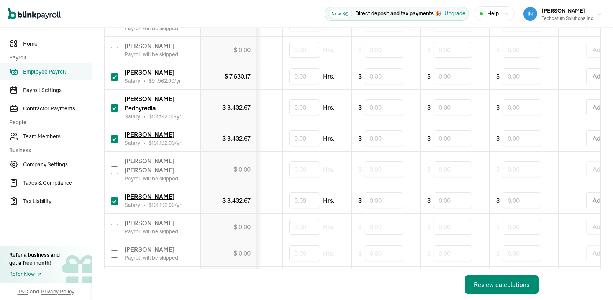
scroll to position [908, 0]
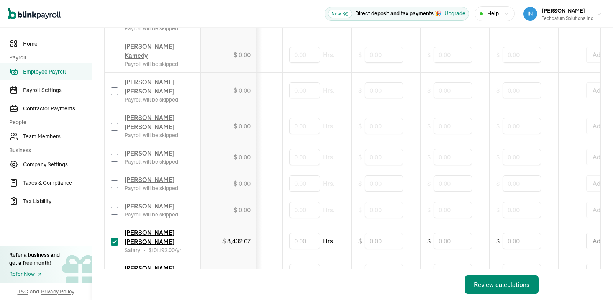
click at [114, 180] on input "checkbox" at bounding box center [115, 184] width 8 height 8
checkbox input "true"
click at [112, 154] on input "checkbox" at bounding box center [115, 158] width 8 height 8
checkbox input "true"
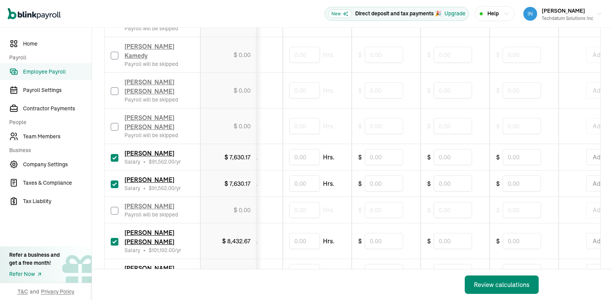
scroll to position [501, 0]
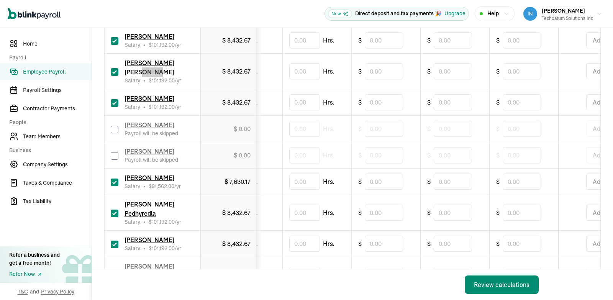
click at [112, 157] on input "checkbox" at bounding box center [115, 156] width 8 height 8
checkbox input "true"
click at [118, 131] on input "checkbox" at bounding box center [115, 130] width 8 height 8
checkbox input "true"
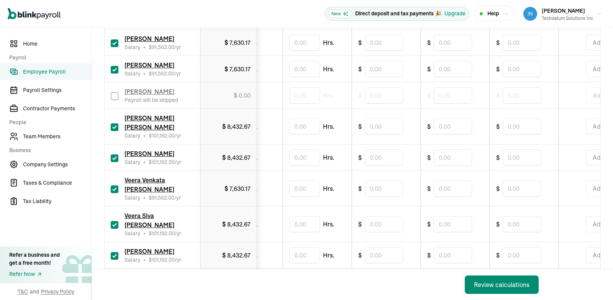
scroll to position [210, 0]
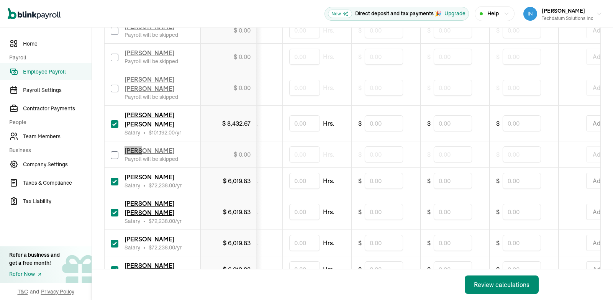
click at [114, 159] on input "checkbox" at bounding box center [115, 155] width 8 height 8
checkbox input "true"
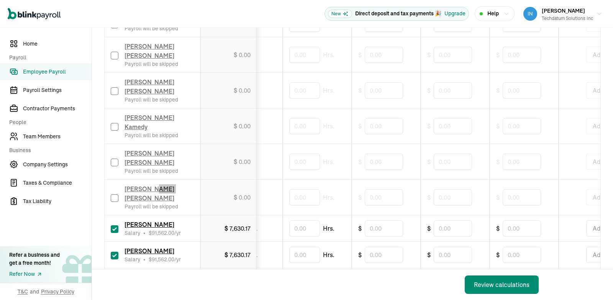
click at [114, 194] on input "checkbox" at bounding box center [115, 198] width 8 height 8
checkbox input "true"
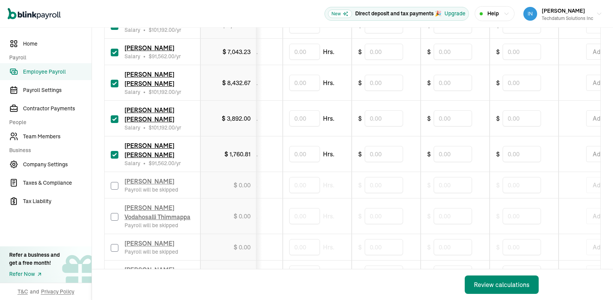
scroll to position [148, 0]
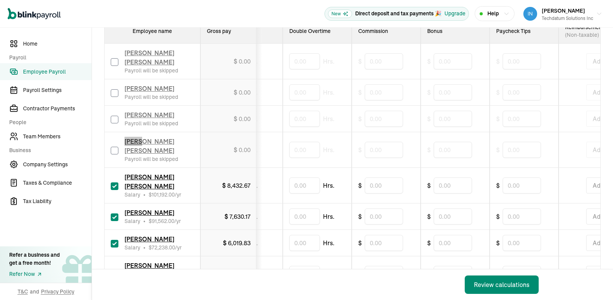
click at [113, 154] on input "checkbox" at bounding box center [115, 151] width 8 height 8
checkbox input "true"
click at [115, 123] on input "checkbox" at bounding box center [115, 120] width 8 height 8
checkbox input "true"
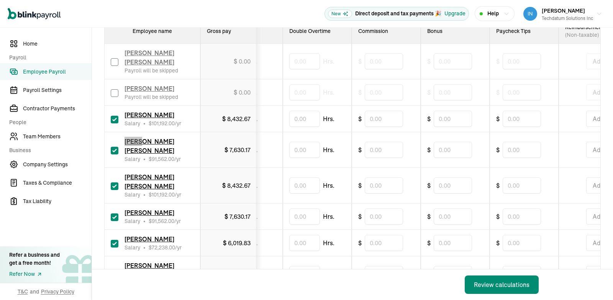
click at [113, 93] on input "checkbox" at bounding box center [115, 93] width 8 height 8
checkbox input "true"
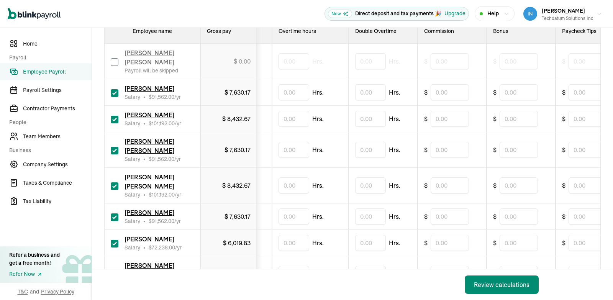
scroll to position [783, 0]
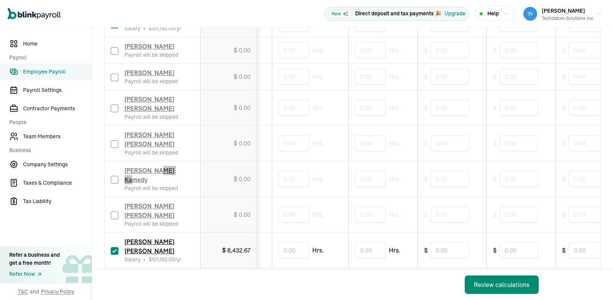
click at [113, 166] on div "Santhoshi Kamedy Payroll will be skipped" at bounding box center [152, 179] width 83 height 26
click at [115, 176] on input "checkbox" at bounding box center [115, 180] width 8 height 8
checkbox input "true"
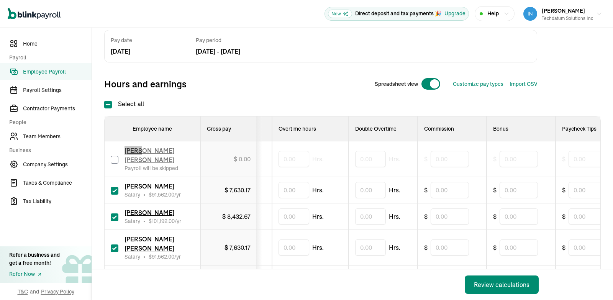
click at [116, 160] on input "checkbox" at bounding box center [115, 160] width 8 height 8
checkbox input "true"
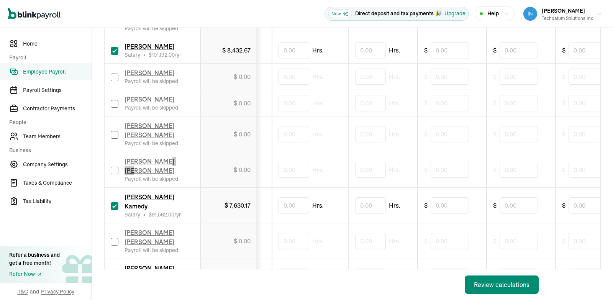
click at [113, 167] on input "checkbox" at bounding box center [115, 171] width 8 height 8
checkbox input "true"
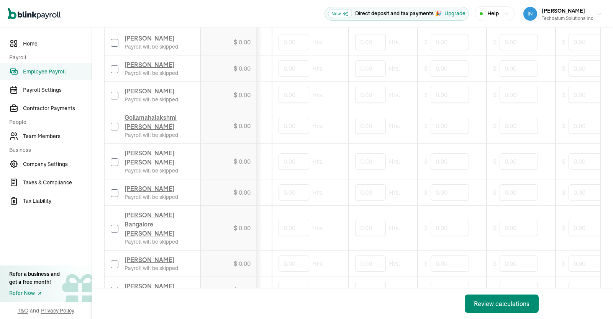
scroll to position [1772, 0]
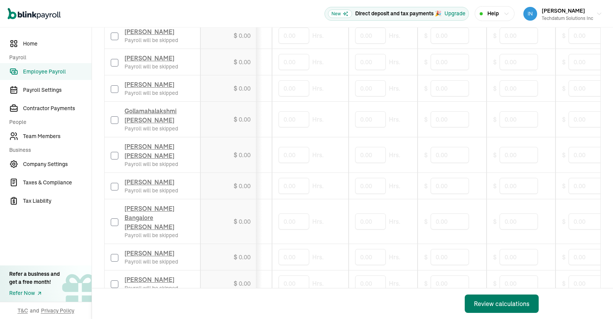
click at [500, 302] on div "Review calculations" at bounding box center [502, 304] width 56 height 9
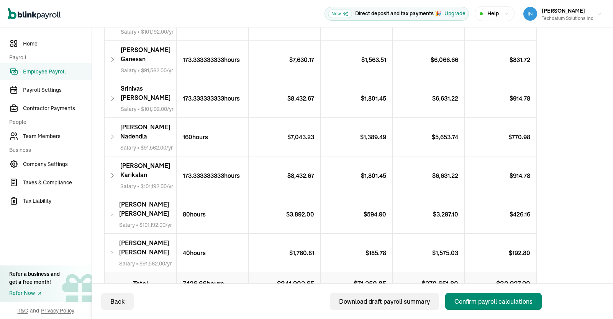
scroll to position [1704, 0]
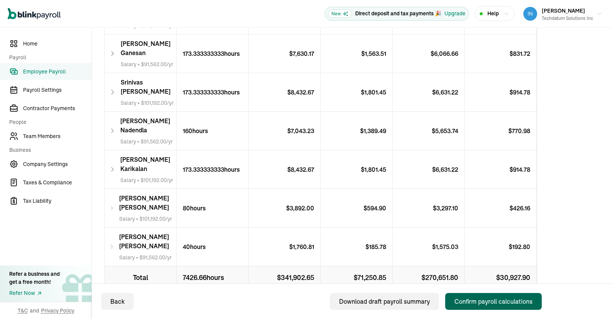
click at [490, 300] on div "Confirm payroll calculations" at bounding box center [493, 301] width 78 height 9
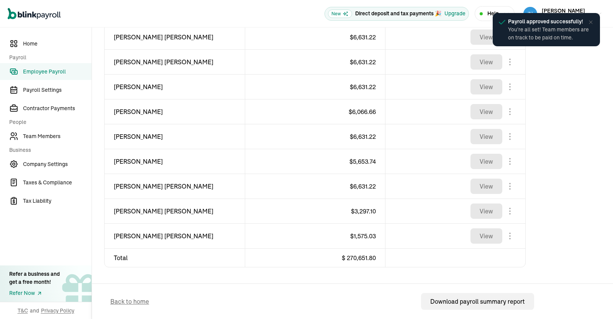
scroll to position [1212, 0]
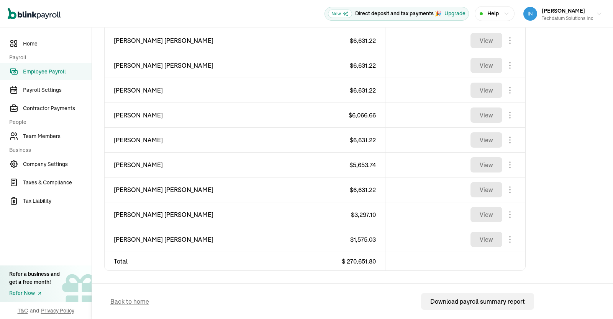
click at [45, 70] on span "Employee Payroll" at bounding box center [57, 72] width 69 height 8
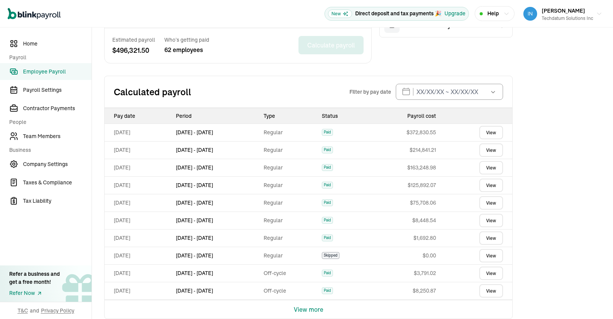
scroll to position [291, 0]
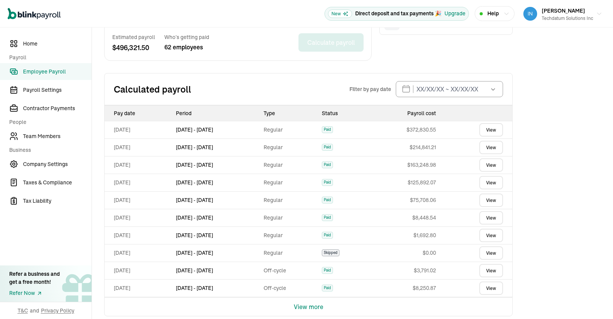
click at [487, 131] on link "View" at bounding box center [491, 129] width 24 height 13
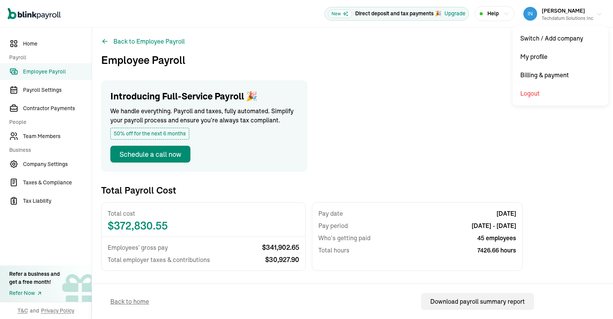
click at [596, 15] on icon "button" at bounding box center [599, 14] width 6 height 6
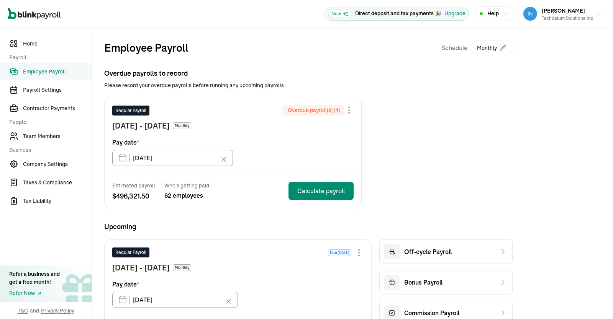
scroll to position [45, 0]
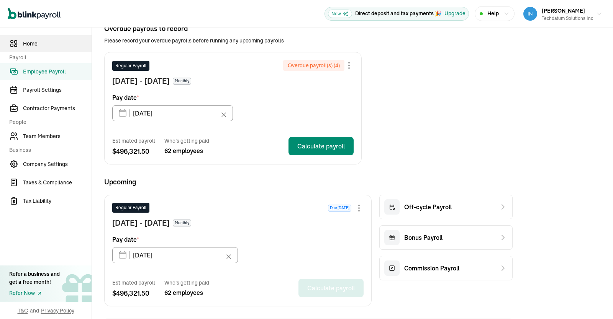
click at [32, 48] on link "Home" at bounding box center [46, 43] width 92 height 17
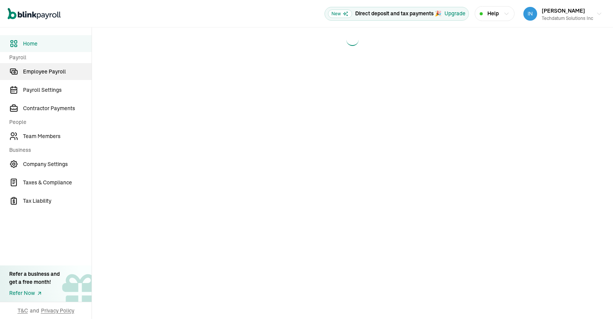
click at [48, 72] on span "Employee Payroll" at bounding box center [57, 72] width 69 height 8
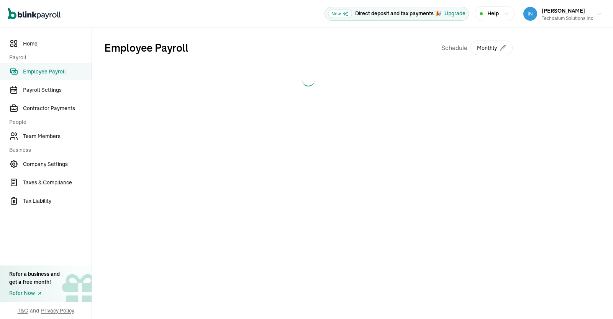
click at [48, 72] on span "Employee Payroll" at bounding box center [57, 72] width 69 height 8
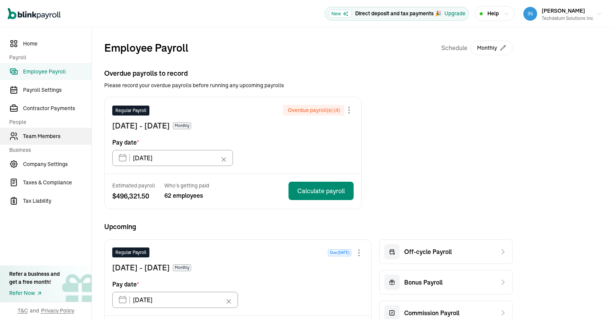
click at [52, 136] on span "Team Members" at bounding box center [57, 137] width 69 height 8
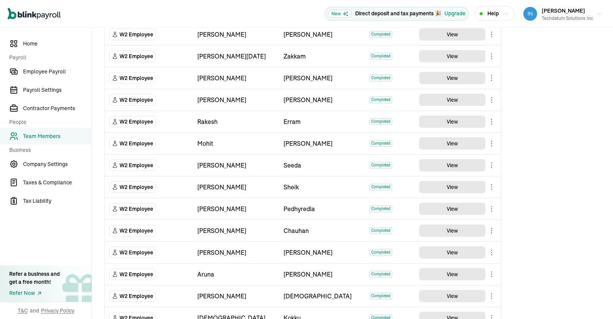
scroll to position [304, 0]
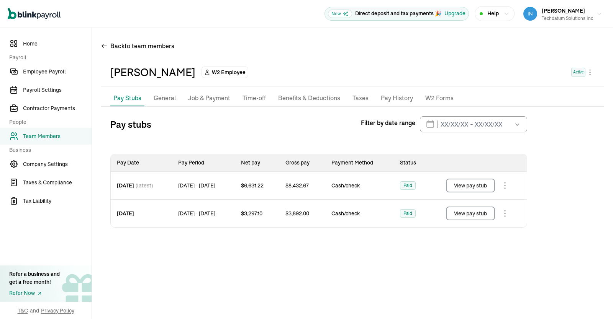
click at [349, 100] on li "Taxes" at bounding box center [360, 98] width 22 height 16
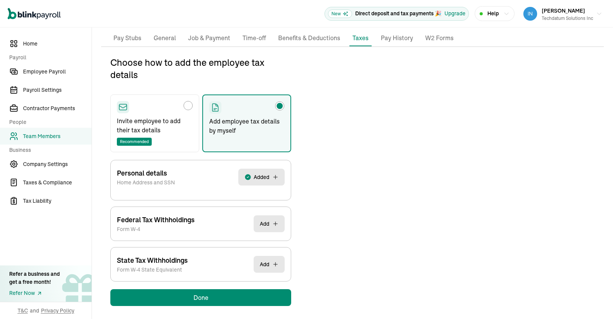
scroll to position [63, 0]
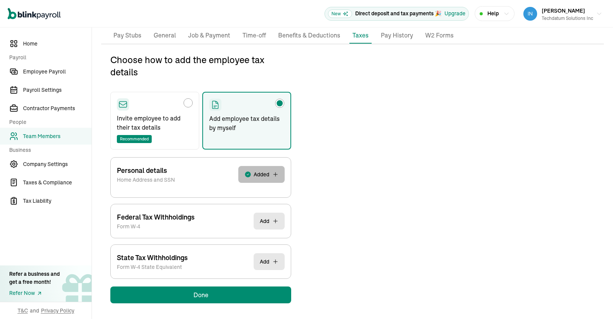
click at [269, 174] on button "Added" at bounding box center [261, 174] width 46 height 17
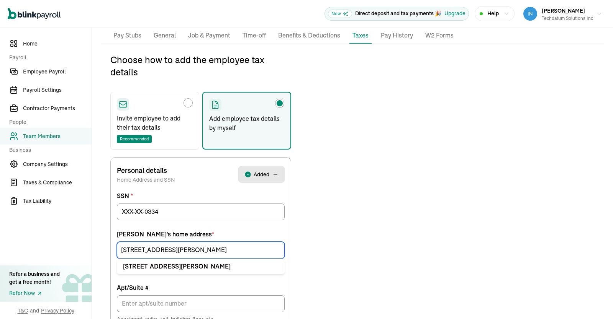
click at [233, 251] on input "[STREET_ADDRESS][PERSON_NAME]" at bounding box center [201, 250] width 168 height 17
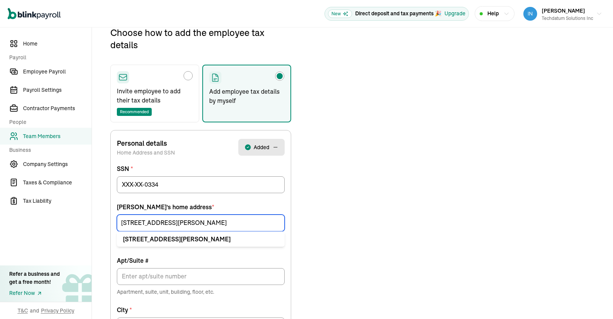
scroll to position [90, 0]
drag, startPoint x: 173, startPoint y: 221, endPoint x: 15, endPoint y: 250, distance: 160.8
click at [117, 232] on input "[STREET_ADDRESS][PERSON_NAME]" at bounding box center [201, 223] width 168 height 17
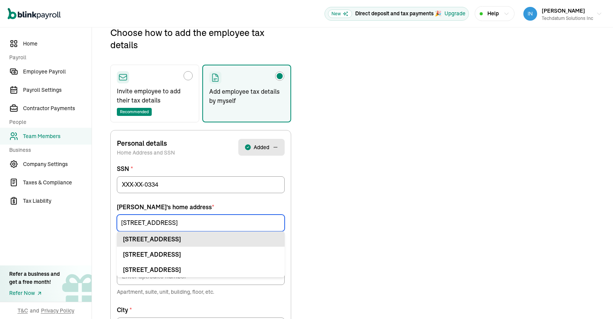
type input "[STREET_ADDRESS]"
click at [204, 236] on div "[STREET_ADDRESS]" at bounding box center [201, 239] width 156 height 9
type input "Apt"
type input "Eden Prairie"
type input "MN"
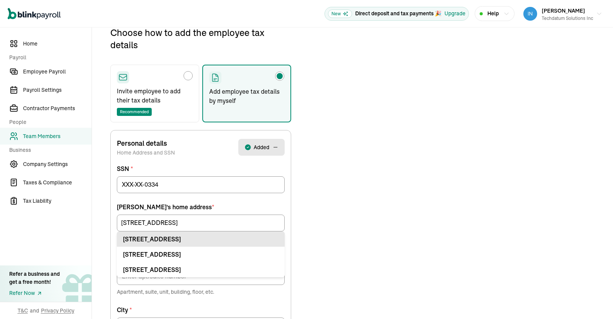
type input "55344"
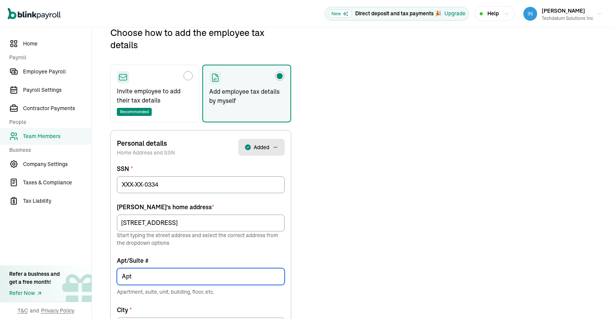
click at [154, 279] on input "Apt" at bounding box center [201, 277] width 168 height 17
click at [149, 274] on input "Apt" at bounding box center [201, 277] width 168 height 17
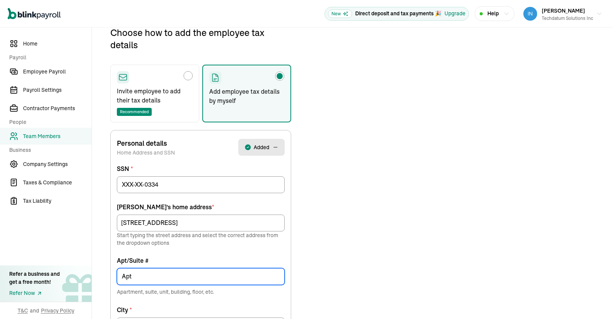
click at [133, 277] on input "Apt" at bounding box center [201, 277] width 168 height 17
type input "Apt 111"
click at [366, 234] on div "Choose how to add the employee tax details Invite employee to add their tax det…" at bounding box center [352, 269] width 503 height 487
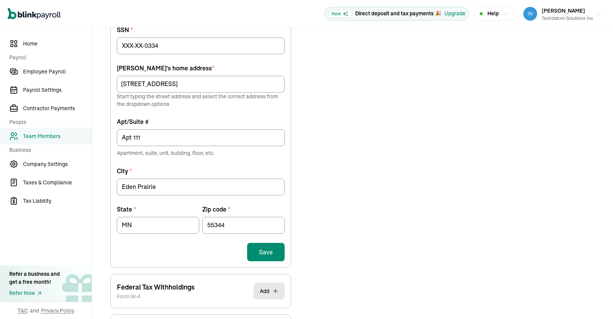
scroll to position [267, 0]
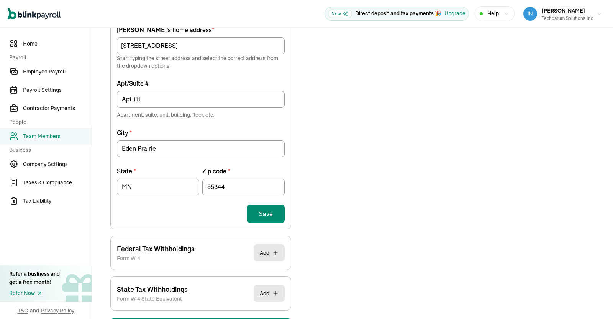
click at [262, 215] on button "Save" at bounding box center [266, 214] width 38 height 18
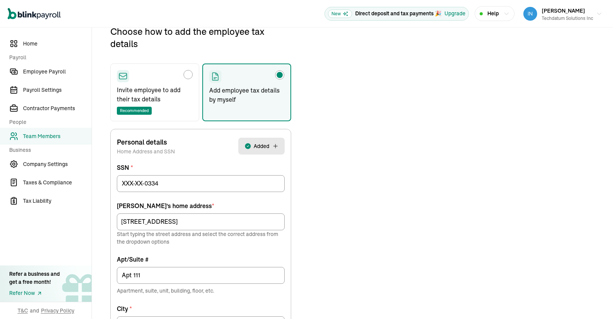
scroll to position [90, 0]
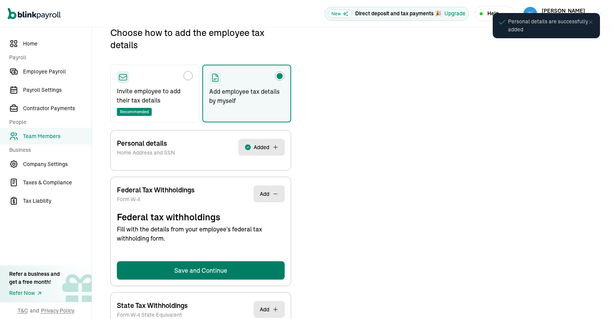
select select "S"
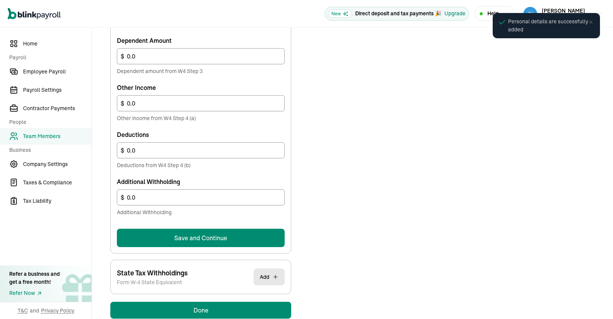
scroll to position [423, 0]
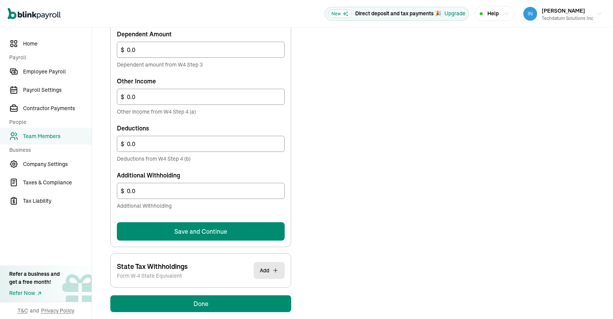
click at [252, 230] on button "Save and Continue" at bounding box center [201, 232] width 168 height 18
click at [215, 233] on button "Save and Continue" at bounding box center [201, 232] width 168 height 18
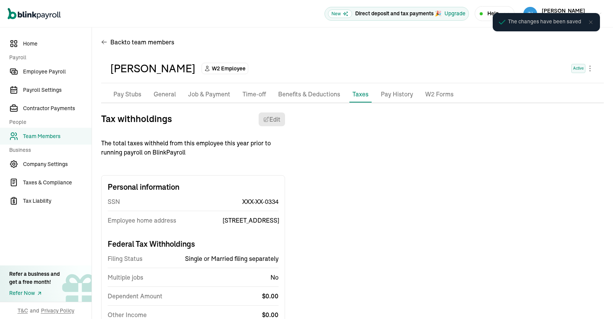
scroll to position [0, 0]
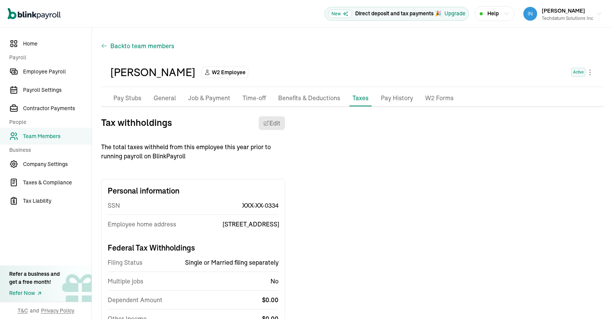
click at [134, 46] on span "to team members" at bounding box center [150, 45] width 50 height 9
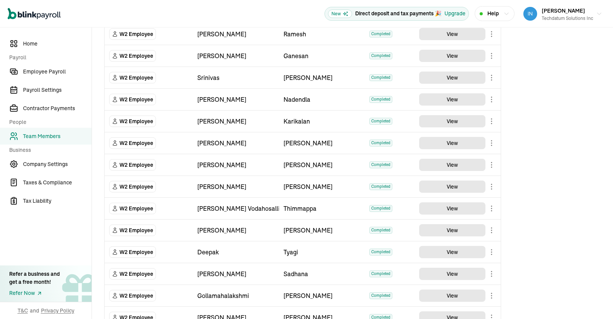
scroll to position [1145, 0]
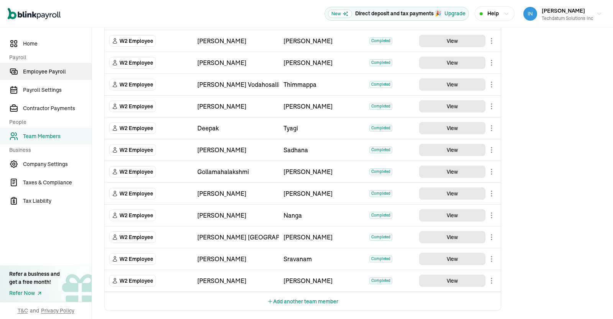
click at [28, 74] on span "Employee Payroll" at bounding box center [57, 72] width 69 height 8
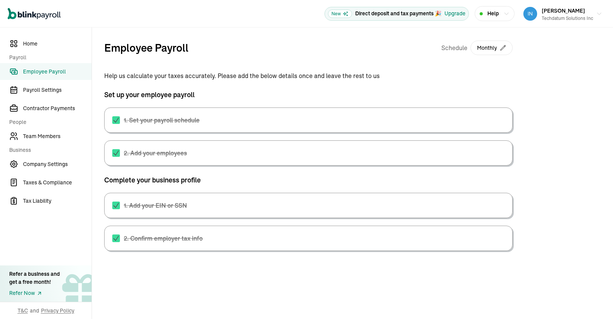
click at [39, 72] on span "Employee Payroll" at bounding box center [57, 72] width 69 height 8
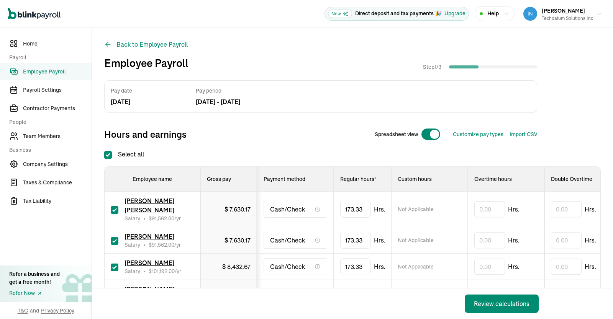
click at [109, 154] on input "Select all" at bounding box center [108, 155] width 8 height 8
checkbox input "false"
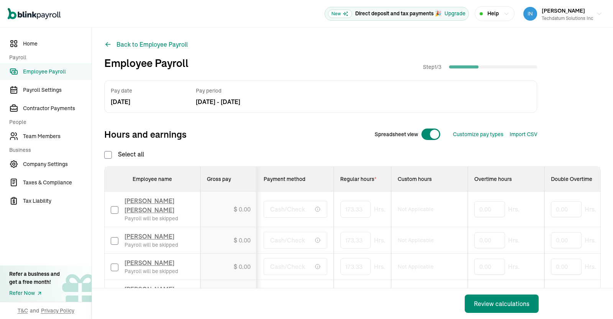
checkbox input "false"
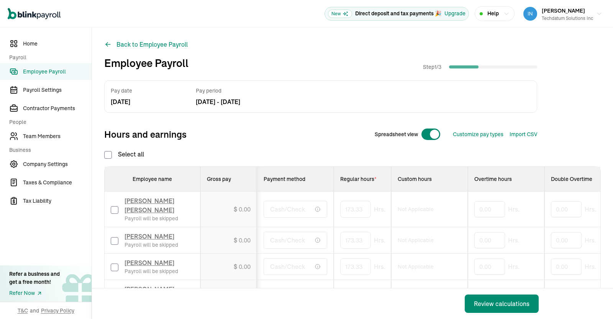
checkbox input "false"
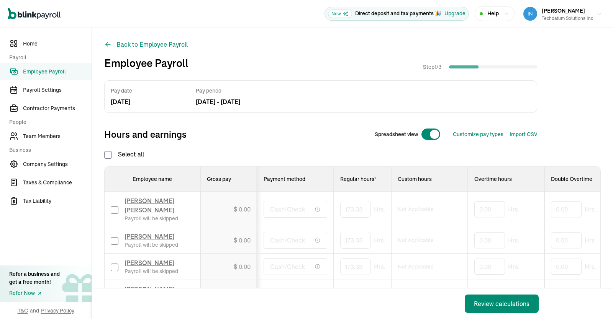
checkbox input "false"
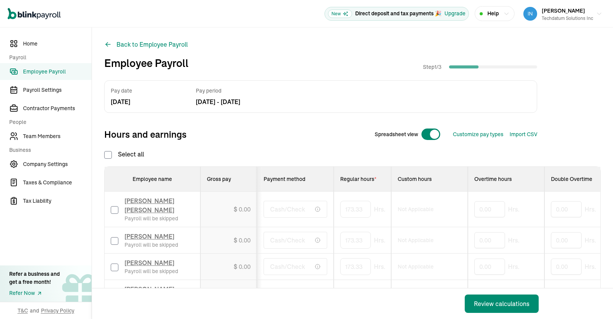
checkbox input "false"
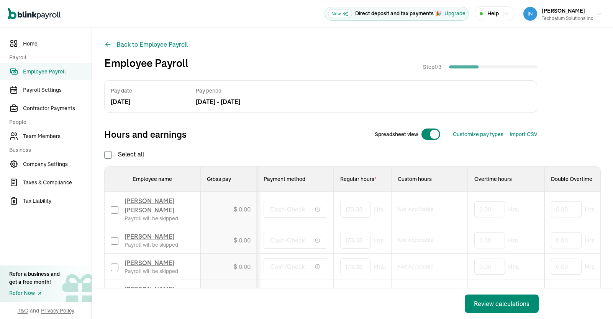
checkbox input "false"
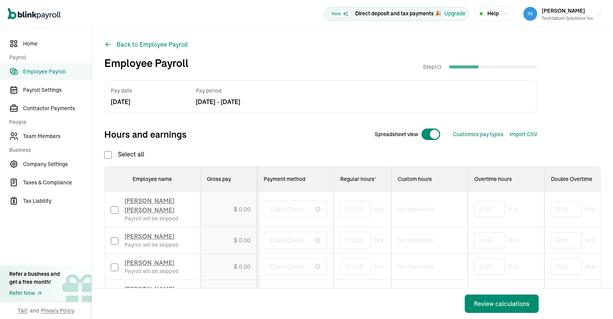
checkbox input "false"
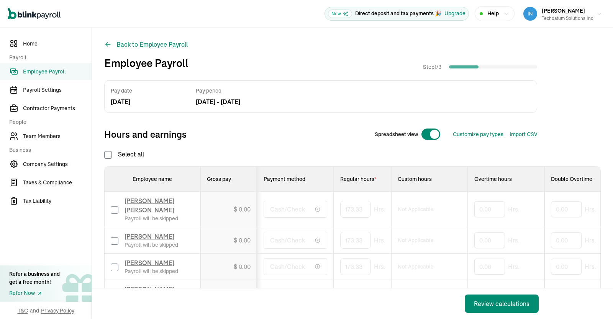
checkbox input "false"
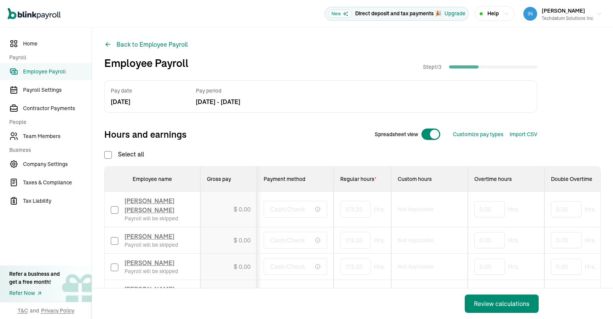
checkbox input "false"
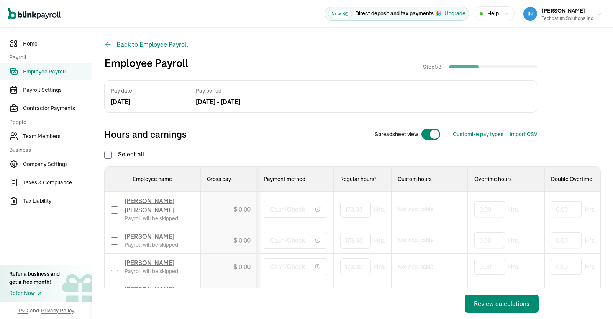
checkbox input "false"
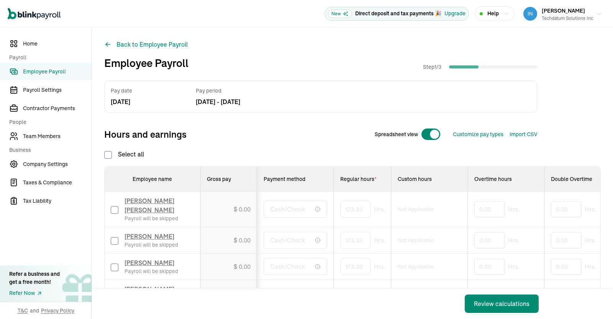
checkbox input "false"
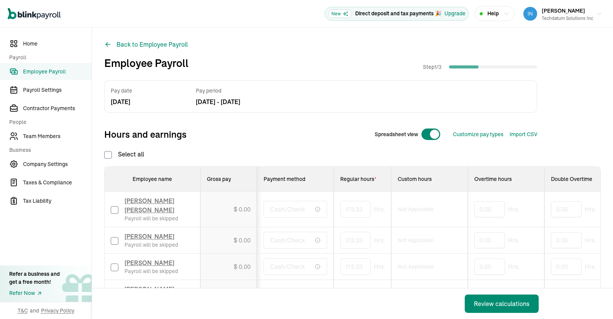
checkbox input "false"
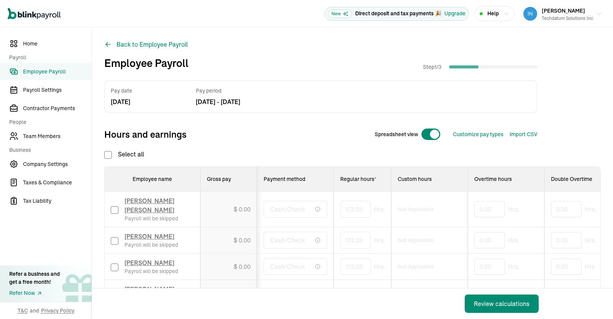
checkbox input "false"
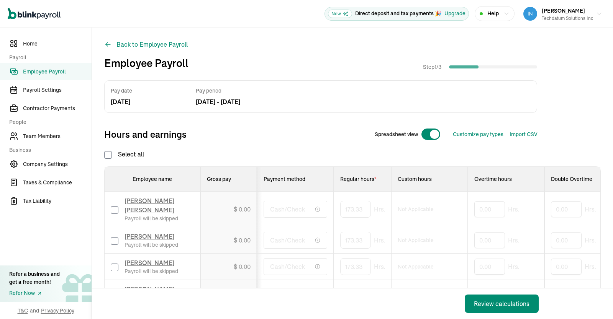
checkbox input "false"
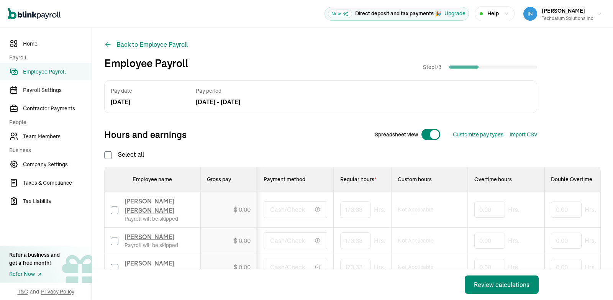
scroll to position [1535, 0]
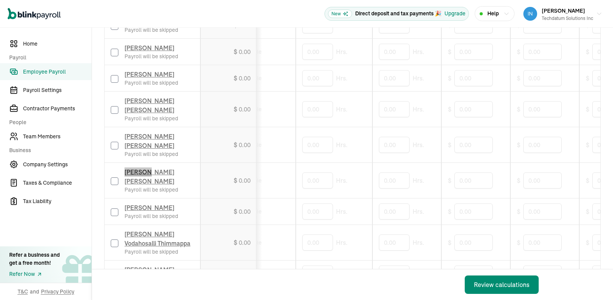
click at [119, 167] on div "[PERSON_NAME] [PERSON_NAME] Payroll will be skipped" at bounding box center [152, 180] width 83 height 26
click at [113, 177] on input "checkbox" at bounding box center [115, 181] width 8 height 8
checkbox input "true"
drag, startPoint x: 392, startPoint y: 151, endPoint x: 319, endPoint y: 152, distance: 72.8
click at [379, 172] on input "text" at bounding box center [394, 180] width 31 height 16
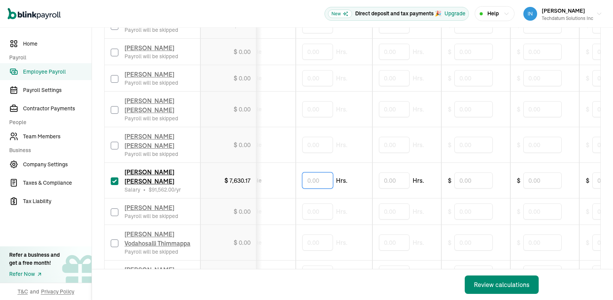
click at [319, 172] on input "text" at bounding box center [317, 180] width 31 height 16
drag, startPoint x: 360, startPoint y: 150, endPoint x: 318, endPoint y: 152, distance: 42.6
type input "40"
click at [250, 136] on td "$ 0.00" at bounding box center [228, 145] width 57 height 36
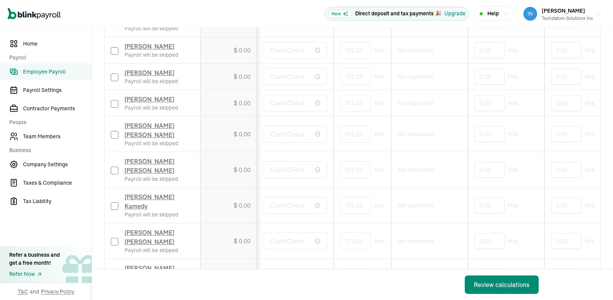
scroll to position [1508, 0]
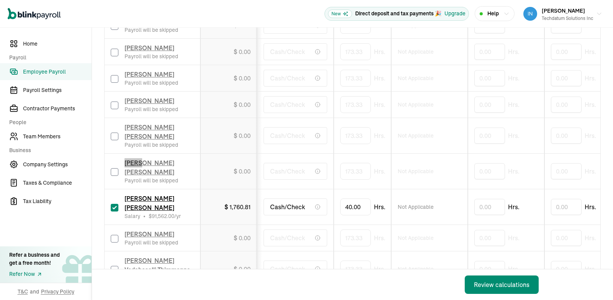
click at [114, 168] on input "checkbox" at bounding box center [115, 172] width 8 height 8
checkbox input "true"
type input "80"
click at [198, 139] on td "[PERSON_NAME] [PERSON_NAME] Payroll will be skipped" at bounding box center [153, 136] width 96 height 36
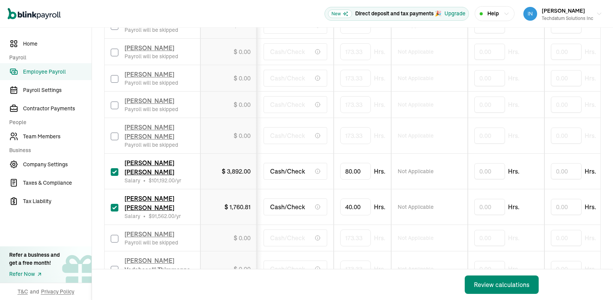
click at [114, 102] on input "checkbox" at bounding box center [115, 106] width 8 height 8
checkbox input "true"
click at [354, 97] on input "173.333333333" at bounding box center [367, 105] width 54 height 16
type input "160"
click at [244, 92] on td "$ 7,043.23" at bounding box center [228, 105] width 57 height 26
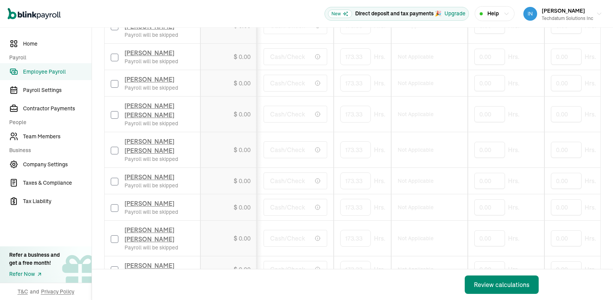
scroll to position [1155, 0]
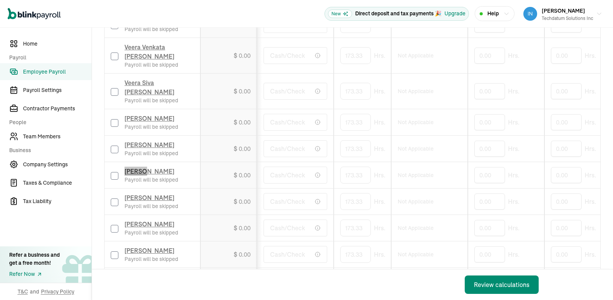
click at [116, 172] on input "checkbox" at bounding box center [115, 176] width 8 height 8
checkbox input "true"
type input "40"
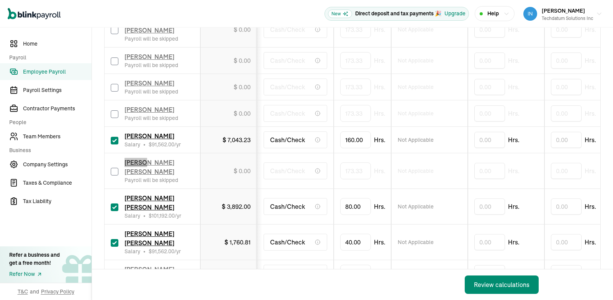
click at [115, 168] on input "checkbox" at bounding box center [115, 172] width 8 height 8
checkbox input "true"
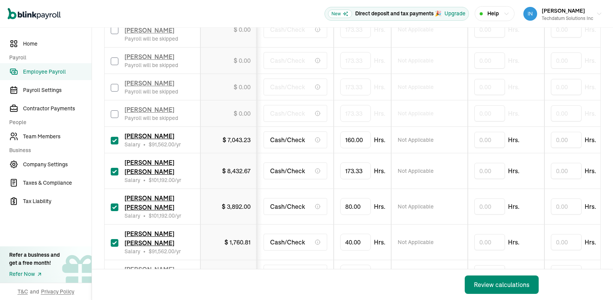
scroll to position [449, 0]
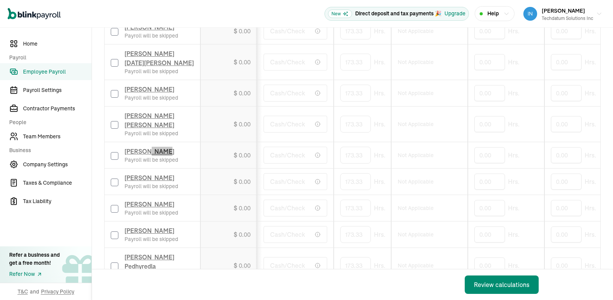
click at [113, 153] on input "checkbox" at bounding box center [115, 156] width 8 height 8
checkbox input "true"
click at [112, 263] on input "checkbox" at bounding box center [115, 266] width 8 height 8
checkbox input "true"
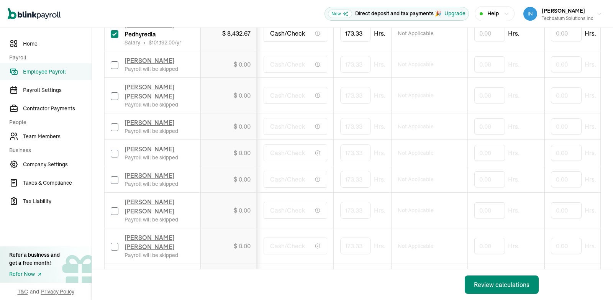
scroll to position [1420, 0]
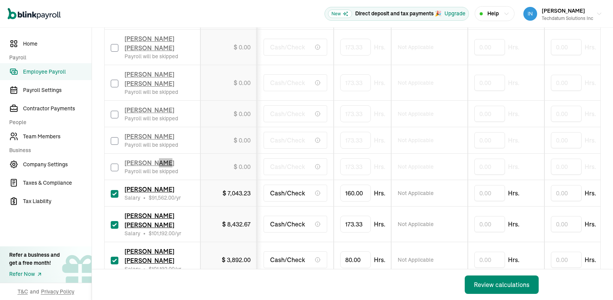
click at [116, 164] on input "checkbox" at bounding box center [115, 168] width 8 height 8
checkbox input "true"
click at [111, 137] on input "checkbox" at bounding box center [115, 141] width 8 height 8
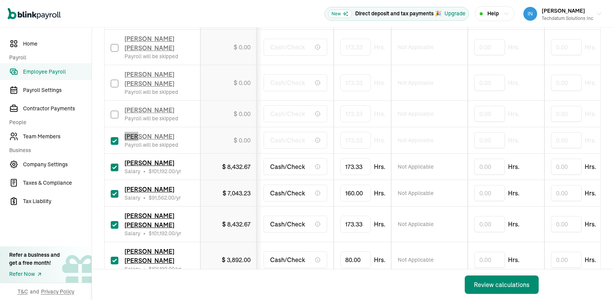
checkbox input "true"
click at [112, 111] on input "checkbox" at bounding box center [115, 115] width 8 height 8
checkbox input "true"
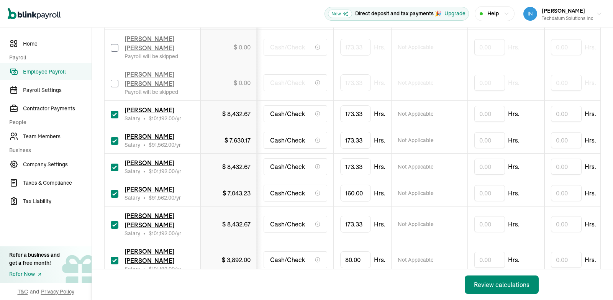
scroll to position [642, 0]
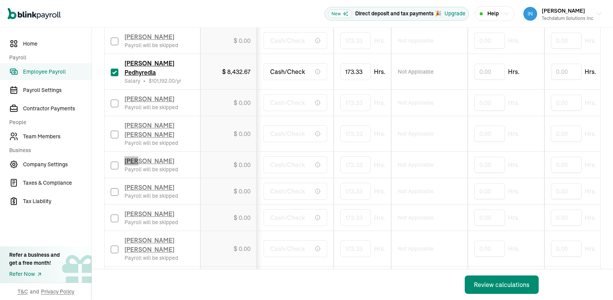
click at [116, 156] on div "[PERSON_NAME] Payroll will be skipped" at bounding box center [152, 164] width 83 height 17
click at [115, 162] on input "checkbox" at bounding box center [115, 166] width 8 height 8
checkbox input "true"
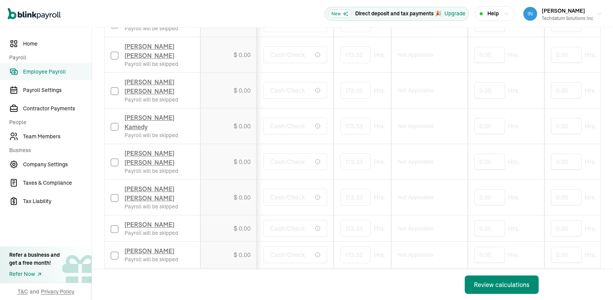
scroll to position [360, 0]
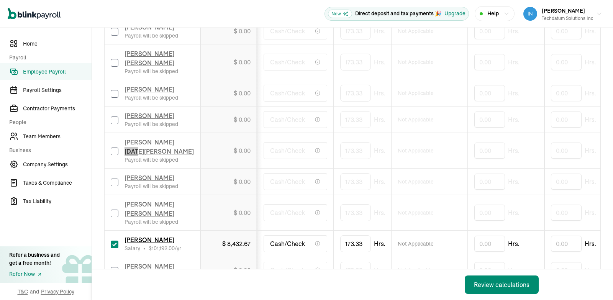
click at [113, 154] on input "checkbox" at bounding box center [115, 151] width 8 height 8
checkbox input "true"
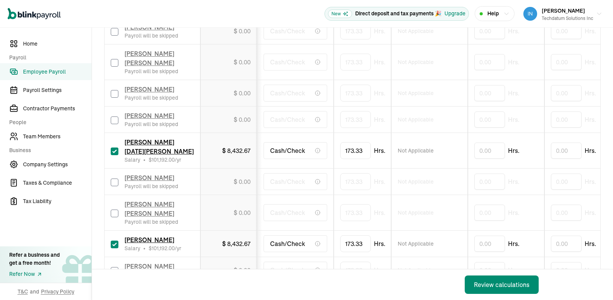
scroll to position [1341, 0]
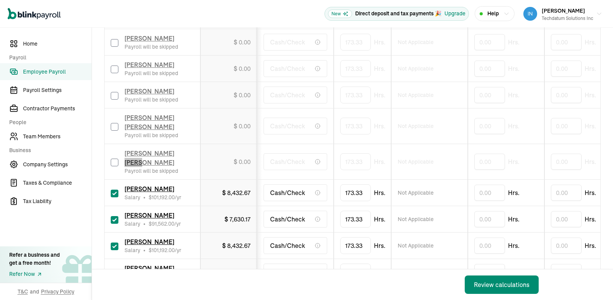
click at [111, 159] on input "checkbox" at bounding box center [115, 163] width 8 height 8
checkbox input "true"
click at [112, 123] on input "checkbox" at bounding box center [115, 127] width 8 height 8
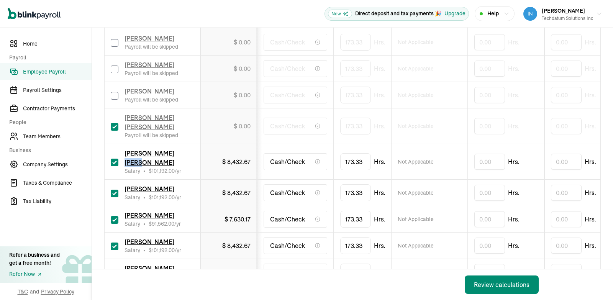
checkbox input "true"
click at [115, 100] on div "[PERSON_NAME] Payroll will be skipped" at bounding box center [152, 95] width 83 height 17
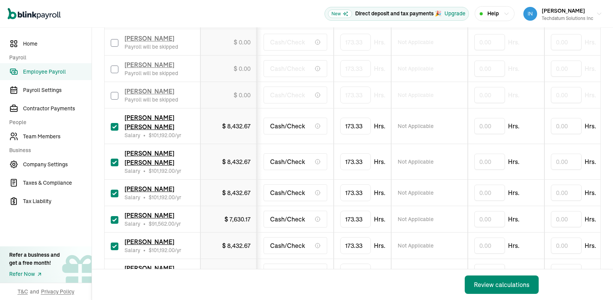
click at [113, 92] on input "checkbox" at bounding box center [115, 96] width 8 height 8
checkbox input "true"
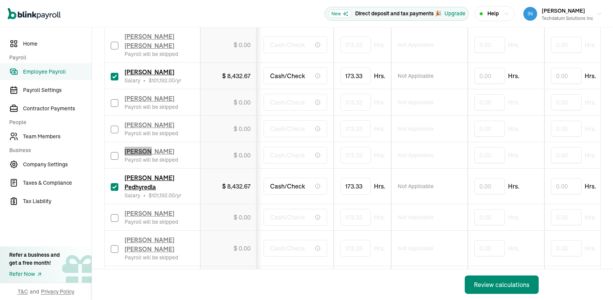
click at [116, 155] on input "checkbox" at bounding box center [115, 156] width 8 height 8
checkbox input "true"
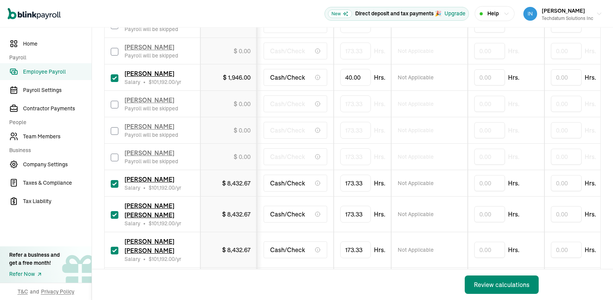
click at [115, 154] on input "checkbox" at bounding box center [115, 158] width 8 height 8
checkbox input "true"
click at [116, 126] on label at bounding box center [115, 130] width 8 height 9
click at [116, 127] on input "checkbox" at bounding box center [115, 131] width 8 height 8
checkbox input "true"
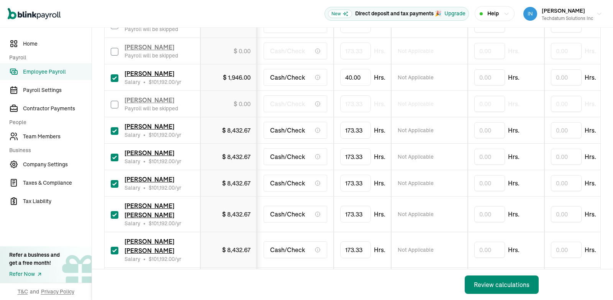
click at [115, 101] on input "checkbox" at bounding box center [115, 105] width 8 height 8
checkbox input "true"
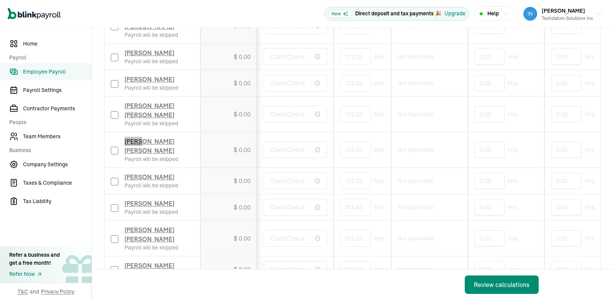
click at [113, 154] on input "checkbox" at bounding box center [115, 151] width 8 height 8
checkbox input "true"
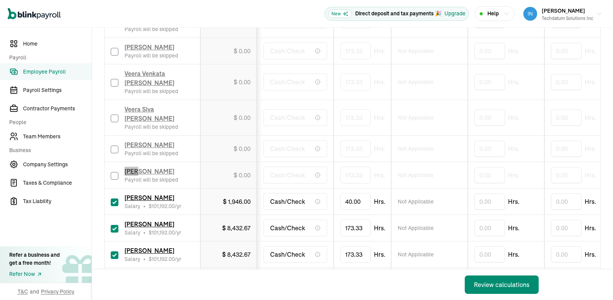
click at [116, 172] on input "checkbox" at bounding box center [115, 176] width 8 height 8
checkbox input "true"
click at [118, 167] on div "[PERSON_NAME] Salary • $ 101,192.00 /yr" at bounding box center [152, 175] width 83 height 17
click at [334, 162] on td "173.33 Hrs." at bounding box center [362, 175] width 57 height 26
click at [115, 146] on input "checkbox" at bounding box center [115, 150] width 8 height 8
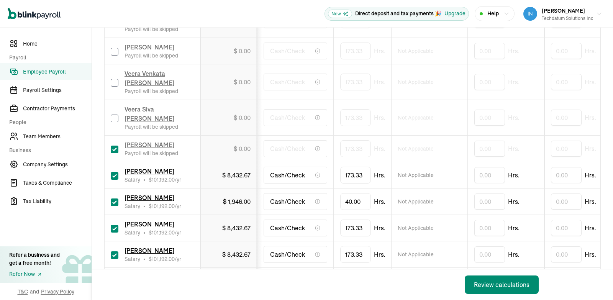
checkbox input "true"
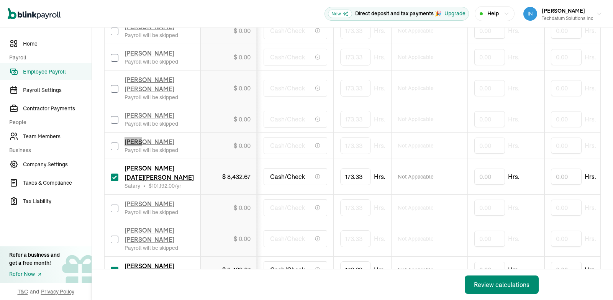
click at [116, 150] on input "checkbox" at bounding box center [115, 147] width 8 height 8
checkbox input "true"
click at [114, 122] on input "checkbox" at bounding box center [115, 120] width 8 height 8
checkbox input "true"
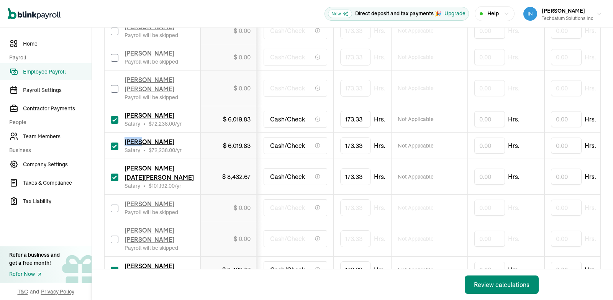
click at [116, 92] on input "checkbox" at bounding box center [115, 89] width 8 height 8
checkbox input "true"
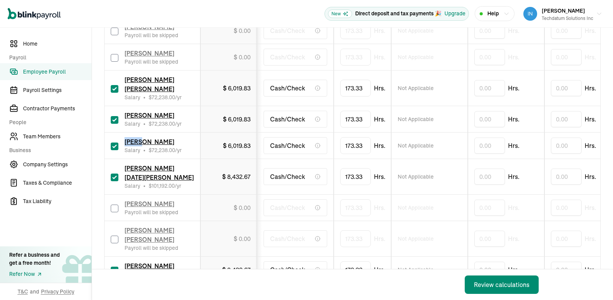
click at [113, 62] on input "checkbox" at bounding box center [115, 58] width 8 height 8
checkbox input "true"
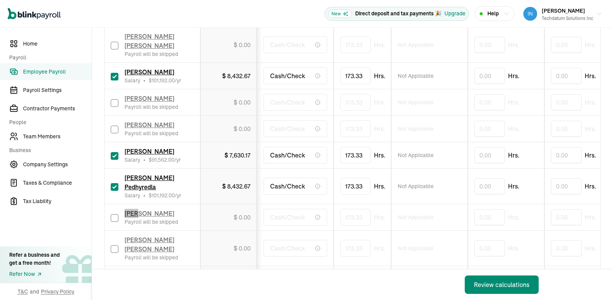
click at [115, 214] on input "checkbox" at bounding box center [115, 218] width 8 height 8
checkbox input "true"
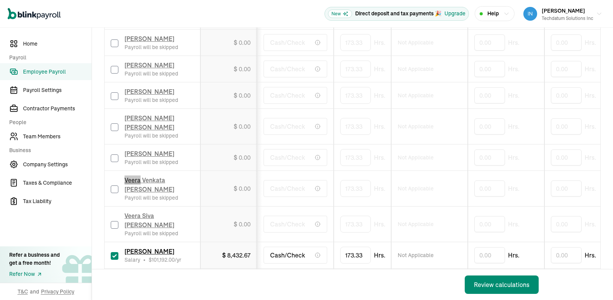
click at [114, 185] on input "checkbox" at bounding box center [115, 189] width 8 height 8
checkbox input "true"
click at [114, 221] on input "checkbox" at bounding box center [115, 225] width 8 height 8
checkbox input "true"
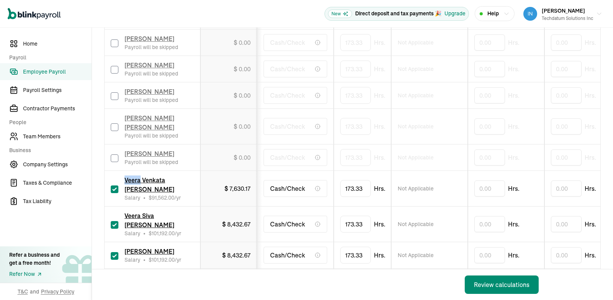
click at [117, 154] on input "checkbox" at bounding box center [115, 158] width 8 height 8
checkbox input "true"
click at [115, 123] on input "checkbox" at bounding box center [115, 127] width 8 height 8
checkbox input "true"
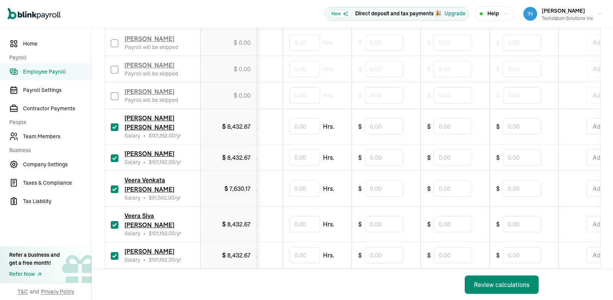
scroll to position [422, 0]
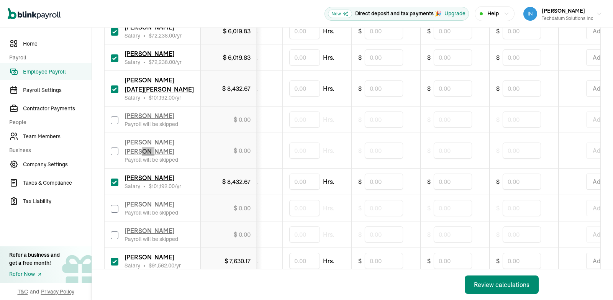
click at [113, 148] on input "checkbox" at bounding box center [115, 151] width 8 height 8
checkbox input "true"
click at [115, 117] on input "checkbox" at bounding box center [115, 120] width 8 height 8
checkbox input "true"
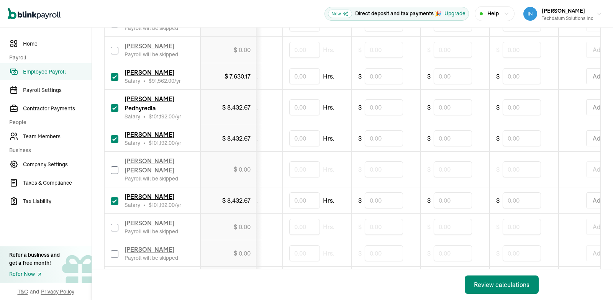
scroll to position [908, 0]
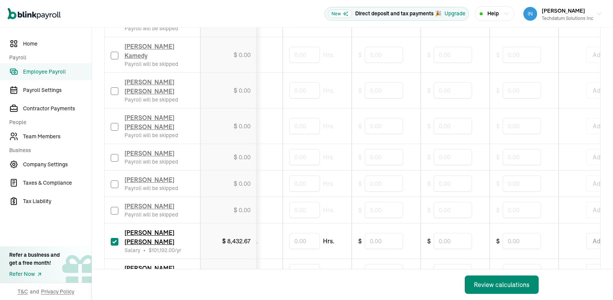
click at [114, 180] on input "checkbox" at bounding box center [115, 184] width 8 height 8
checkbox input "true"
click at [112, 154] on input "checkbox" at bounding box center [115, 158] width 8 height 8
checkbox input "true"
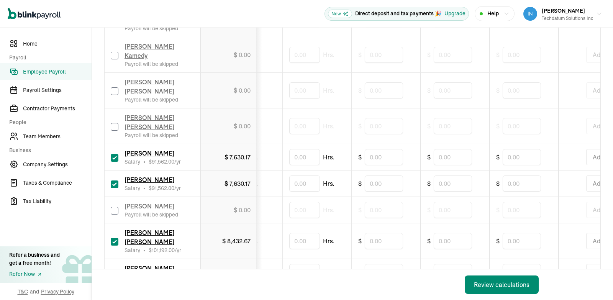
scroll to position [501, 0]
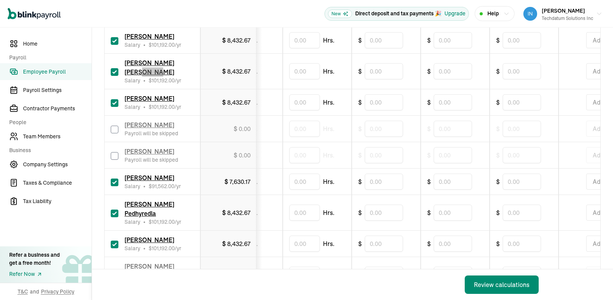
click at [112, 157] on input "checkbox" at bounding box center [115, 156] width 8 height 8
checkbox input "true"
click at [118, 131] on input "checkbox" at bounding box center [115, 130] width 8 height 8
checkbox input "true"
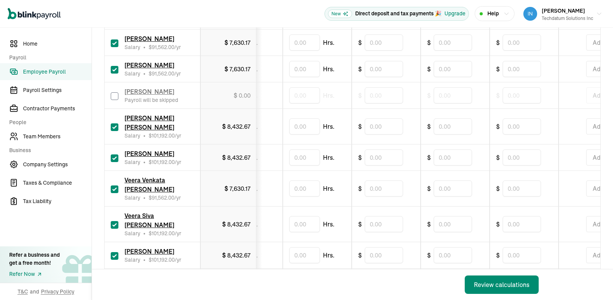
scroll to position [210, 0]
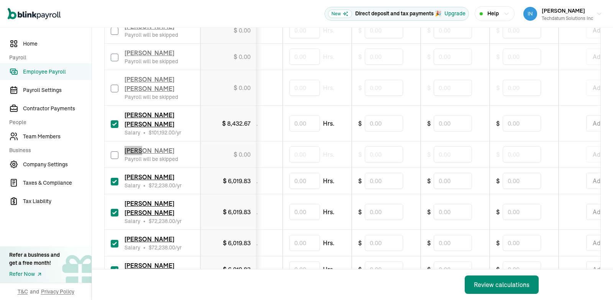
click at [114, 159] on input "checkbox" at bounding box center [115, 155] width 8 height 8
checkbox input "true"
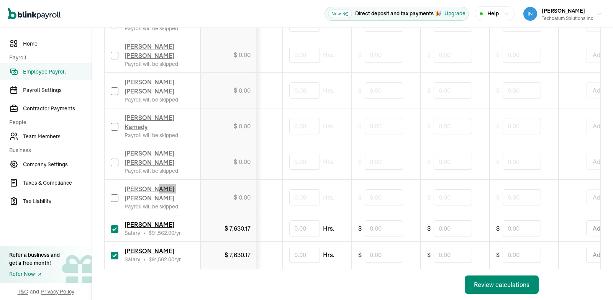
click at [114, 194] on input "checkbox" at bounding box center [115, 198] width 8 height 8
checkbox input "true"
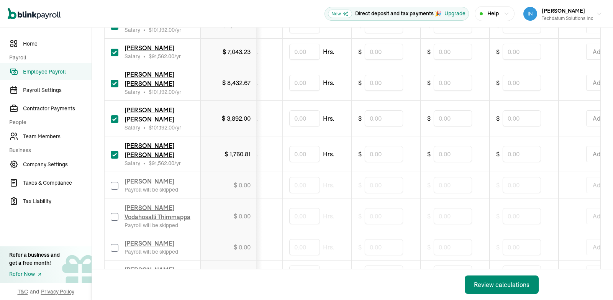
scroll to position [148, 0]
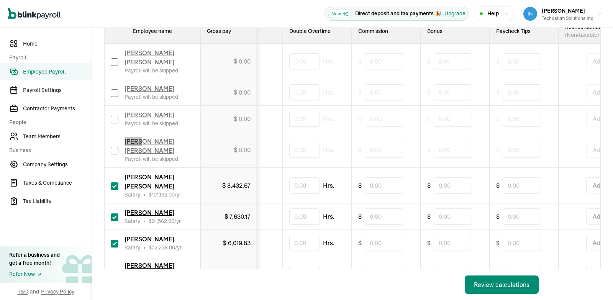
click at [113, 154] on input "checkbox" at bounding box center [115, 151] width 8 height 8
checkbox input "true"
click at [115, 123] on input "checkbox" at bounding box center [115, 120] width 8 height 8
checkbox input "true"
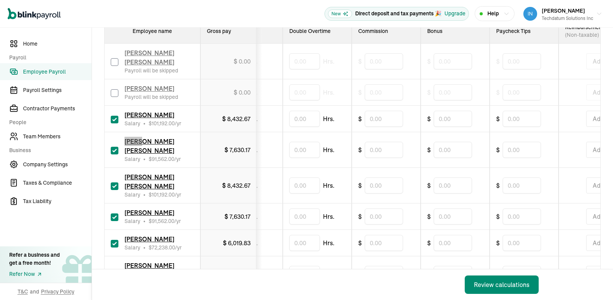
click at [113, 93] on input "checkbox" at bounding box center [115, 93] width 8 height 8
checkbox input "true"
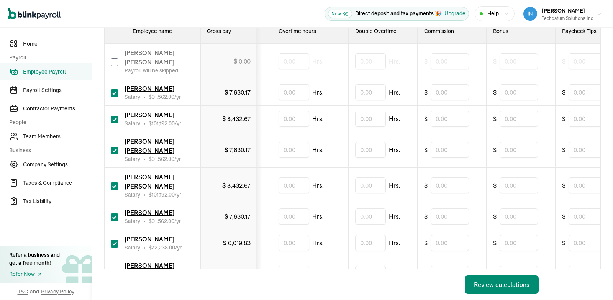
scroll to position [783, 0]
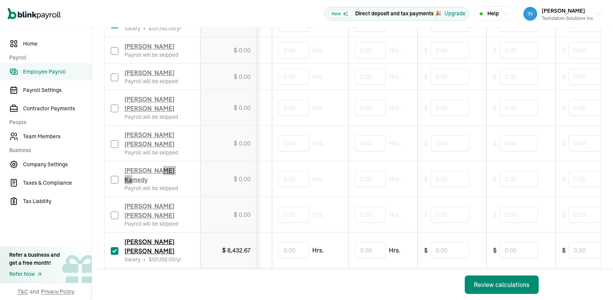
click at [113, 166] on div "[PERSON_NAME] Kamedy Payroll will be skipped" at bounding box center [152, 179] width 83 height 26
click at [115, 176] on input "checkbox" at bounding box center [115, 180] width 8 height 8
checkbox input "true"
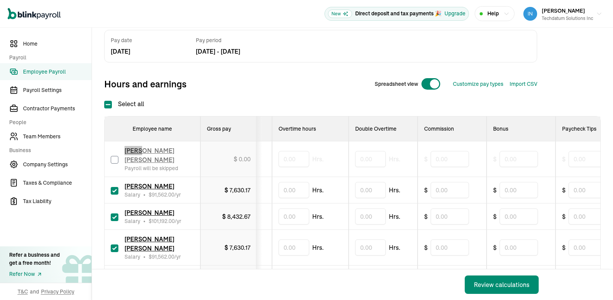
click at [116, 160] on input "checkbox" at bounding box center [115, 160] width 8 height 8
checkbox input "true"
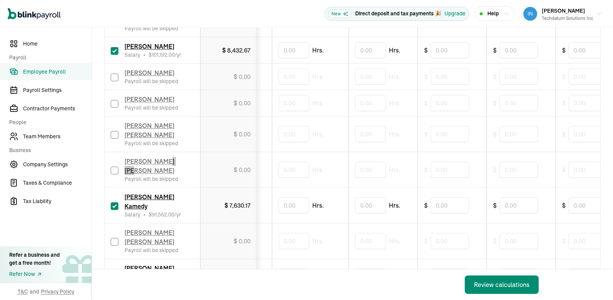
click at [113, 167] on input "checkbox" at bounding box center [115, 171] width 8 height 8
checkbox input "true"
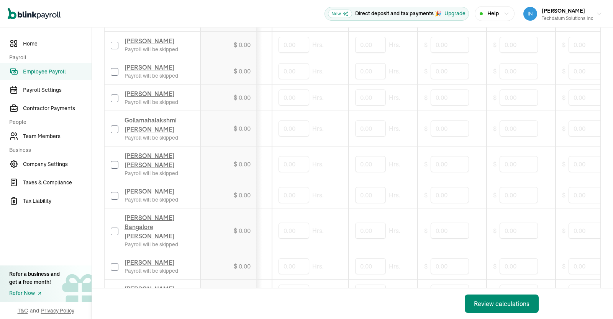
scroll to position [1772, 0]
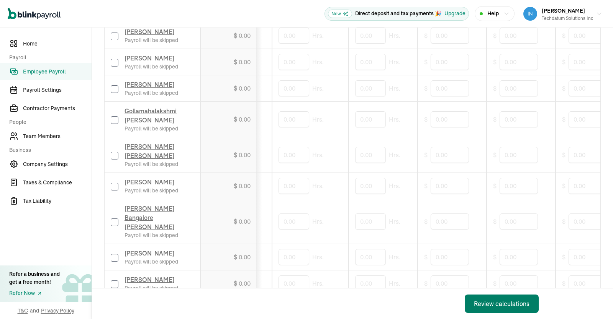
click at [500, 302] on div "Review calculations" at bounding box center [502, 304] width 56 height 9
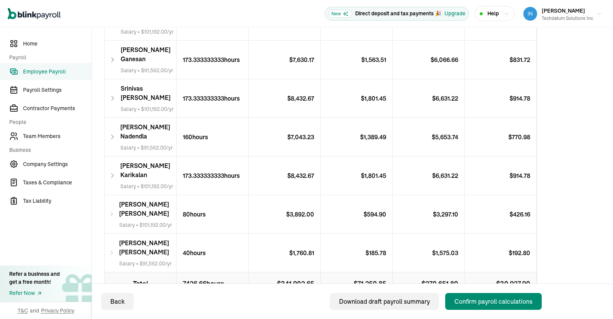
scroll to position [1704, 0]
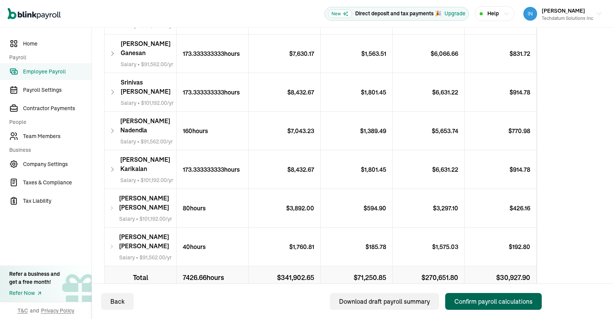
click at [490, 300] on div "Confirm payroll calculations" at bounding box center [493, 301] width 78 height 9
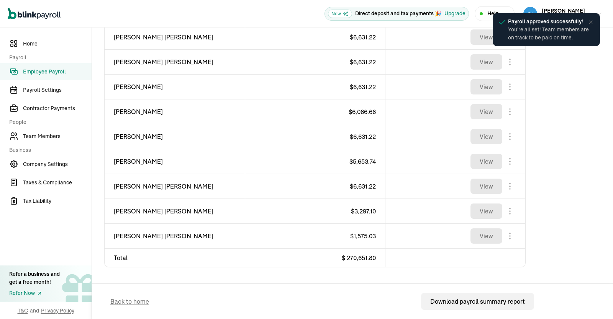
scroll to position [1212, 0]
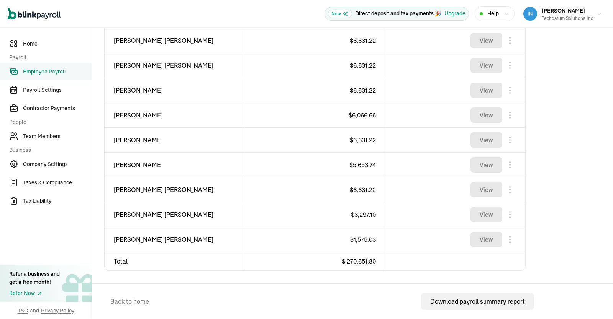
click at [45, 70] on span "Employee Payroll" at bounding box center [57, 72] width 69 height 8
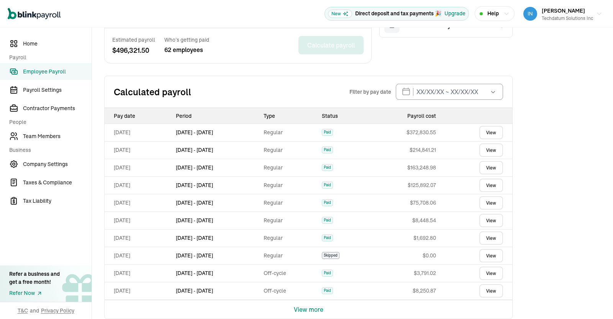
scroll to position [291, 0]
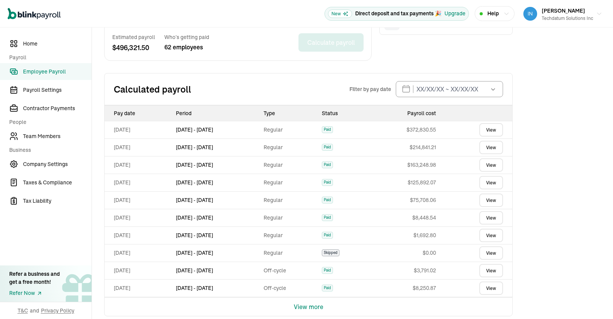
click at [487, 131] on link "View" at bounding box center [491, 129] width 24 height 13
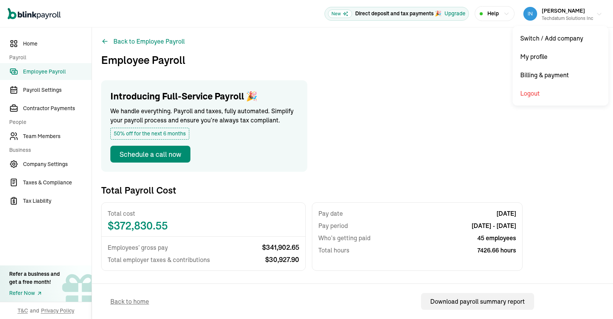
click at [596, 15] on icon "button" at bounding box center [599, 14] width 6 height 6
